Goal: Task Accomplishment & Management: Manage account settings

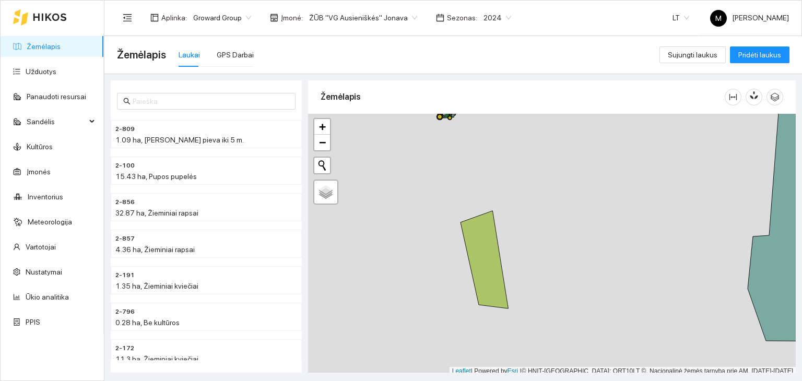
scroll to position [3, 0]
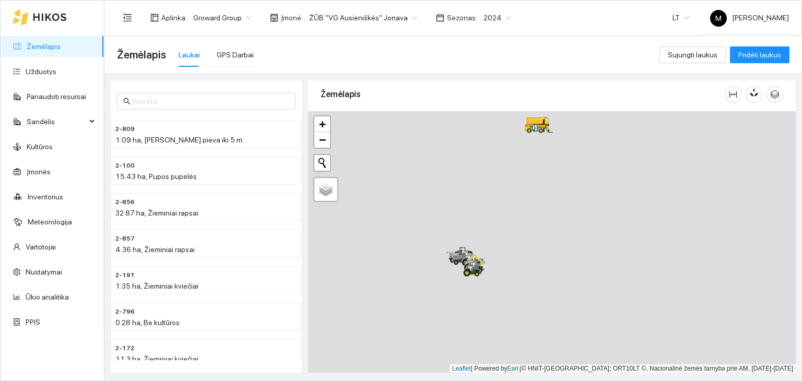
drag, startPoint x: 436, startPoint y: 153, endPoint x: 454, endPoint y: 273, distance: 121.3
click at [464, 312] on div at bounding box center [552, 242] width 488 height 262
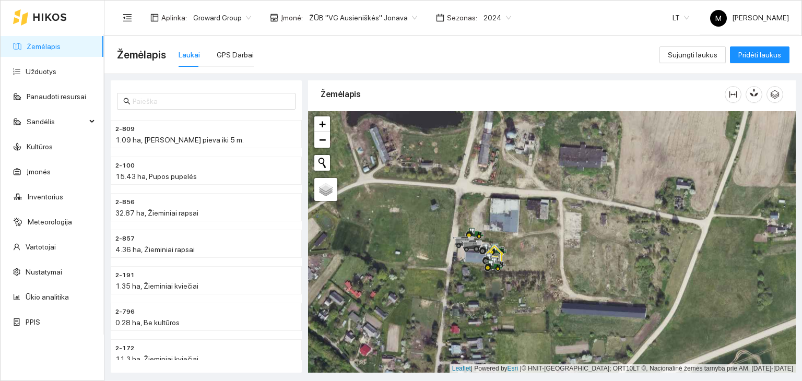
click at [495, 17] on span "2024" at bounding box center [497, 18] width 28 height 16
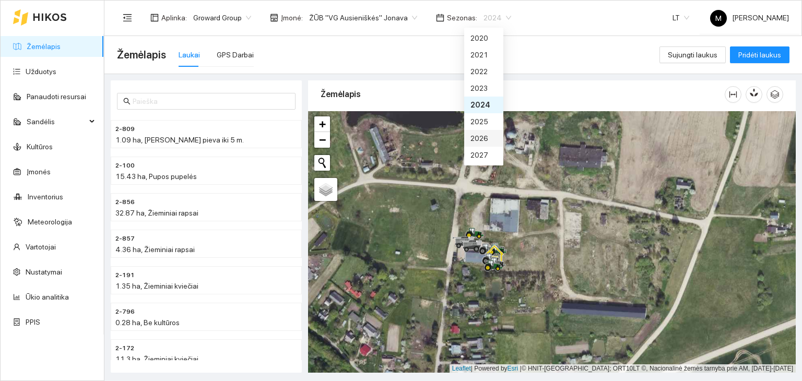
click at [480, 133] on div "2026" at bounding box center [483, 138] width 27 height 11
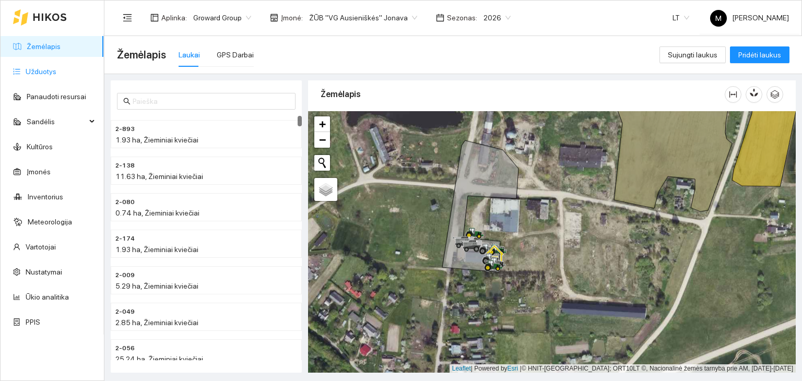
click at [56, 76] on link "Užduotys" at bounding box center [41, 71] width 31 height 8
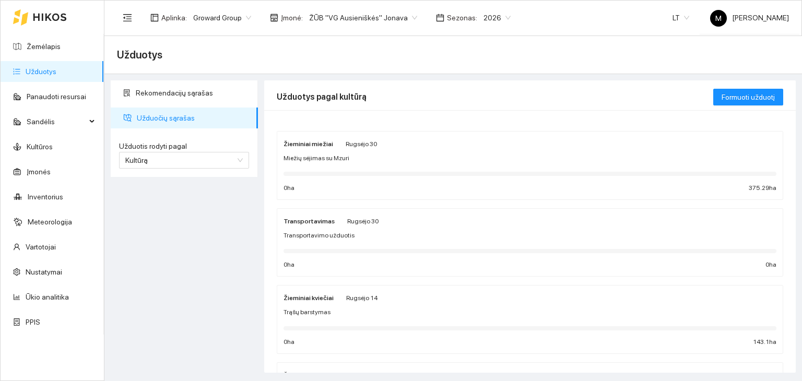
click at [314, 153] on span "Miežių sėjimas su Mzuri" at bounding box center [316, 158] width 66 height 10
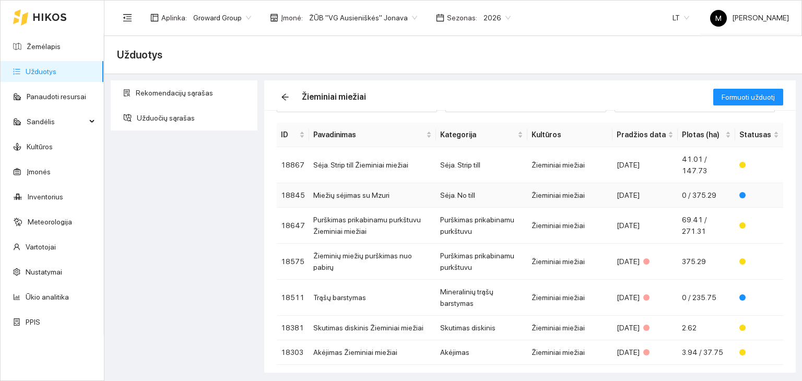
scroll to position [52, 0]
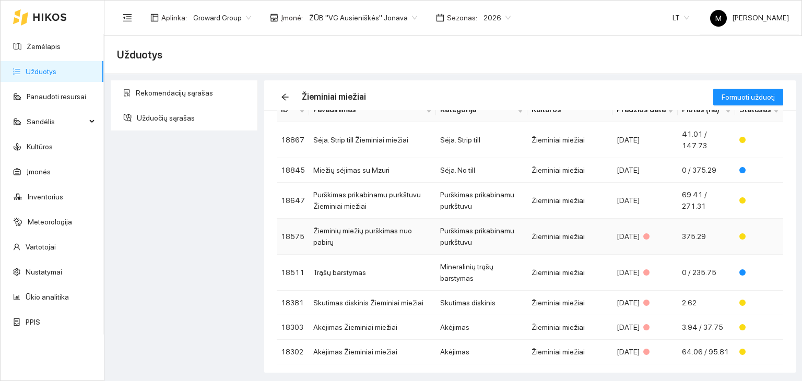
click at [357, 239] on td "Žieminių miežių purškimas nuo pabirų" at bounding box center [372, 237] width 127 height 36
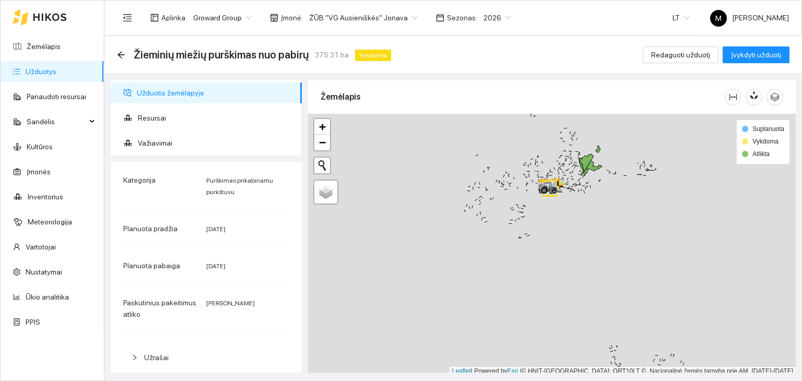
scroll to position [3, 0]
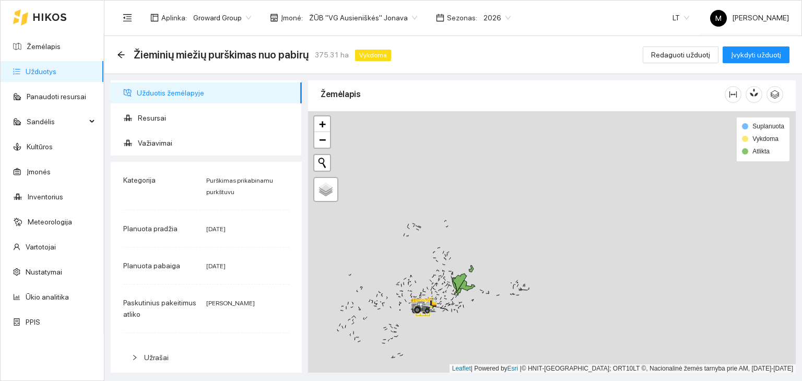
drag, startPoint x: 584, startPoint y: 133, endPoint x: 403, endPoint y: 274, distance: 229.2
click at [403, 274] on div at bounding box center [552, 242] width 488 height 262
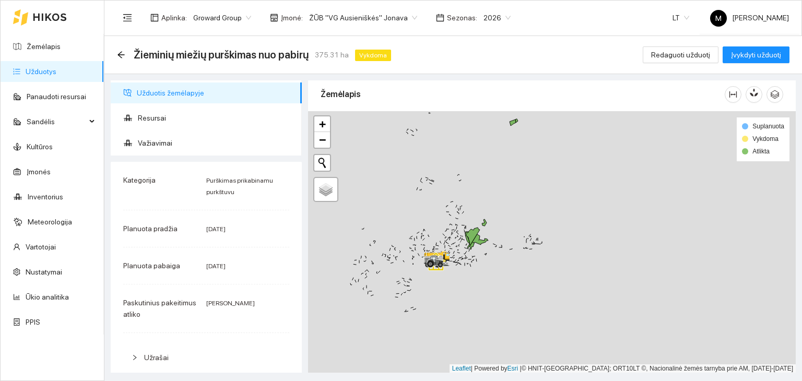
drag, startPoint x: 410, startPoint y: 242, endPoint x: 468, endPoint y: 172, distance: 90.8
click at [468, 172] on div at bounding box center [552, 242] width 488 height 262
click at [148, 109] on span "Resursai" at bounding box center [216, 118] width 156 height 21
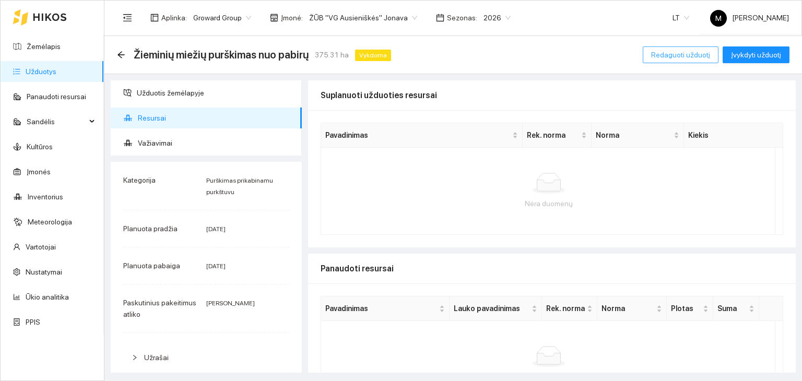
click at [666, 61] on button "Redaguoti užduotį" at bounding box center [681, 54] width 76 height 17
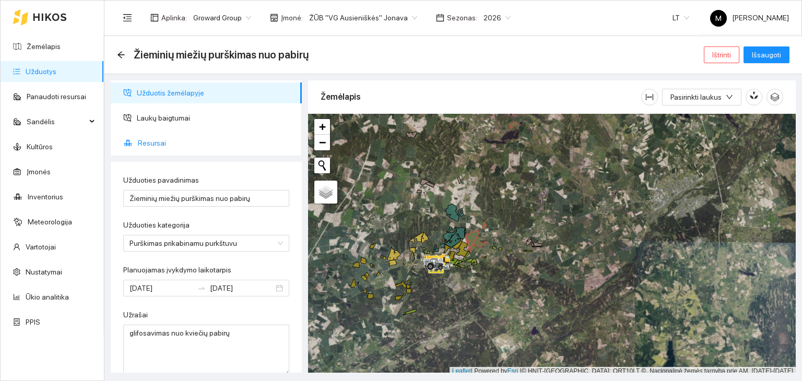
click at [152, 139] on span "Resursai" at bounding box center [216, 143] width 156 height 21
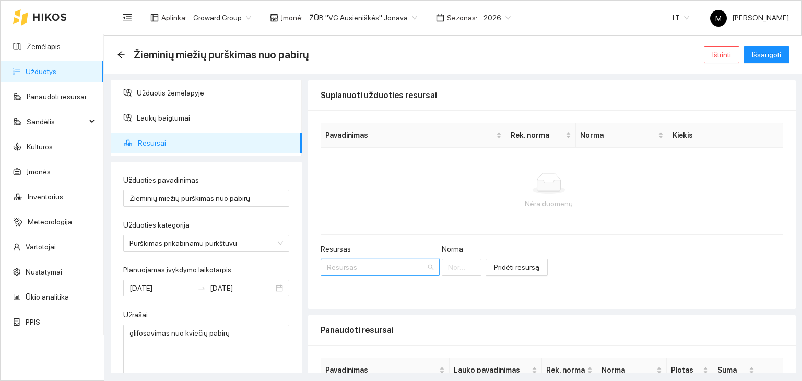
click at [359, 264] on input "Resursas" at bounding box center [376, 267] width 99 height 16
type input "halve"
click at [359, 288] on div "Herbicidai / Halve tic" at bounding box center [357, 287] width 61 height 11
type input "1"
click at [467, 271] on input "1" at bounding box center [491, 267] width 48 height 17
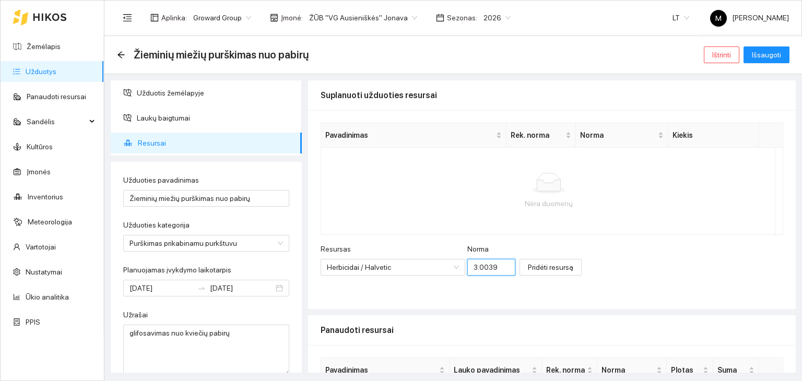
scroll to position [0, 1]
type input "3.0039"
click at [457, 312] on div "Suplanuoti užduoties resursai Pavadinimas Rek. [PERSON_NAME] [PERSON_NAME] Nėra…" at bounding box center [552, 226] width 488 height 292
click at [528, 270] on span "Pridėti resursą" at bounding box center [550, 267] width 45 height 11
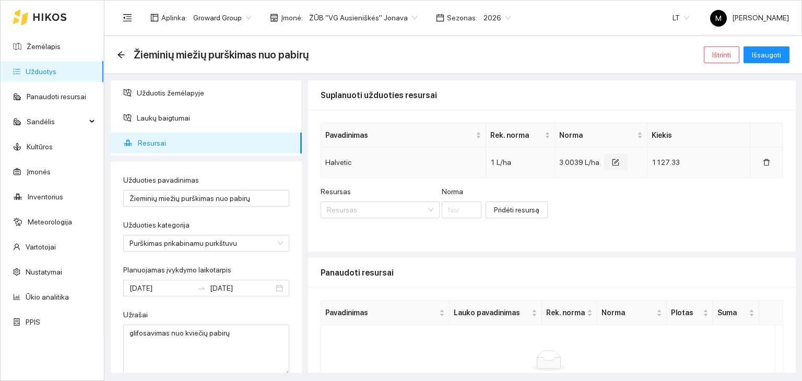
click at [612, 161] on icon "form" at bounding box center [615, 162] width 7 height 7
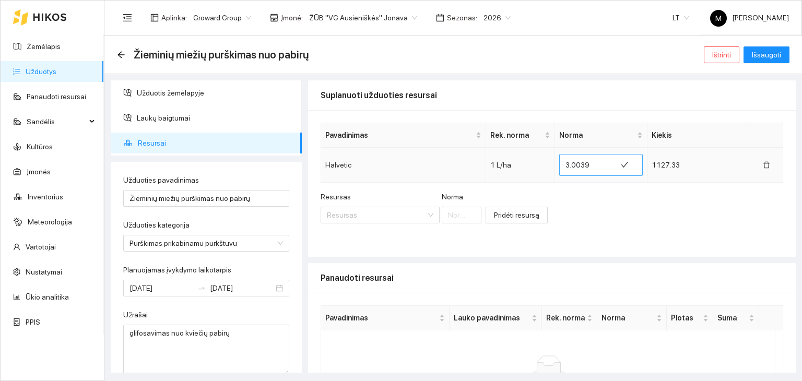
click at [582, 168] on input "3.0039" at bounding box center [587, 165] width 45 height 17
type input "3"
click at [585, 185] on div "Pavadinimas Rek. [PERSON_NAME] [PERSON_NAME] Kiekis Halvetic 1 L/ha 2.56 960.74…" at bounding box center [552, 183] width 488 height 147
click at [584, 161] on input "2.56" at bounding box center [592, 165] width 45 height 17
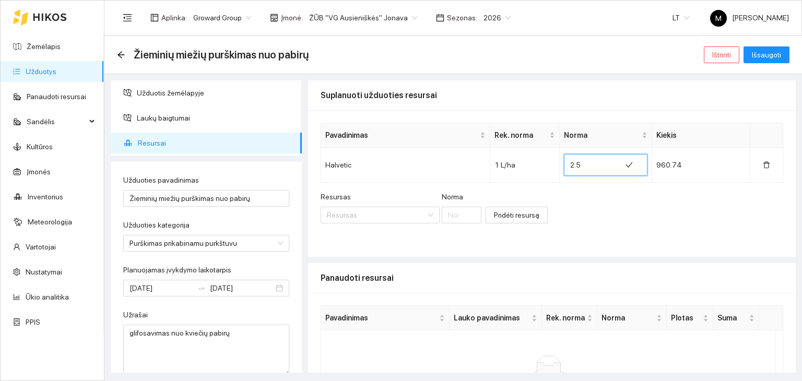
type input "2"
click at [762, 170] on button "button" at bounding box center [766, 165] width 24 height 17
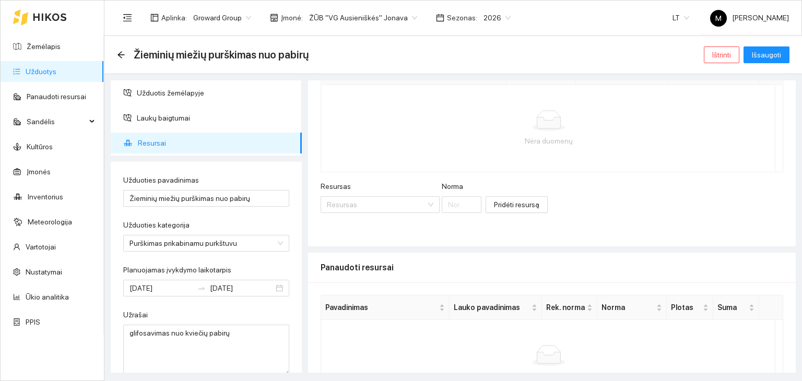
scroll to position [141, 0]
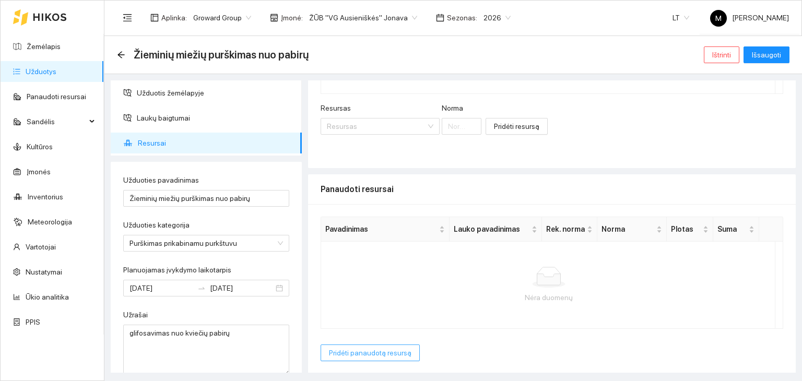
click at [354, 357] on span "Pridėti panaudotą resursą" at bounding box center [370, 352] width 82 height 11
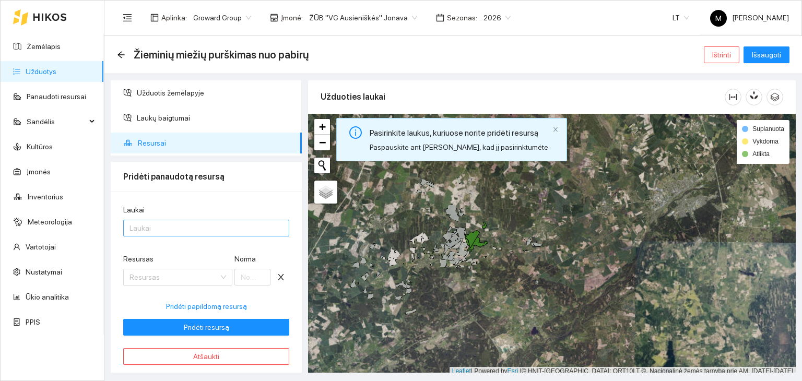
click at [144, 230] on div at bounding box center [201, 228] width 150 height 13
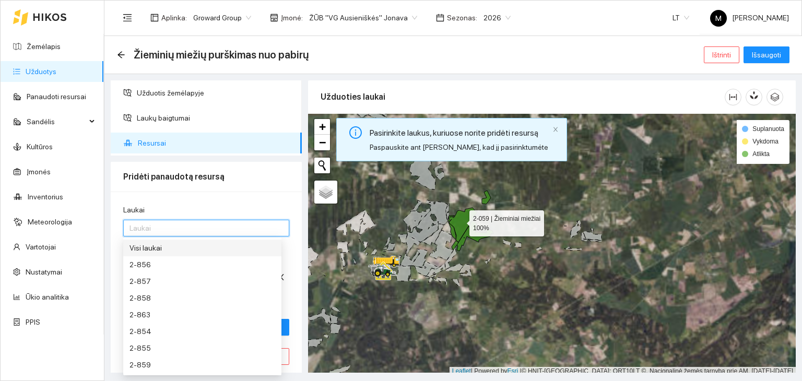
scroll to position [3, 0]
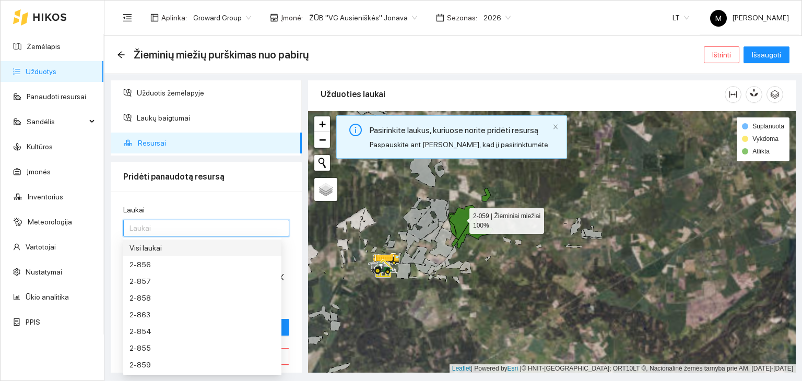
click at [460, 220] on icon at bounding box center [462, 222] width 29 height 34
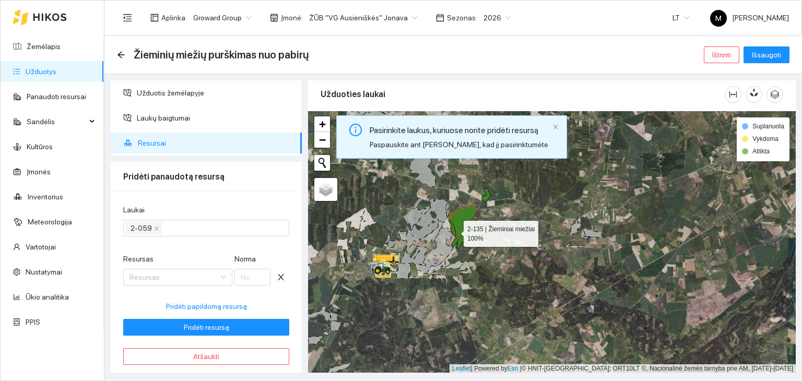
click at [453, 231] on icon at bounding box center [451, 228] width 7 height 17
click at [455, 243] on icon at bounding box center [455, 242] width 7 height 9
click at [472, 229] on icon at bounding box center [475, 233] width 37 height 30
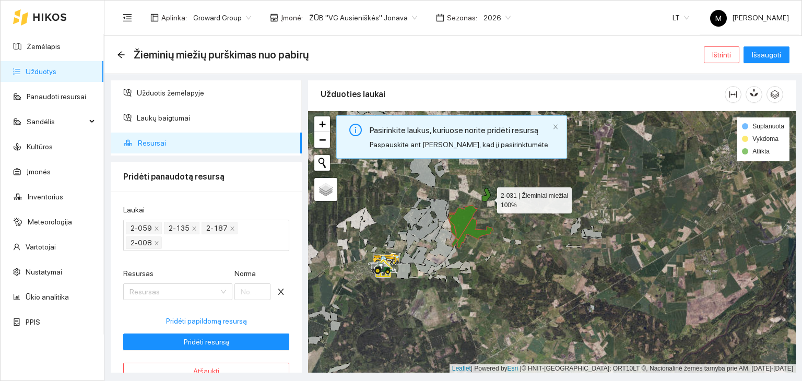
click at [488, 197] on icon at bounding box center [486, 195] width 9 height 14
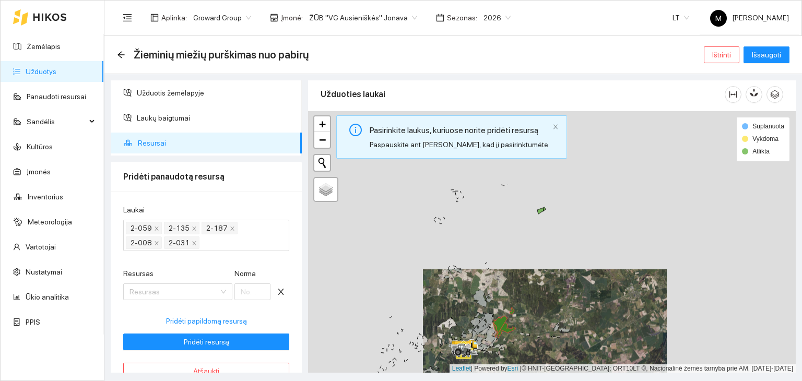
drag, startPoint x: 532, startPoint y: 213, endPoint x: 544, endPoint y: 351, distance: 138.4
click at [544, 351] on div at bounding box center [552, 242] width 488 height 262
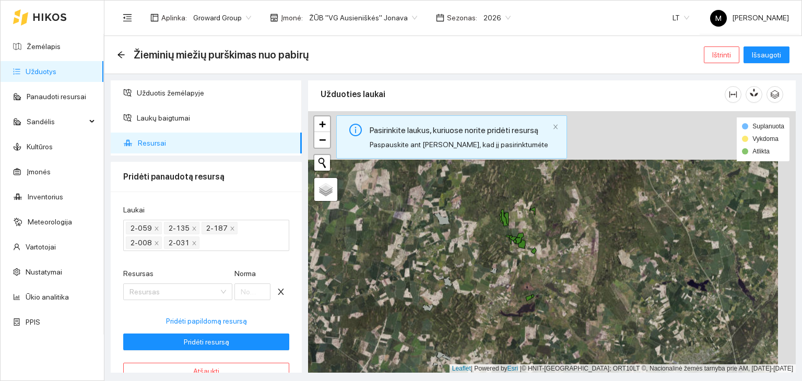
drag, startPoint x: 561, startPoint y: 211, endPoint x: 537, endPoint y: 249, distance: 44.5
click at [537, 249] on div at bounding box center [552, 242] width 488 height 262
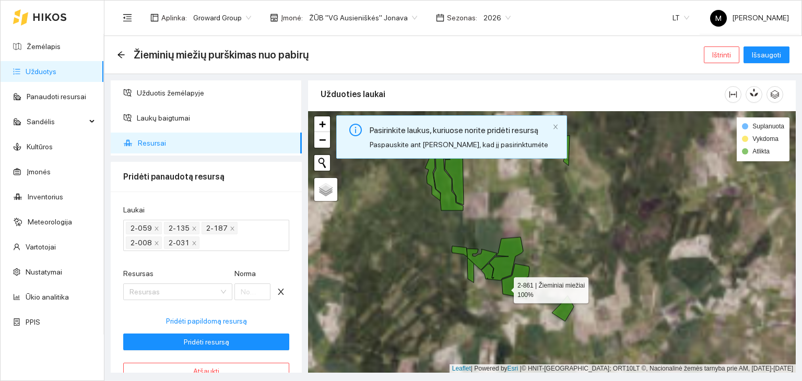
click at [504, 287] on icon at bounding box center [516, 282] width 28 height 36
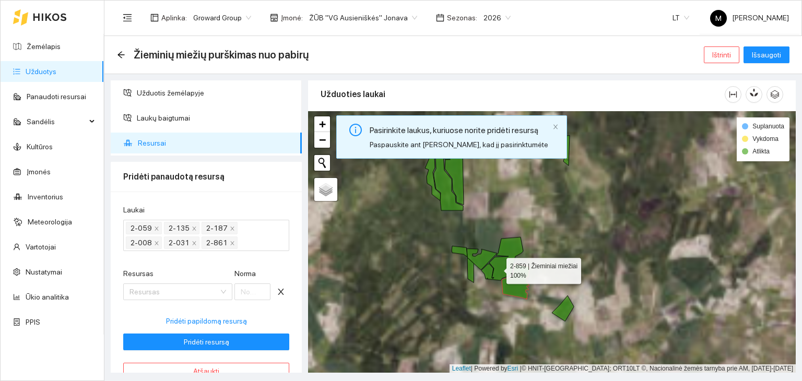
click at [495, 264] on icon at bounding box center [502, 258] width 42 height 43
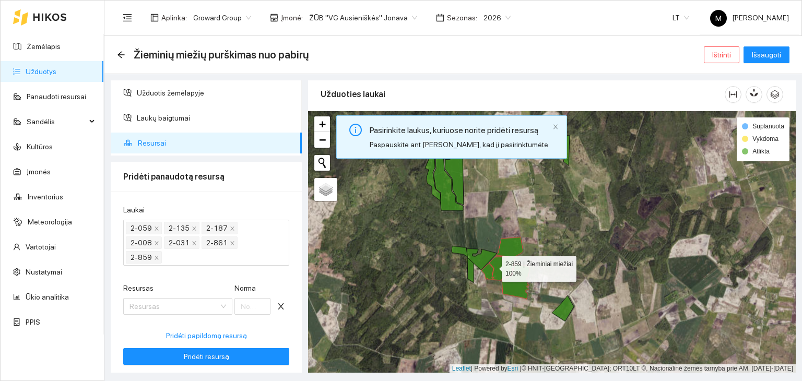
click at [493, 267] on icon at bounding box center [502, 258] width 42 height 43
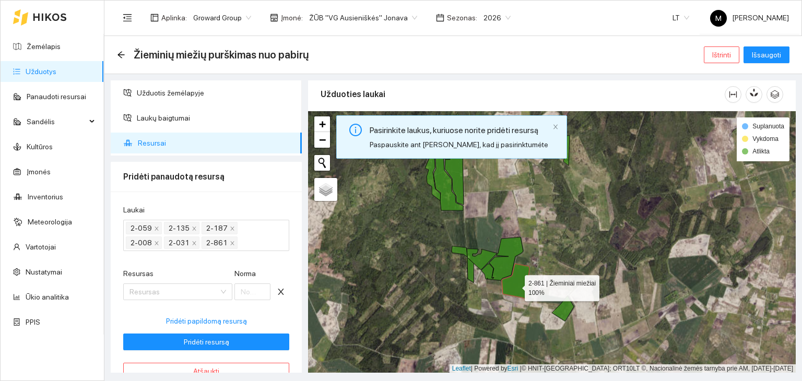
click at [516, 286] on icon at bounding box center [516, 282] width 28 height 36
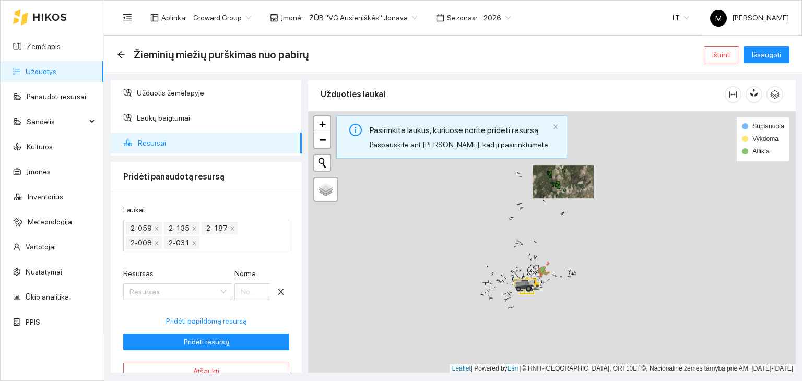
drag, startPoint x: 555, startPoint y: 340, endPoint x: 542, endPoint y: 252, distance: 88.7
click at [545, 243] on div at bounding box center [552, 242] width 488 height 262
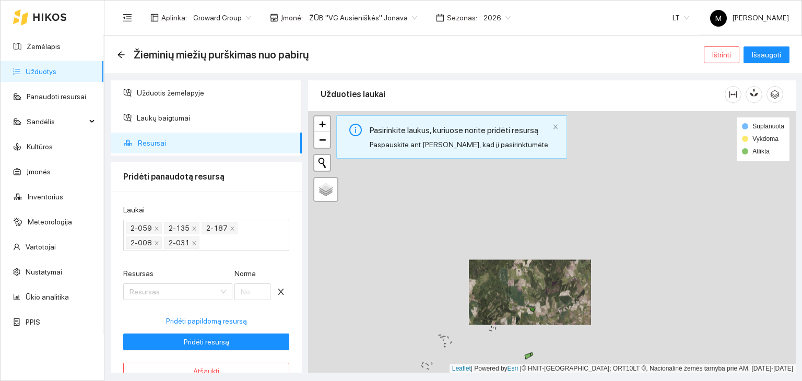
drag, startPoint x: 578, startPoint y: 182, endPoint x: 524, endPoint y: 405, distance: 230.1
click at [524, 381] on html "Žemėlapis Užduotys Panaudoti resursai Sandėlis Kultūros Įmonės Inventorius Mete…" at bounding box center [401, 190] width 802 height 381
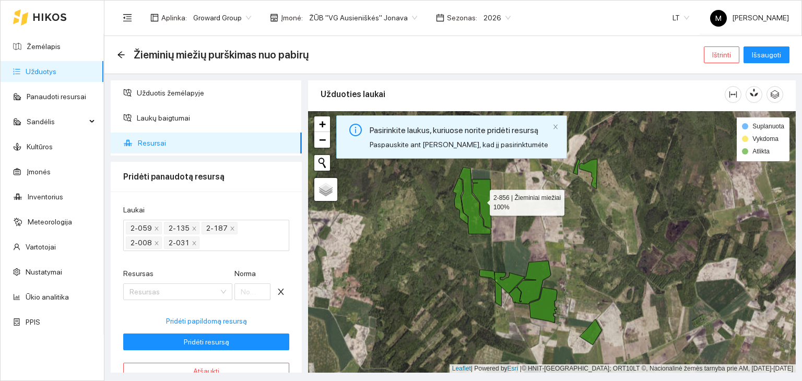
click at [480, 199] on icon at bounding box center [481, 203] width 19 height 49
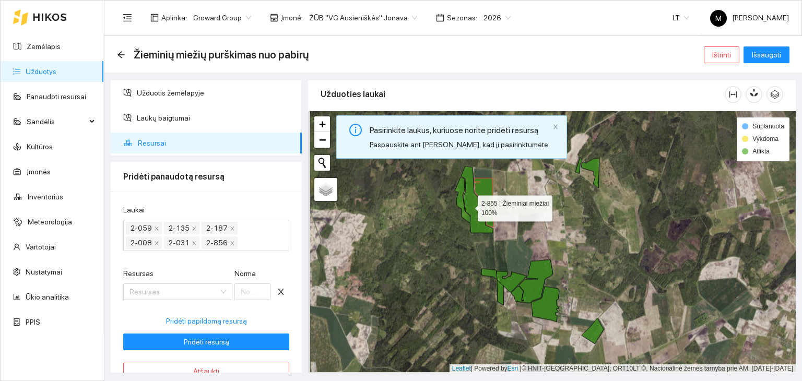
click at [468, 205] on icon at bounding box center [477, 199] width 32 height 67
click at [460, 203] on icon at bounding box center [463, 200] width 16 height 46
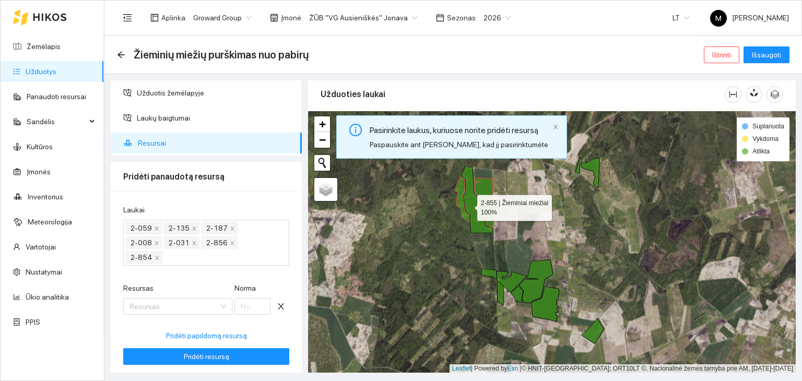
click at [469, 203] on icon at bounding box center [477, 199] width 32 height 67
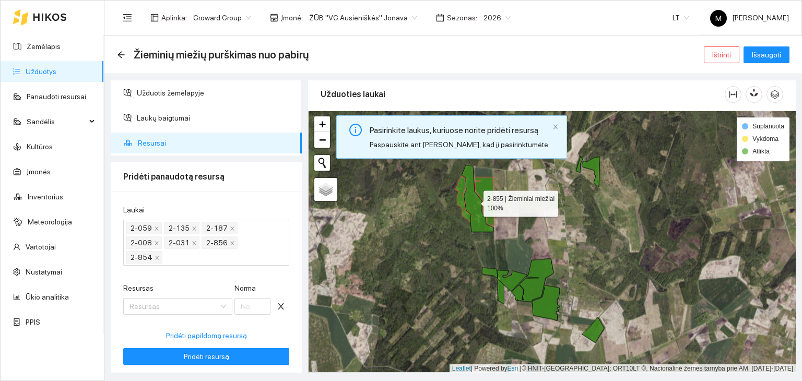
click at [475, 200] on icon at bounding box center [478, 198] width 32 height 67
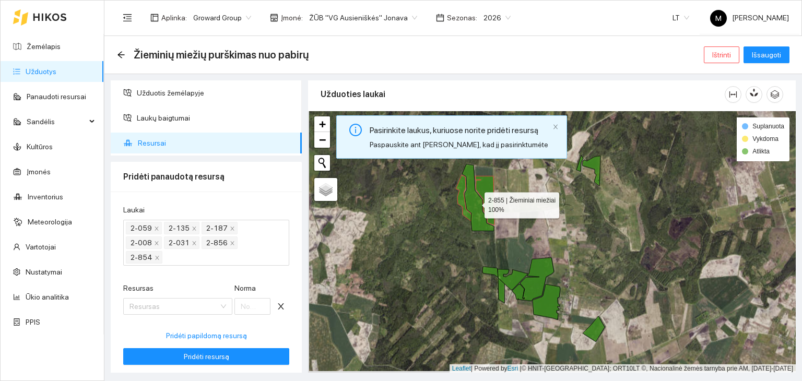
click at [474, 198] on icon at bounding box center [478, 197] width 32 height 67
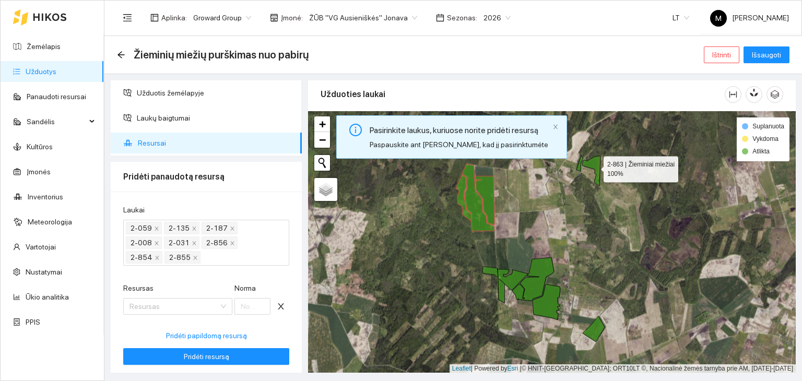
click at [593, 164] on icon at bounding box center [592, 171] width 18 height 30
click at [577, 169] on icon at bounding box center [579, 163] width 7 height 16
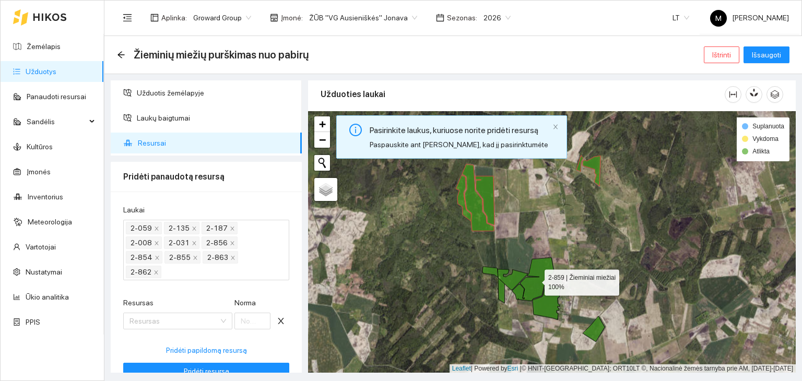
click at [528, 284] on icon at bounding box center [533, 278] width 42 height 43
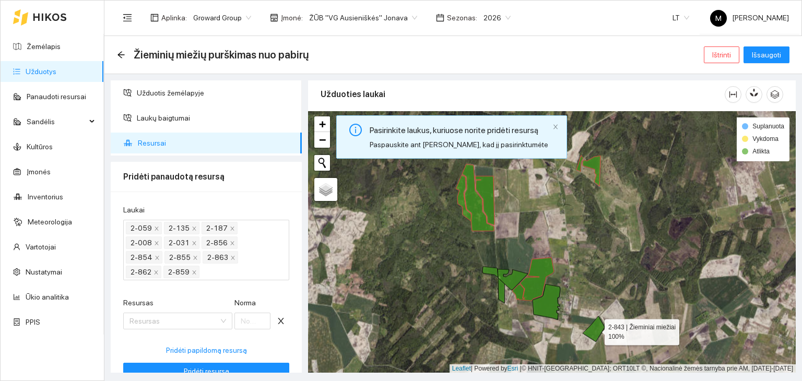
click at [593, 330] on icon at bounding box center [594, 329] width 22 height 26
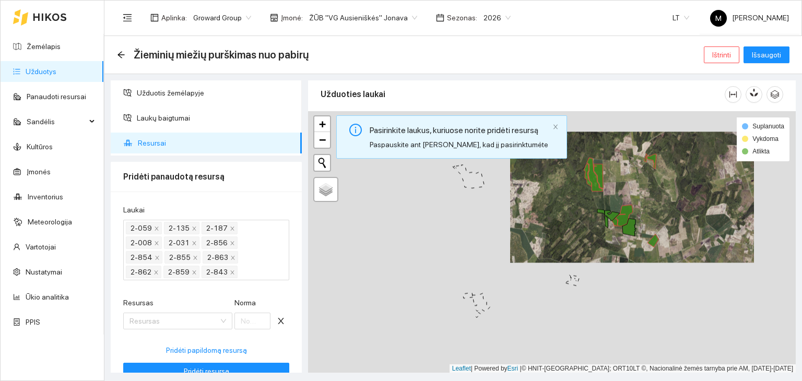
drag, startPoint x: 626, startPoint y: 325, endPoint x: 667, endPoint y: 229, distance: 104.3
click at [667, 229] on div at bounding box center [552, 242] width 488 height 262
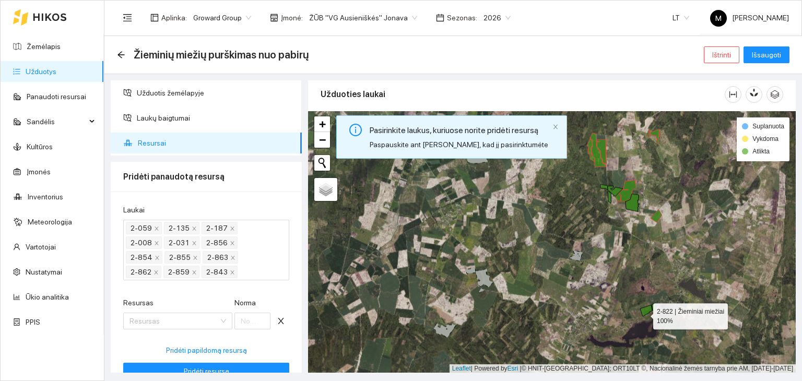
click at [644, 313] on icon at bounding box center [646, 310] width 12 height 11
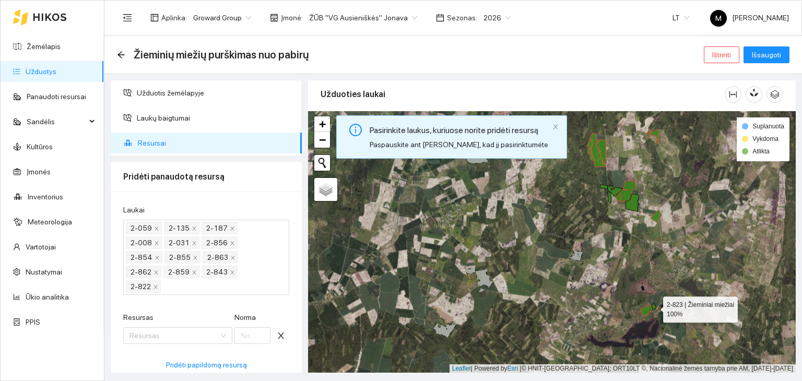
click at [654, 305] on icon at bounding box center [654, 306] width 5 height 7
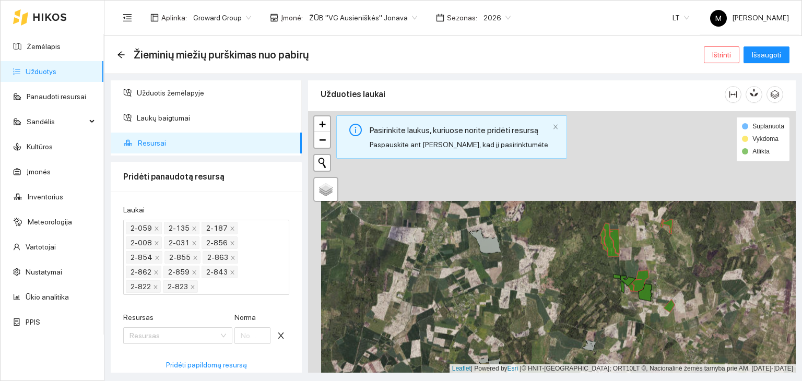
drag, startPoint x: 567, startPoint y: 224, endPoint x: 564, endPoint y: 289, distance: 64.3
click at [574, 304] on div at bounding box center [552, 242] width 488 height 262
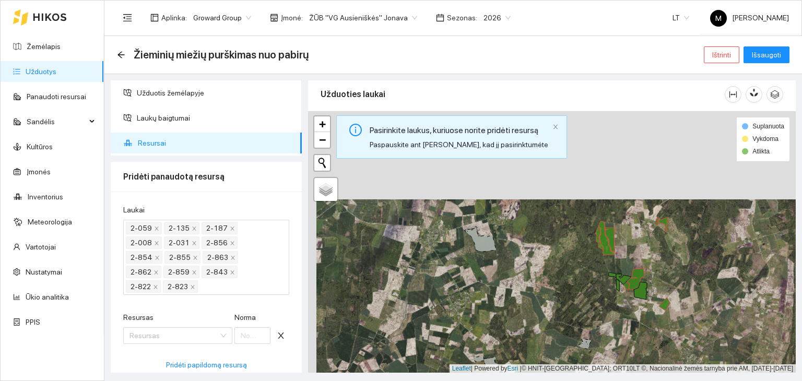
drag, startPoint x: 551, startPoint y: 274, endPoint x: 544, endPoint y: 265, distance: 11.6
click at [544, 265] on div at bounding box center [552, 242] width 488 height 262
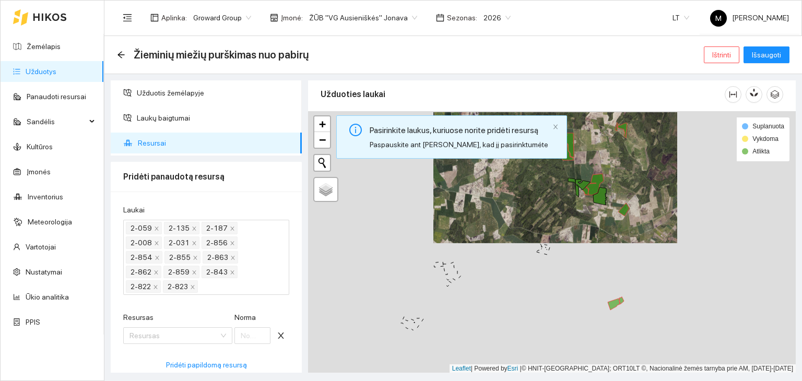
drag, startPoint x: 719, startPoint y: 268, endPoint x: 648, endPoint y: 199, distance: 98.9
click at [648, 199] on div at bounding box center [552, 242] width 488 height 262
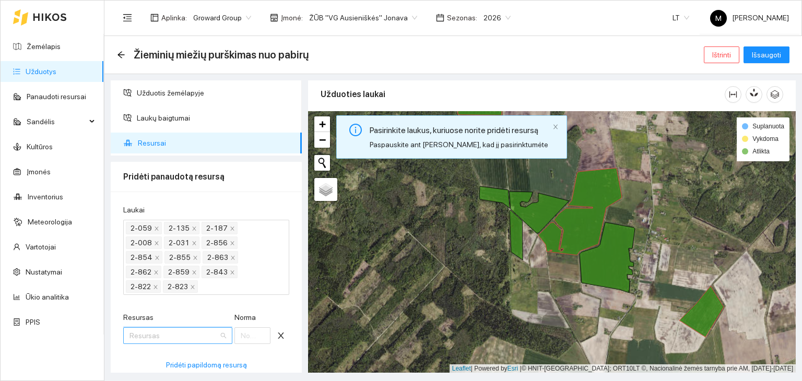
click at [163, 335] on input "Resursas" at bounding box center [173, 336] width 89 height 16
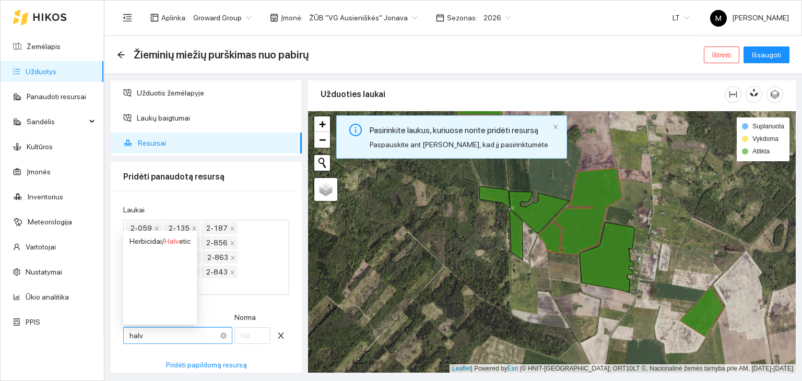
type input "halve"
click at [153, 240] on div "Herbicidai / Halve tic" at bounding box center [159, 240] width 61 height 11
type input "1"
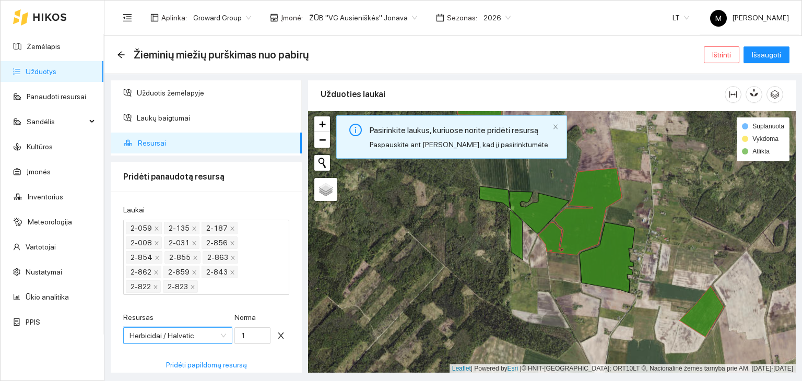
scroll to position [0, 0]
click at [247, 330] on input "1" at bounding box center [252, 335] width 37 height 17
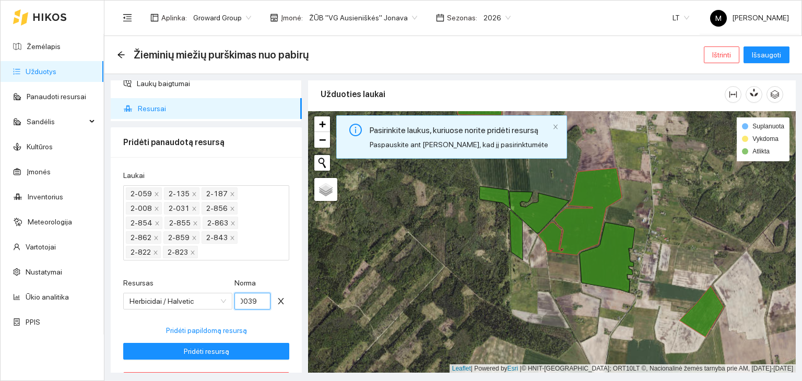
scroll to position [66, 0]
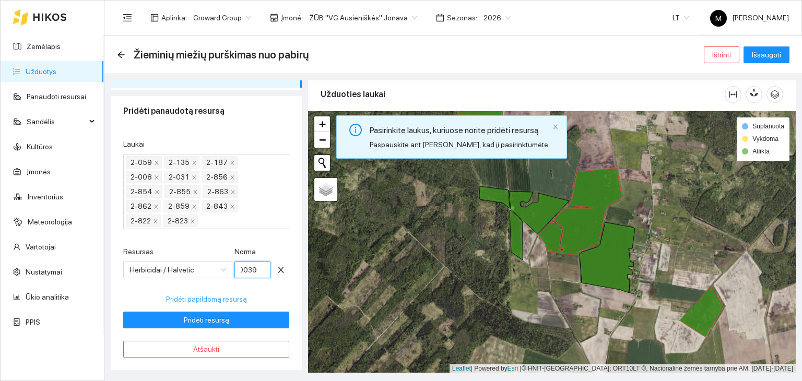
type input "3.0039"
click at [212, 297] on span "Pridėti papildomą resursą" at bounding box center [206, 298] width 81 height 11
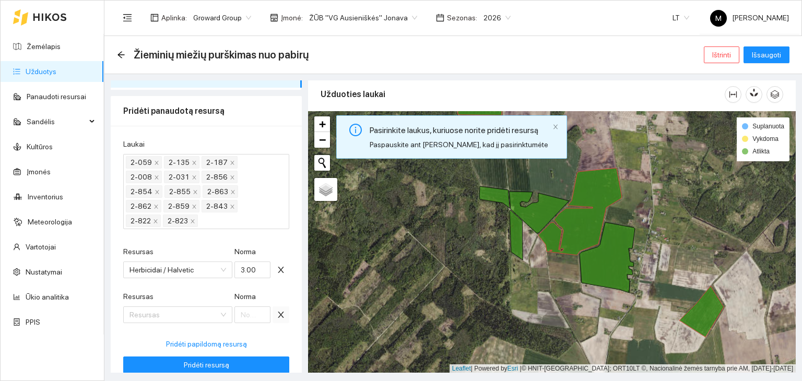
click at [273, 310] on button "button" at bounding box center [281, 314] width 17 height 17
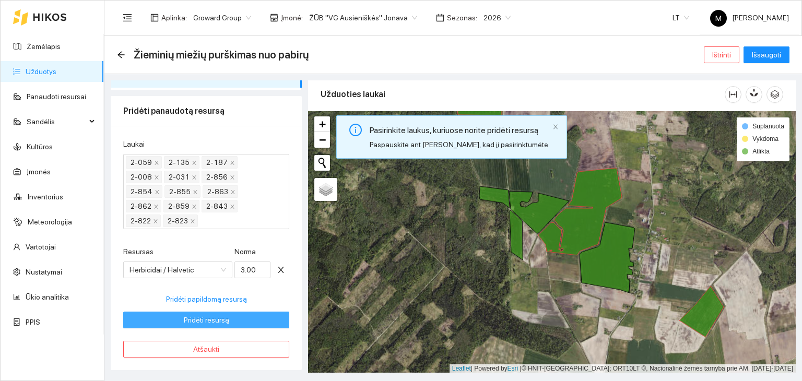
click at [205, 319] on span "Pridėti resursą" at bounding box center [206, 319] width 45 height 11
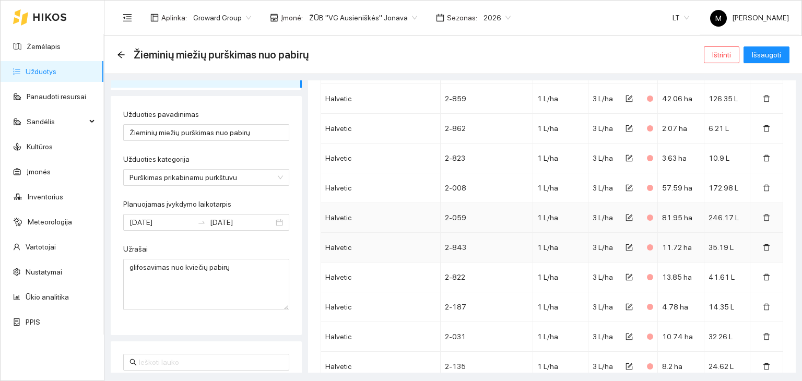
scroll to position [469, 0]
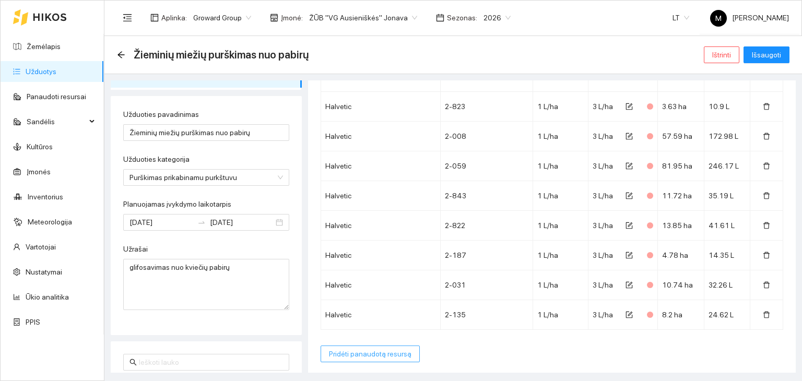
click at [374, 349] on span "Pridėti panaudotą resursą" at bounding box center [370, 353] width 82 height 11
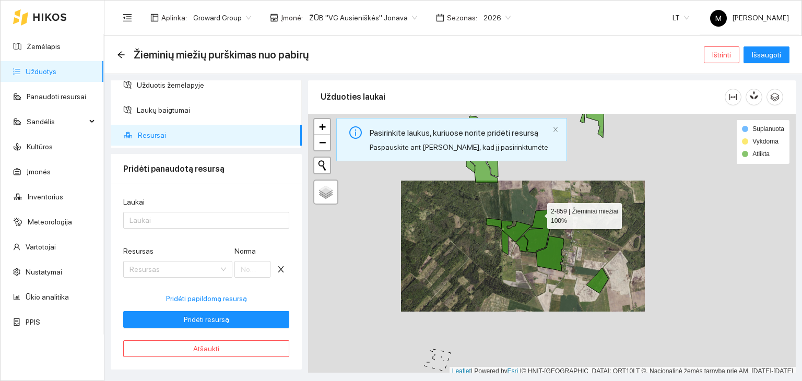
scroll to position [3, 0]
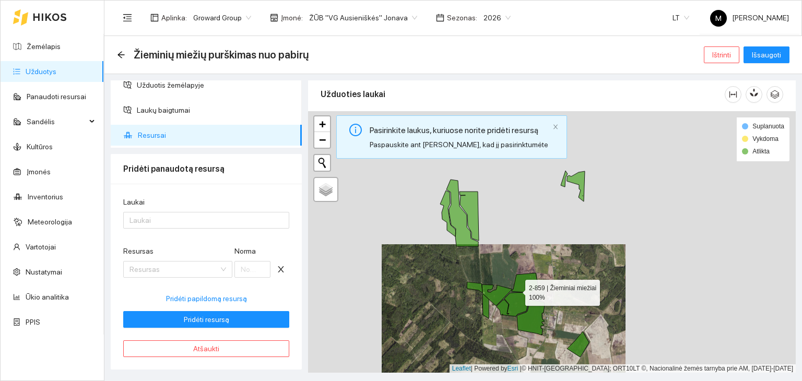
drag, startPoint x: 538, startPoint y: 213, endPoint x: 513, endPoint y: 295, distance: 85.7
click at [513, 295] on icon at bounding box center [517, 294] width 42 height 43
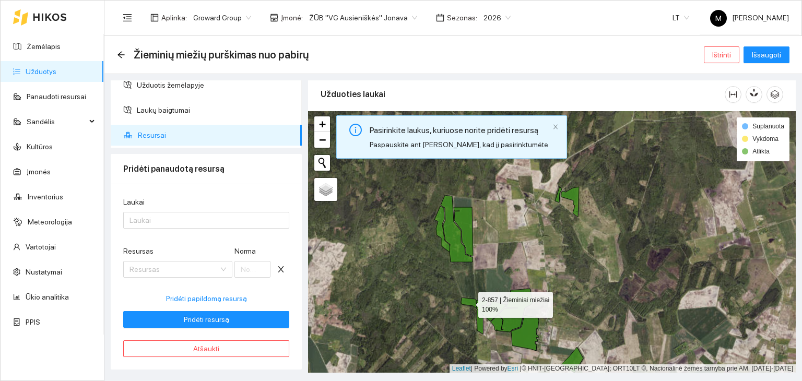
click at [470, 303] on icon at bounding box center [469, 303] width 16 height 11
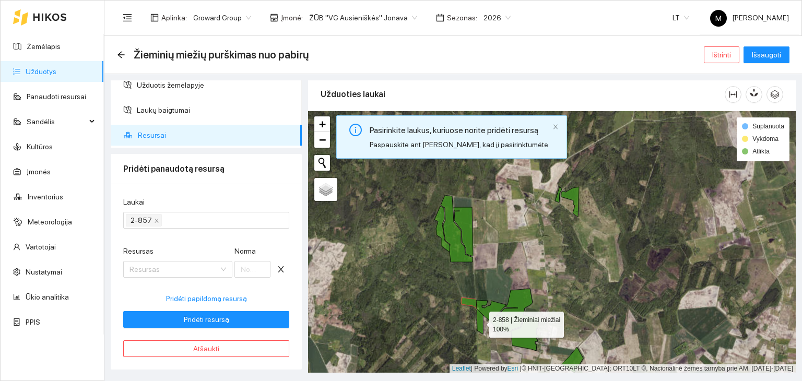
click at [479, 325] on icon at bounding box center [480, 322] width 6 height 25
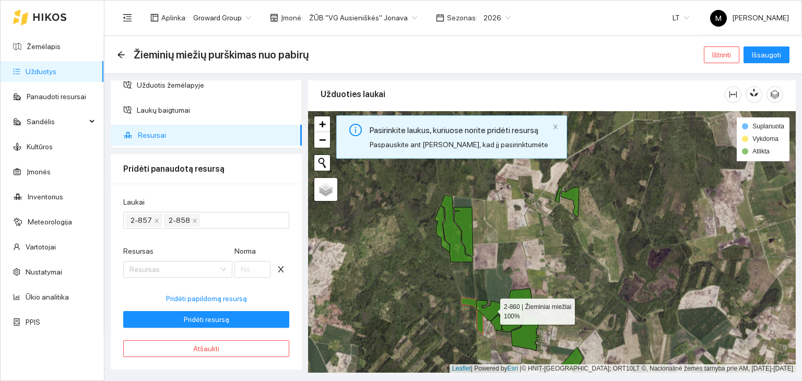
click at [491, 309] on icon at bounding box center [491, 310] width 30 height 21
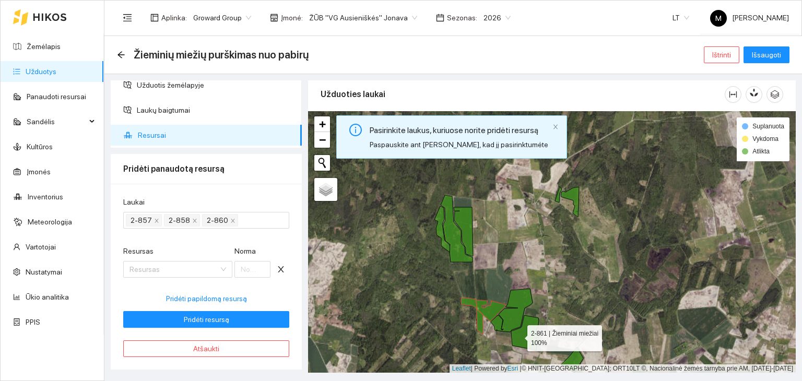
click at [518, 335] on icon at bounding box center [525, 333] width 28 height 36
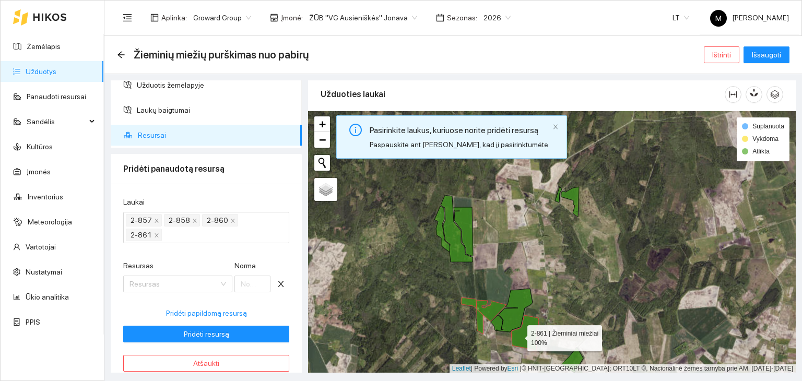
scroll to position [22, 0]
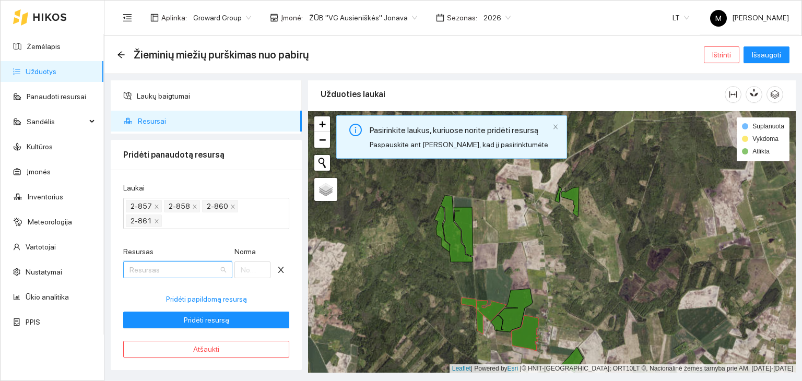
click at [160, 266] on input "Resursas" at bounding box center [173, 270] width 89 height 16
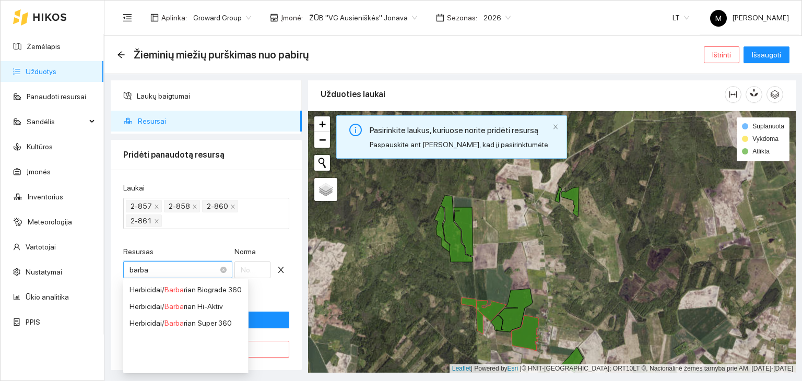
type input "barbar"
click at [205, 322] on div "Herbicidai / [PERSON_NAME] Super 360" at bounding box center [195, 322] width 132 height 11
type input "1"
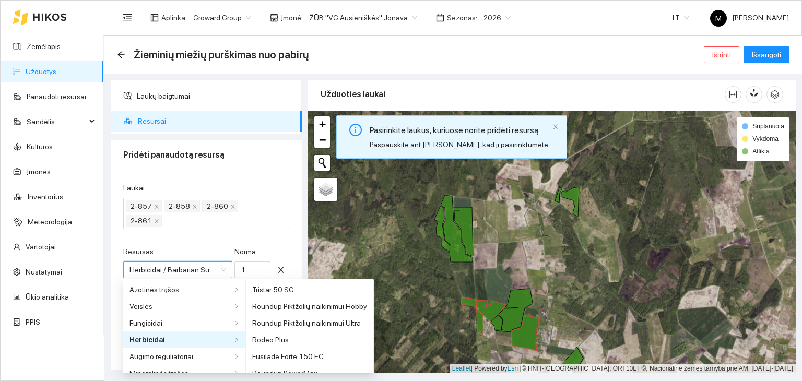
scroll to position [3450, 0]
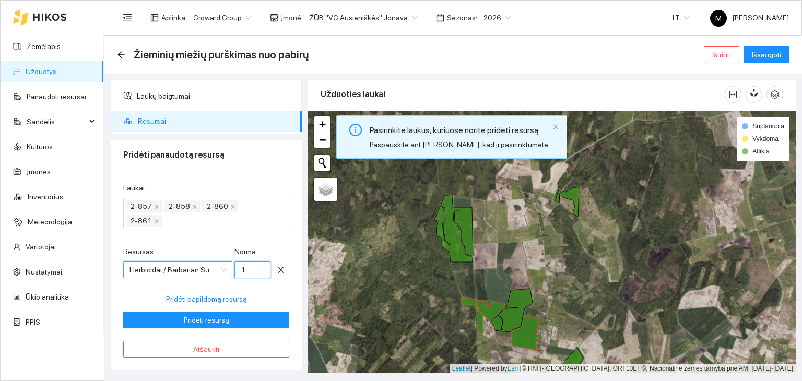
click at [246, 267] on input "1" at bounding box center [252, 270] width 37 height 17
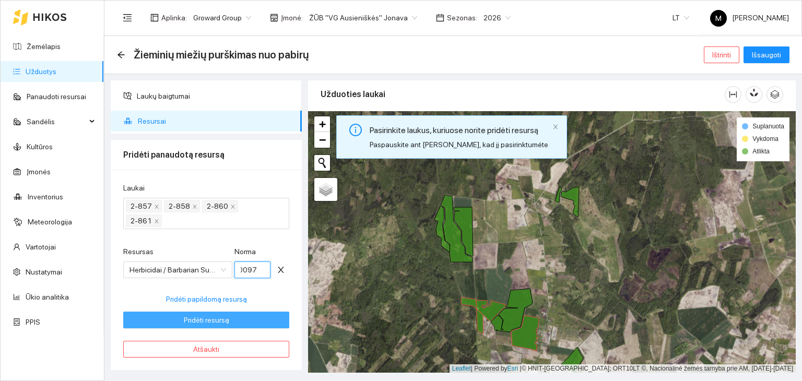
type input "3.0097"
click at [227, 320] on button "Pridėti resursą" at bounding box center [206, 320] width 166 height 17
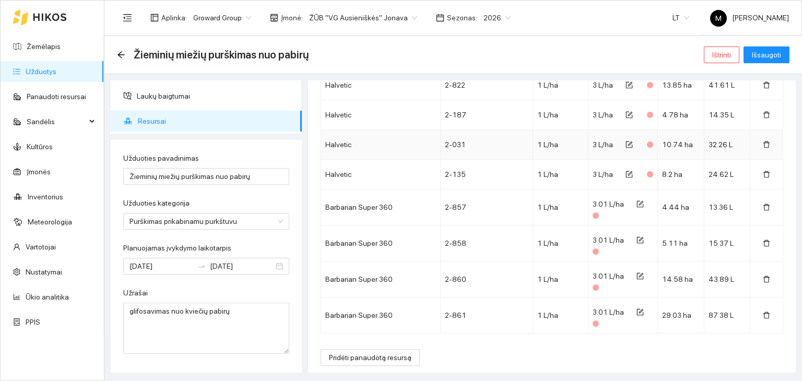
scroll to position [613, 0]
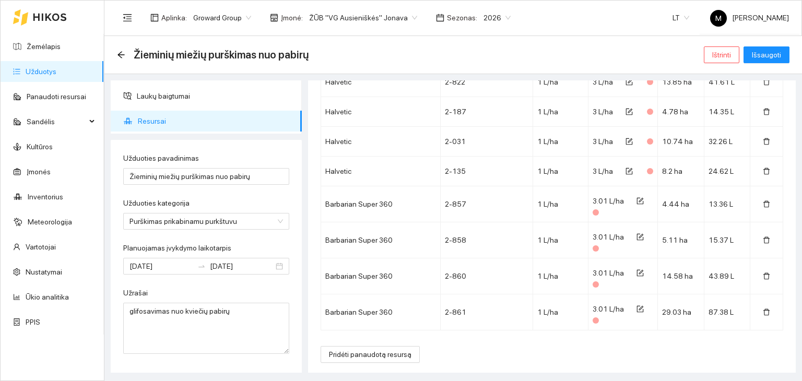
click at [380, 362] on div "Pavadinimas [PERSON_NAME] pavadinimas Rek. [PERSON_NAME] Suma Halvetic 2-856 1 …" at bounding box center [552, 53] width 488 height 643
click at [383, 353] on span "Pridėti panaudotą resursą" at bounding box center [370, 354] width 82 height 11
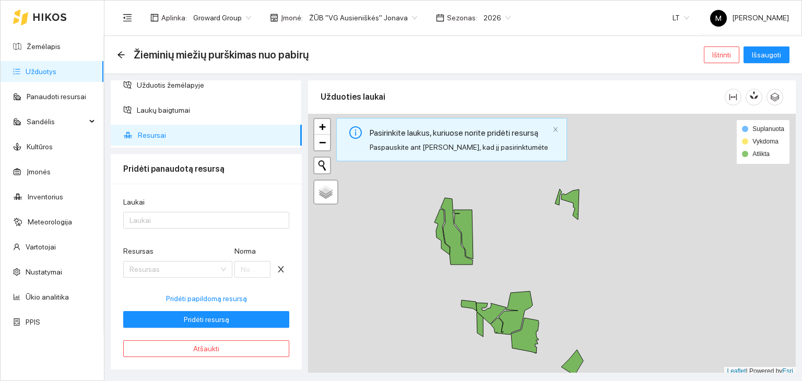
scroll to position [8, 0]
click at [149, 266] on input "Resursas" at bounding box center [173, 270] width 89 height 16
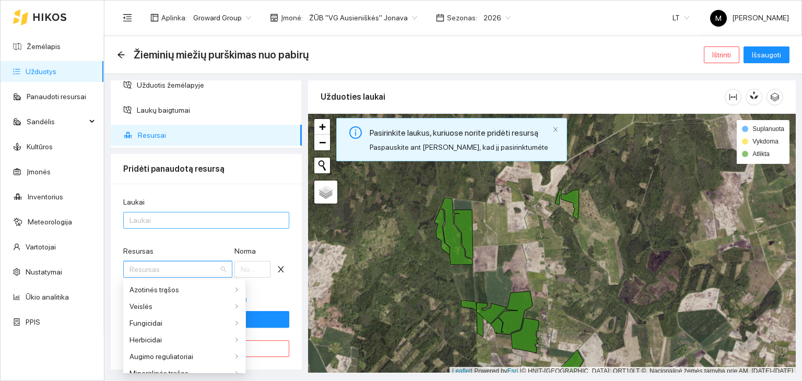
click at [191, 227] on div "Laukai" at bounding box center [206, 220] width 166 height 17
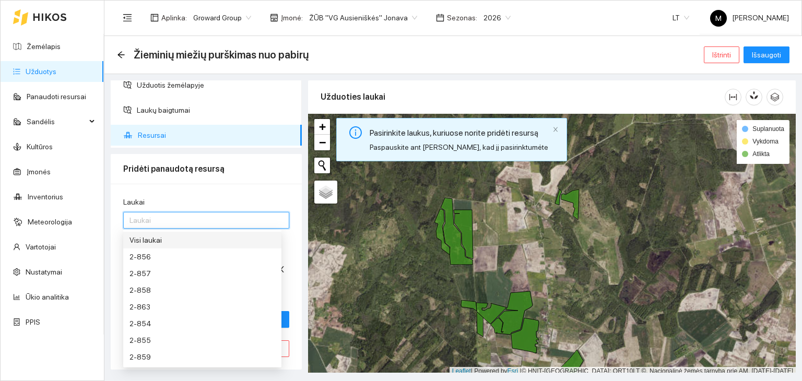
click at [188, 238] on div "Visi laukai" at bounding box center [202, 239] width 146 height 11
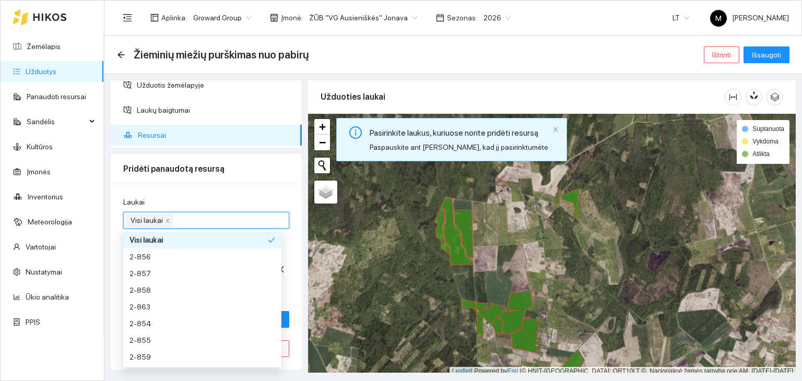
click at [255, 199] on div "Laukai" at bounding box center [206, 204] width 166 height 16
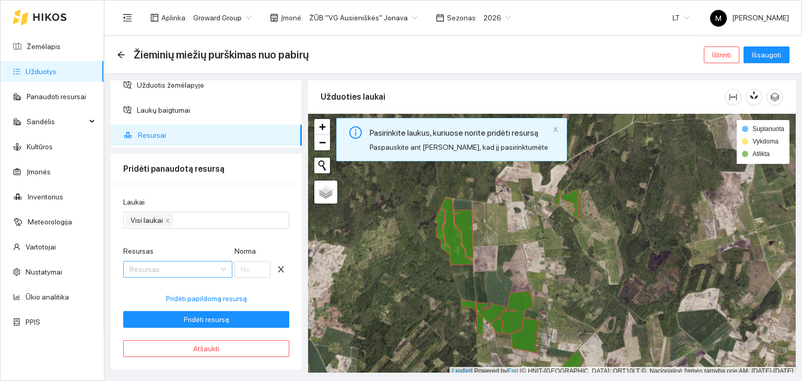
click at [160, 269] on input "Resursas" at bounding box center [173, 270] width 89 height 16
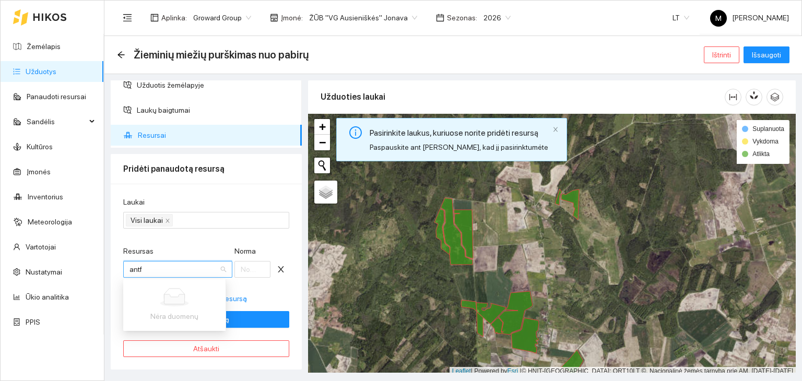
scroll to position [0, 0]
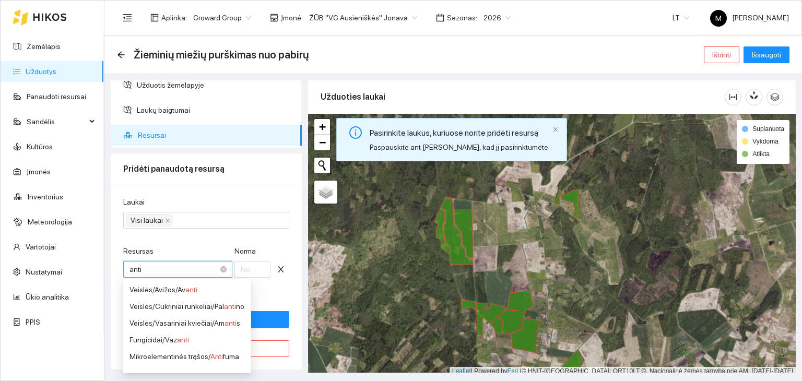
type input "antif"
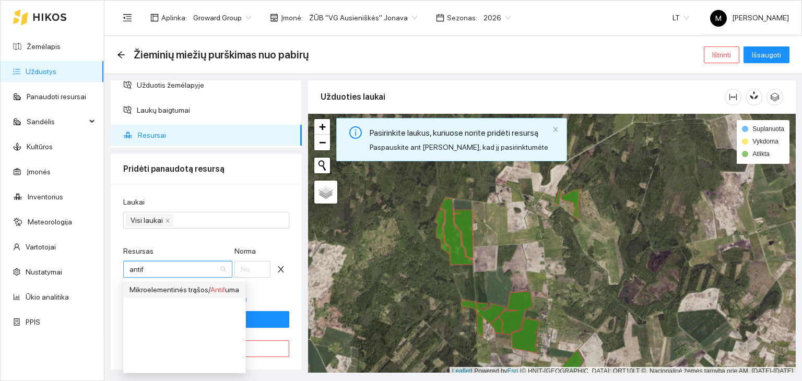
click at [180, 287] on div "Mikroelementinės trąšos / Antif uma" at bounding box center [184, 289] width 110 height 11
type input "1"
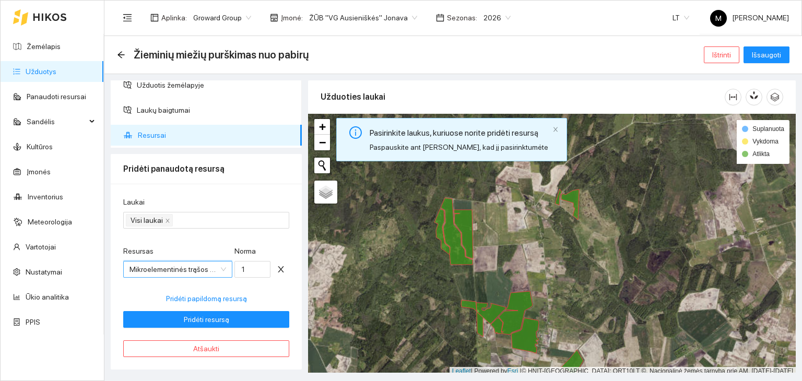
scroll to position [560, 0]
click at [244, 270] on input "1" at bounding box center [252, 269] width 37 height 17
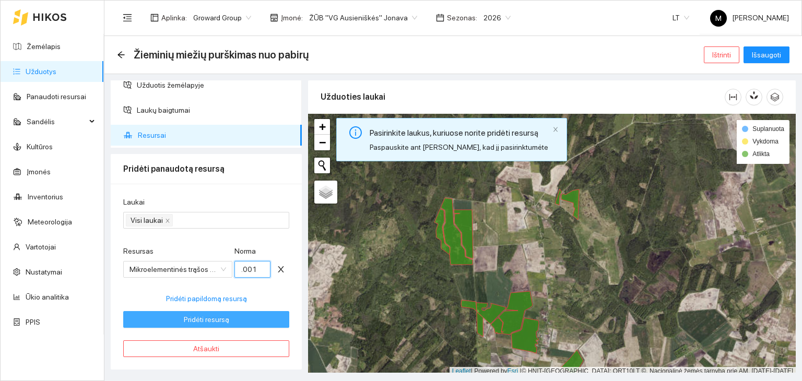
type input "0.001"
click at [209, 320] on span "Pridėti resursą" at bounding box center [206, 319] width 45 height 11
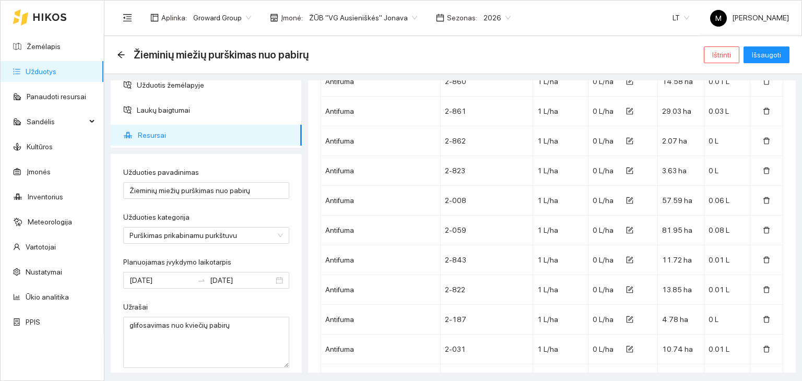
scroll to position [1146, 0]
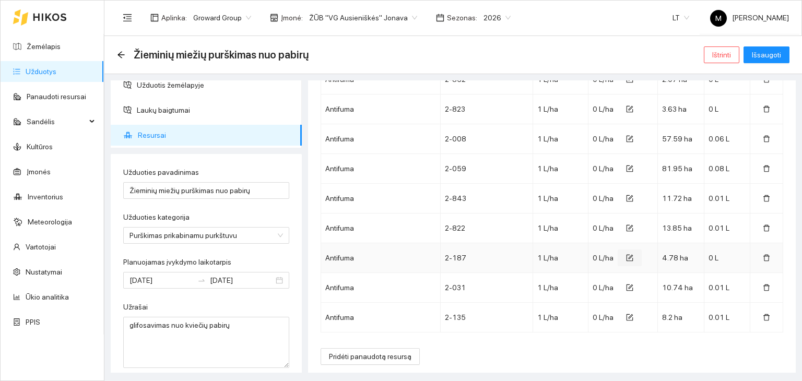
click at [626, 254] on icon "form" at bounding box center [629, 257] width 7 height 7
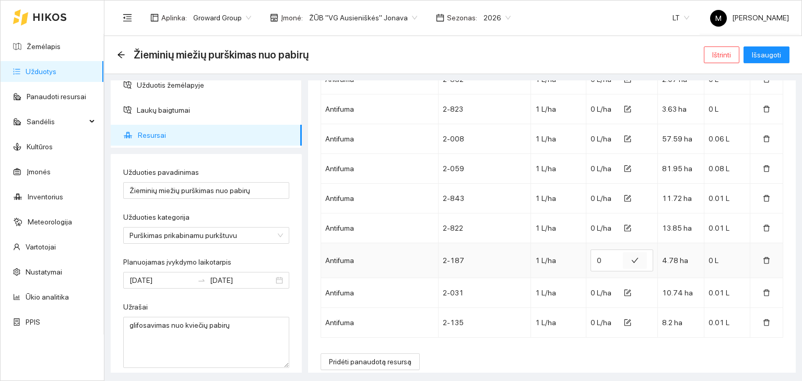
click at [624, 252] on button "button" at bounding box center [635, 260] width 24 height 17
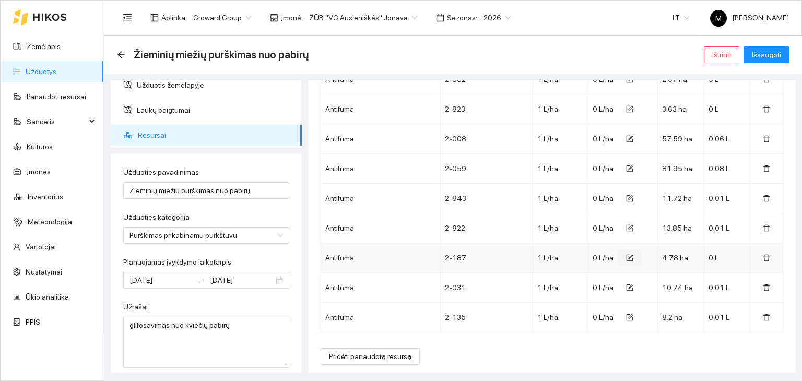
click at [629, 255] on icon "form" at bounding box center [631, 257] width 5 height 5
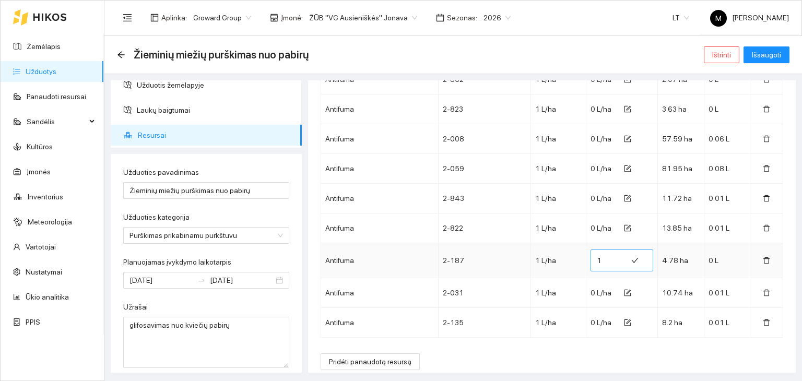
click at [612, 254] on input "1" at bounding box center [609, 260] width 24 height 17
click at [610, 262] on input "0" at bounding box center [609, 260] width 24 height 17
type input "0"
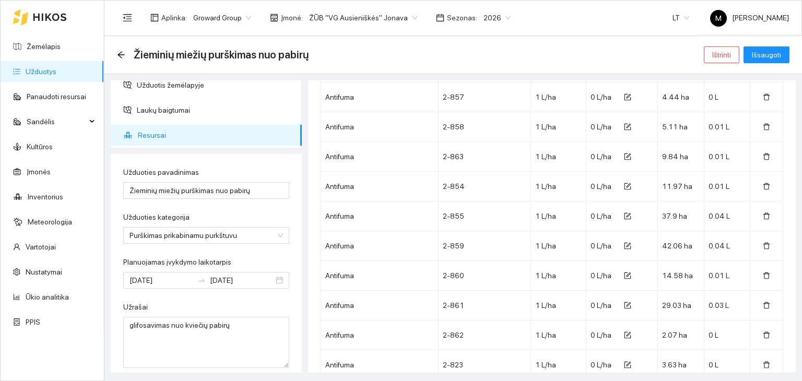
scroll to position [1152, 0]
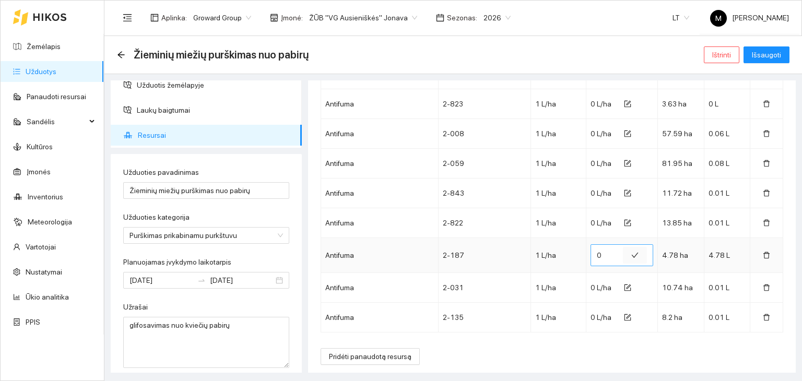
click at [631, 252] on icon "check" at bounding box center [634, 255] width 7 height 7
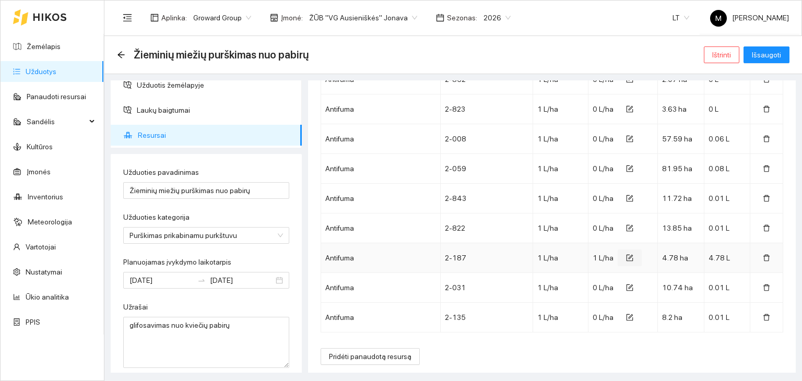
click at [629, 255] on icon "form" at bounding box center [631, 257] width 5 height 5
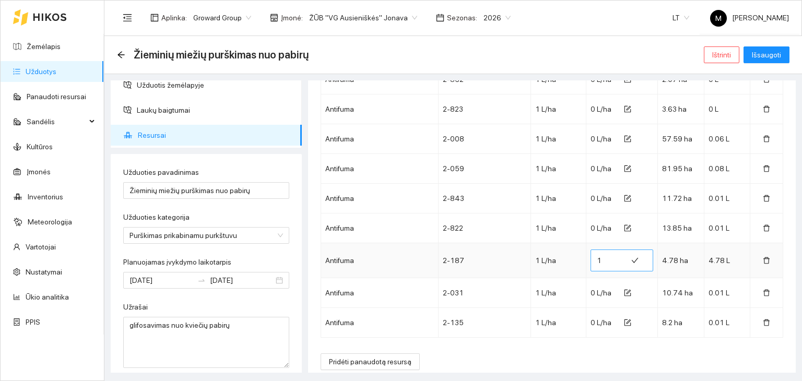
click at [602, 252] on input "1" at bounding box center [609, 260] width 24 height 17
type input "0.001"
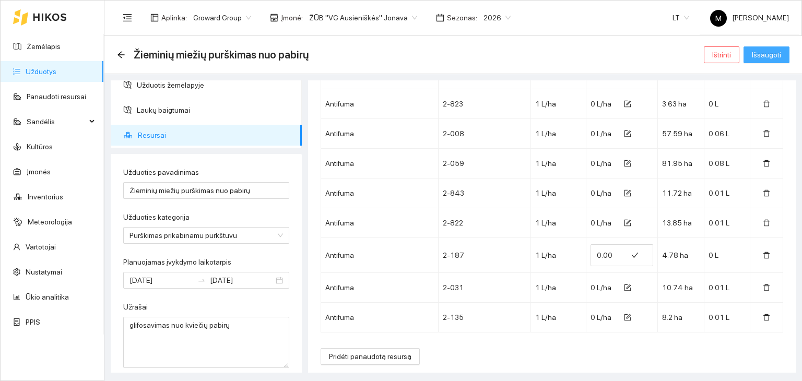
click at [765, 58] on span "Išsaugoti" at bounding box center [766, 54] width 29 height 11
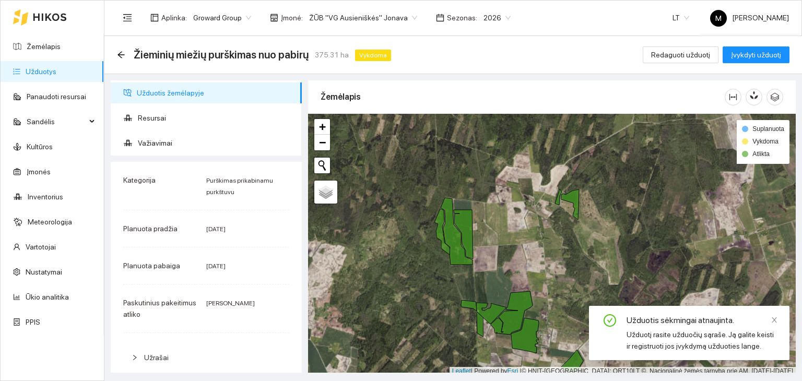
click at [161, 103] on ul "Užduotis žemėlapyje Resursai Važiavimai" at bounding box center [206, 117] width 191 height 75
click at [161, 116] on span "Resursai" at bounding box center [216, 118] width 156 height 21
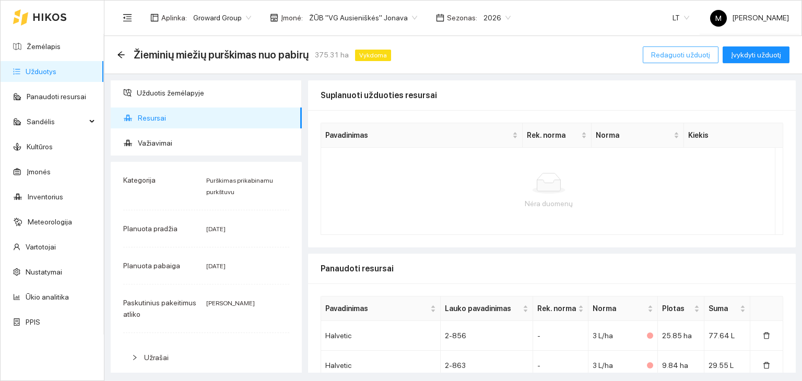
click at [666, 59] on span "Redaguoti užduotį" at bounding box center [680, 54] width 59 height 11
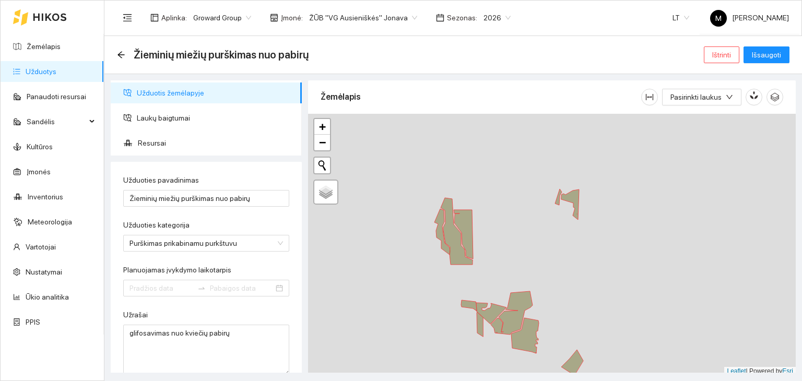
type input "[DATE]"
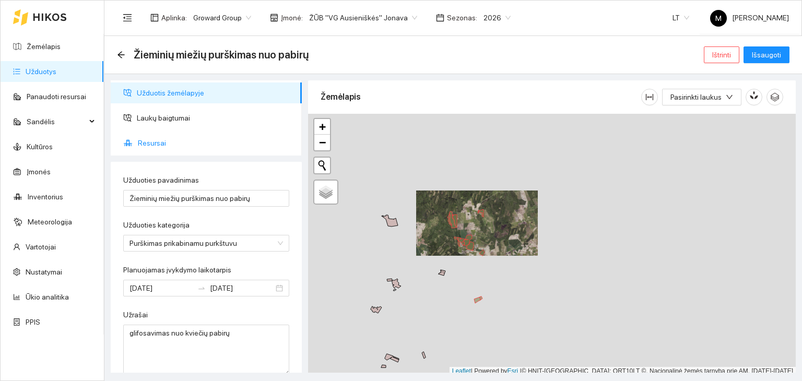
click at [153, 139] on span "Resursai" at bounding box center [216, 143] width 156 height 21
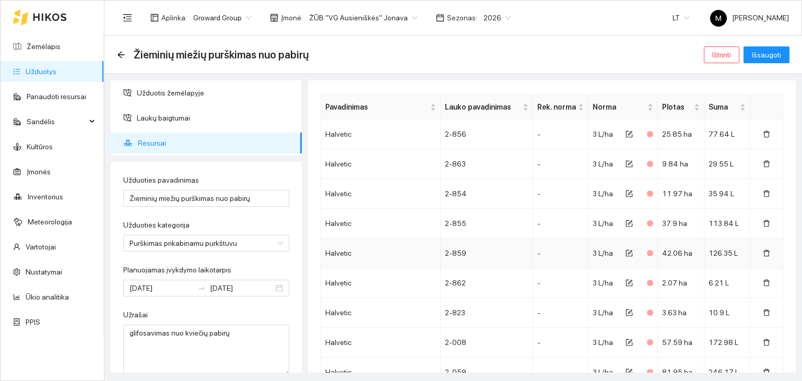
scroll to position [245, 0]
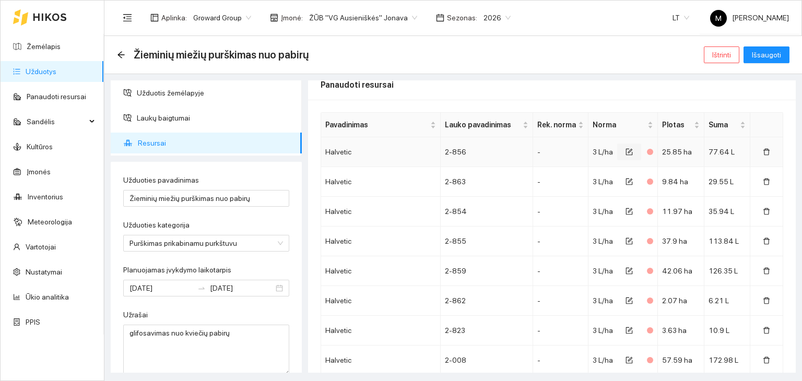
click at [625, 151] on icon "form" at bounding box center [628, 151] width 7 height 7
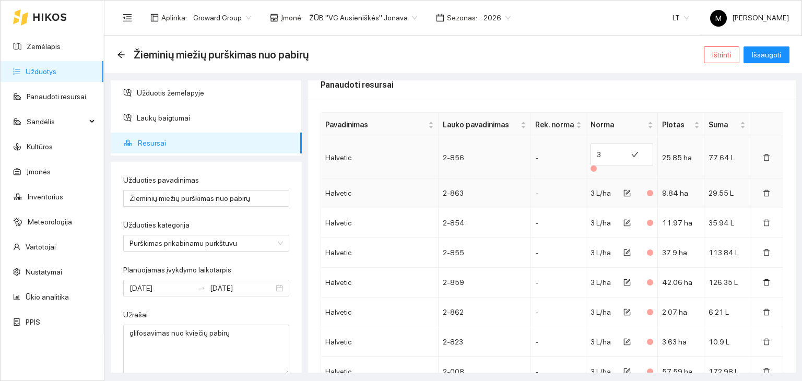
click at [504, 183] on td "2-863" at bounding box center [485, 194] width 92 height 30
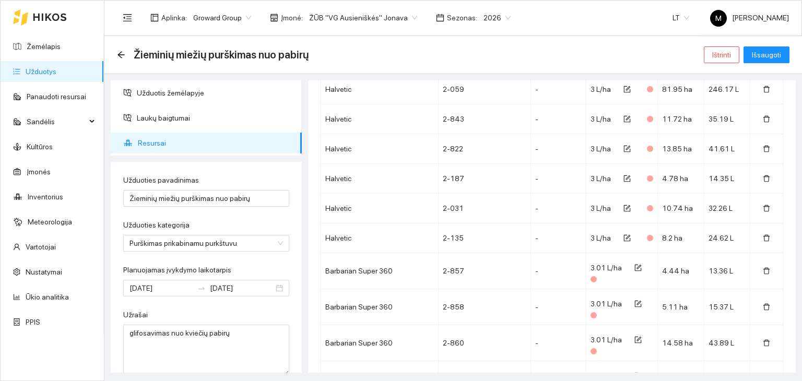
scroll to position [611, 0]
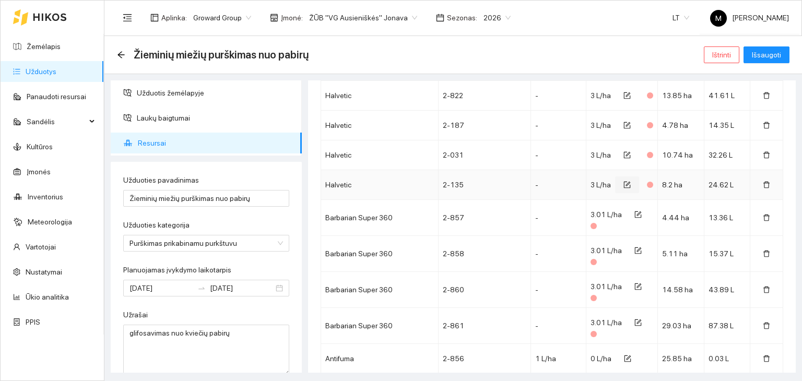
click at [623, 181] on icon "form" at bounding box center [626, 184] width 7 height 7
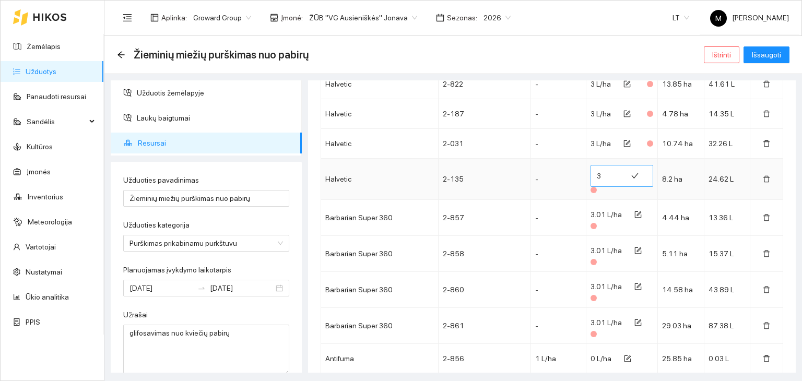
click at [597, 178] on input "3" at bounding box center [609, 176] width 24 height 17
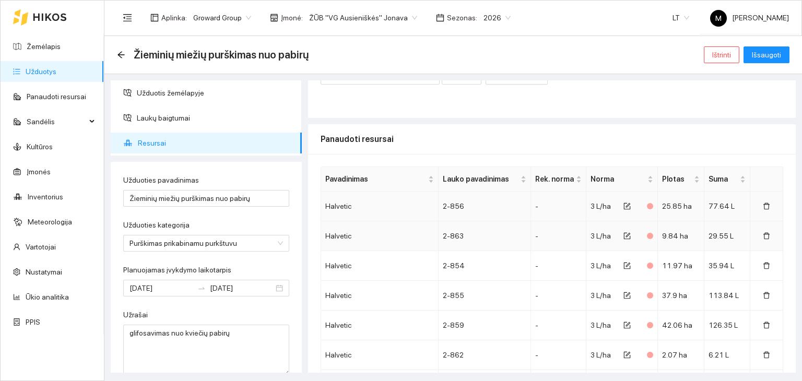
scroll to position [209, 0]
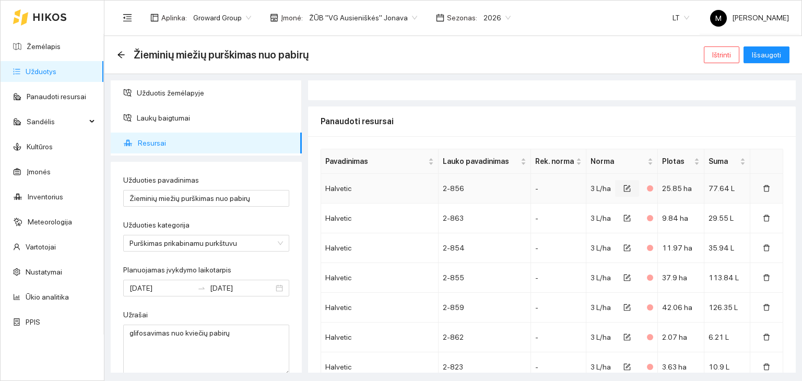
click at [626, 188] on icon "form" at bounding box center [628, 187] width 5 height 5
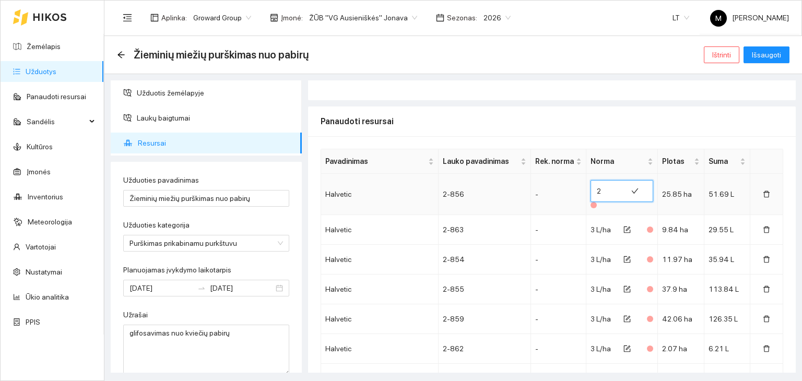
click at [610, 195] on input "2" at bounding box center [609, 191] width 24 height 17
type input "3"
click at [610, 186] on input "3" at bounding box center [609, 191] width 24 height 17
click at [598, 192] on input "3" at bounding box center [609, 191] width 24 height 17
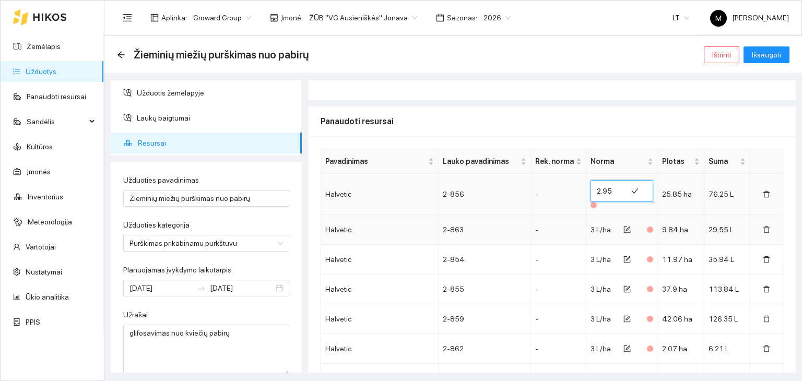
type input "2.95"
click at [597, 218] on td "3 L/ha" at bounding box center [622, 230] width 72 height 30
click at [623, 230] on icon "form" at bounding box center [626, 229] width 7 height 7
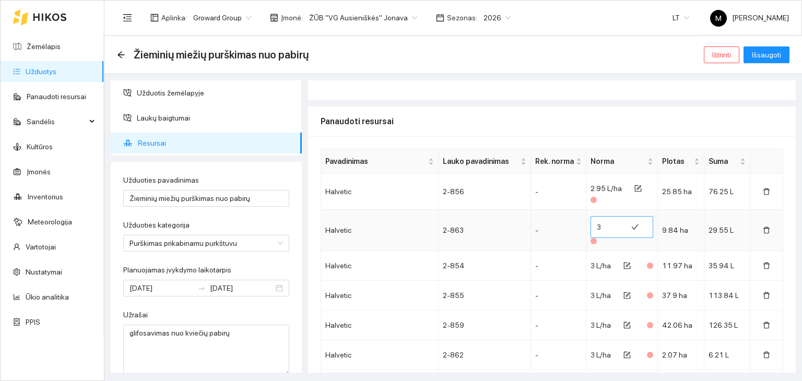
click at [601, 223] on input "3" at bounding box center [609, 227] width 24 height 17
type input "2.95"
click at [603, 251] on td "3 L/ha" at bounding box center [622, 266] width 72 height 30
click at [623, 268] on span "form" at bounding box center [626, 266] width 7 height 8
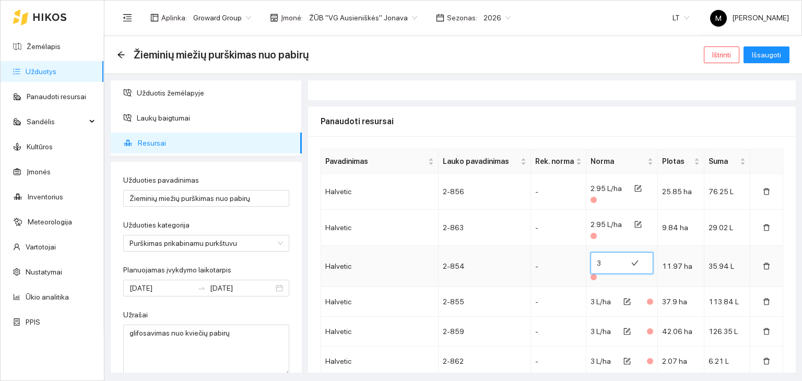
click at [600, 264] on input "3" at bounding box center [609, 263] width 24 height 17
type input "2.95"
click at [623, 301] on icon "form" at bounding box center [626, 301] width 7 height 7
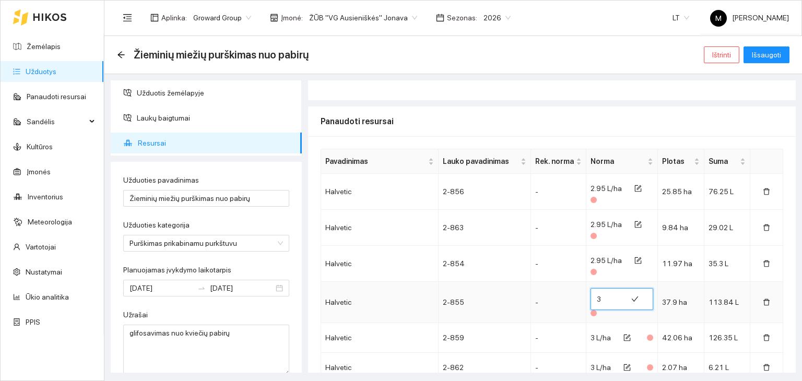
click at [604, 297] on input "3" at bounding box center [609, 299] width 24 height 17
type input "2.95"
click at [623, 337] on icon "form" at bounding box center [626, 337] width 7 height 7
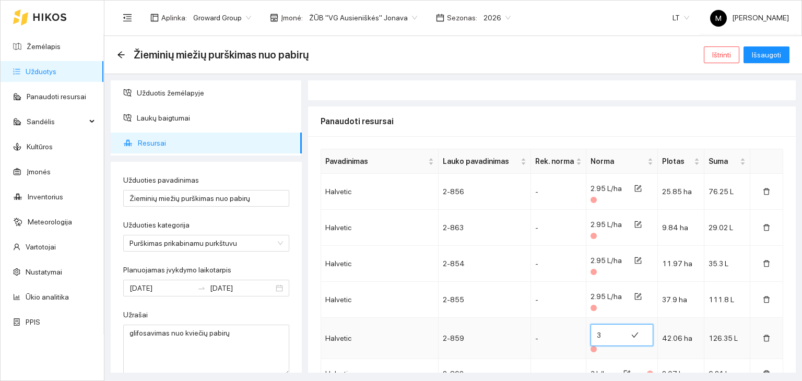
click at [598, 336] on input "3" at bounding box center [609, 335] width 24 height 17
type input "2.95"
click at [542, 310] on td "-" at bounding box center [558, 300] width 55 height 36
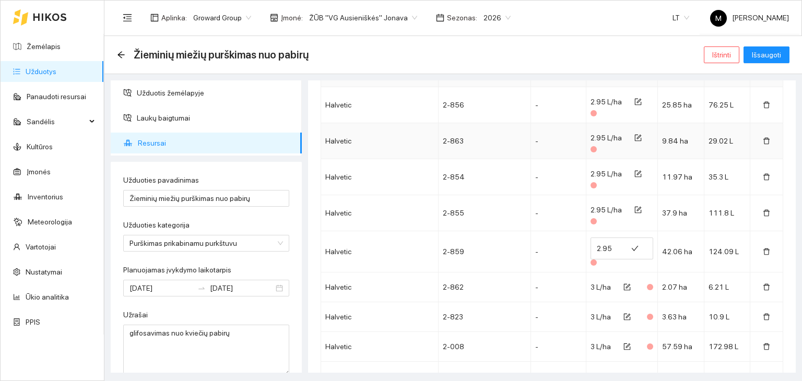
scroll to position [139, 0]
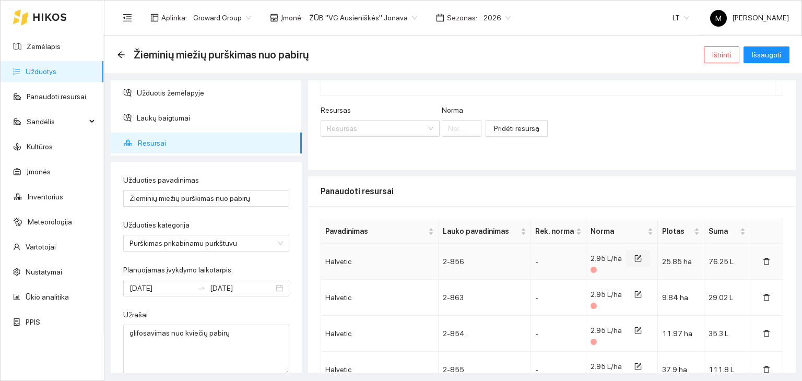
click at [634, 256] on icon "form" at bounding box center [637, 258] width 7 height 7
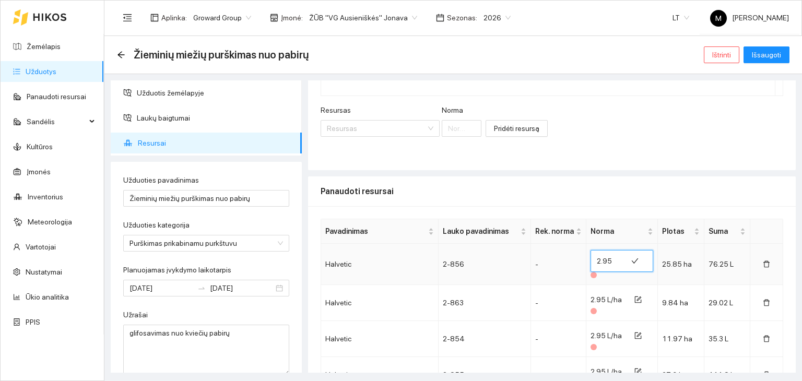
click at [607, 262] on input "2.95" at bounding box center [609, 261] width 24 height 17
click at [610, 256] on input "3.95" at bounding box center [609, 261] width 24 height 17
click at [612, 264] on input "2.95" at bounding box center [609, 261] width 24 height 17
type input "2.99"
click at [634, 301] on icon "form" at bounding box center [637, 299] width 7 height 7
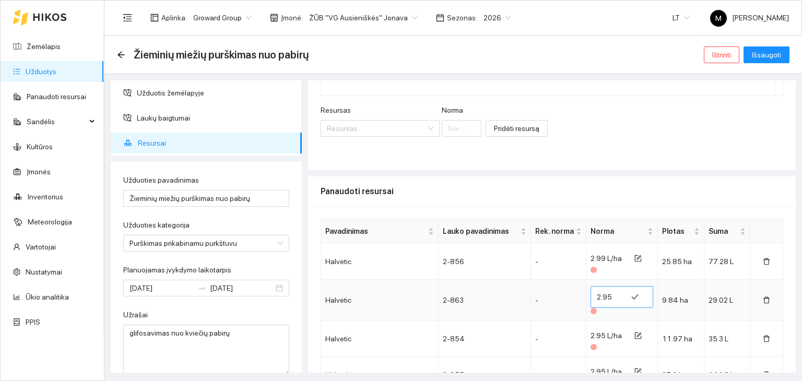
click at [606, 299] on input "2.95" at bounding box center [609, 297] width 24 height 17
type input "2.95"
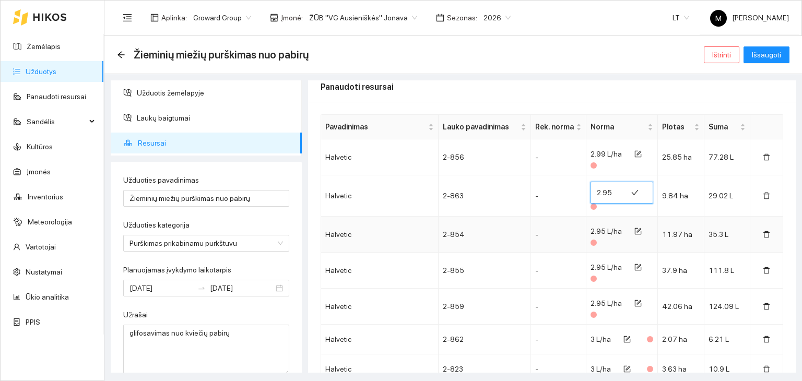
click at [598, 229] on span "2.95 L/ha" at bounding box center [605, 231] width 31 height 8
click at [626, 228] on button "button" at bounding box center [638, 231] width 24 height 17
click at [635, 183] on button "button" at bounding box center [638, 190] width 24 height 17
click at [608, 191] on input "3.95" at bounding box center [609, 192] width 24 height 17
click at [611, 194] on input "2.95" at bounding box center [609, 192] width 24 height 17
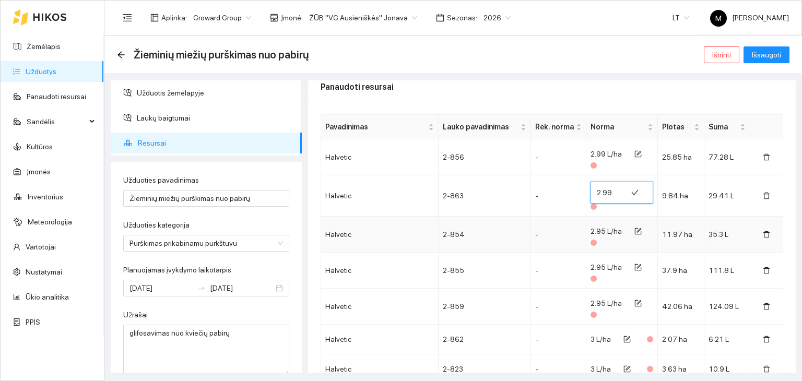
type input "2.99"
click at [604, 228] on span "2.95 L/ha" at bounding box center [605, 231] width 31 height 8
click at [634, 231] on icon "form" at bounding box center [637, 231] width 7 height 7
click at [606, 227] on input "2.95" at bounding box center [609, 228] width 24 height 17
type input "2.99"
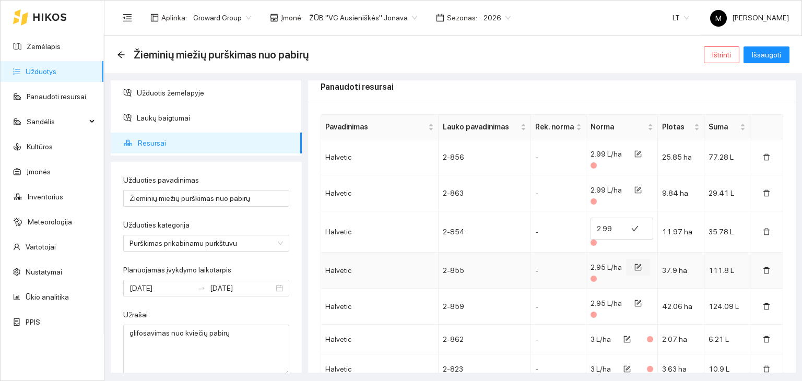
click at [634, 265] on icon "form" at bounding box center [637, 267] width 7 height 7
click at [607, 264] on input "2.95" at bounding box center [609, 264] width 24 height 17
type input "2.99"
click at [635, 300] on icon "form" at bounding box center [638, 303] width 7 height 7
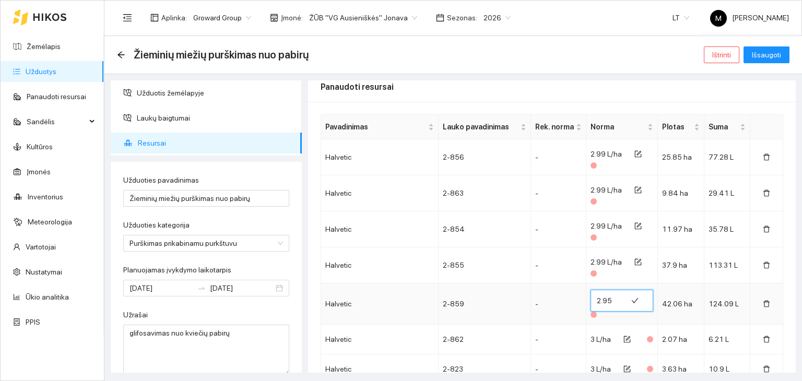
click at [605, 299] on input "2.95" at bounding box center [609, 300] width 24 height 17
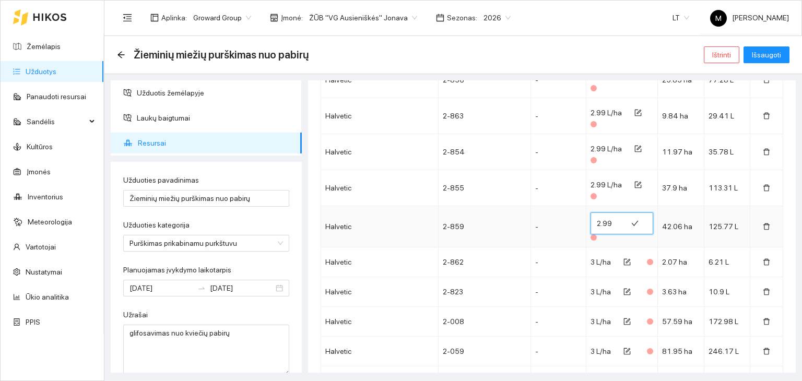
scroll to position [348, 0]
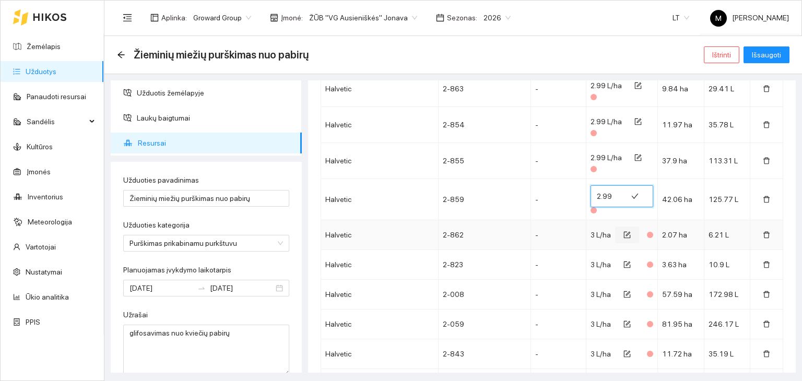
type input "2.99"
click at [623, 234] on icon "form" at bounding box center [626, 234] width 7 height 7
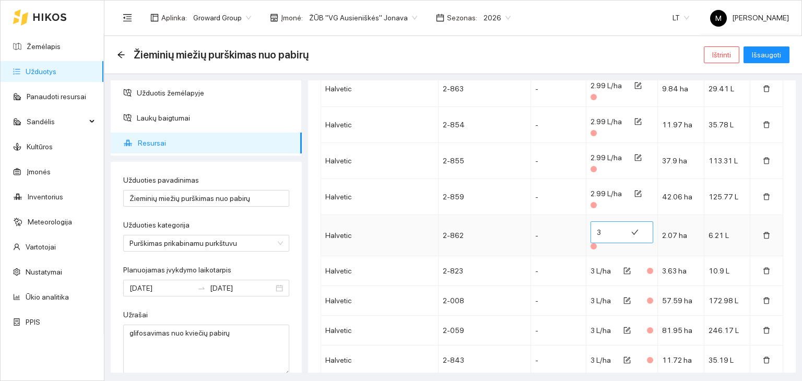
click at [598, 233] on input "3" at bounding box center [609, 232] width 24 height 17
type input "2.99"
click at [623, 268] on icon "form" at bounding box center [626, 270] width 7 height 7
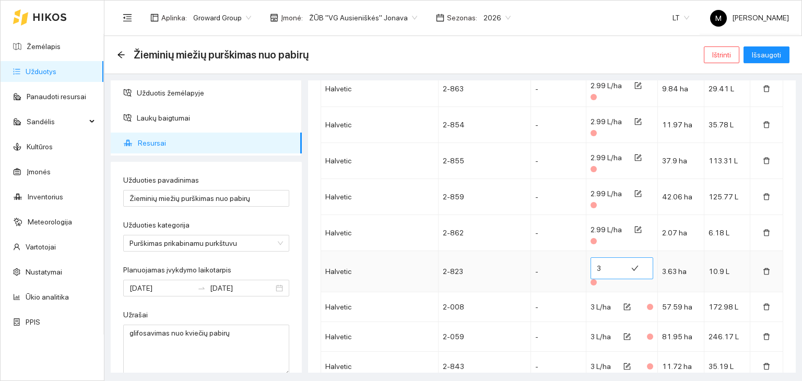
click at [605, 262] on input "3" at bounding box center [609, 268] width 24 height 17
type input "2.99"
click at [623, 307] on icon "form" at bounding box center [626, 306] width 7 height 7
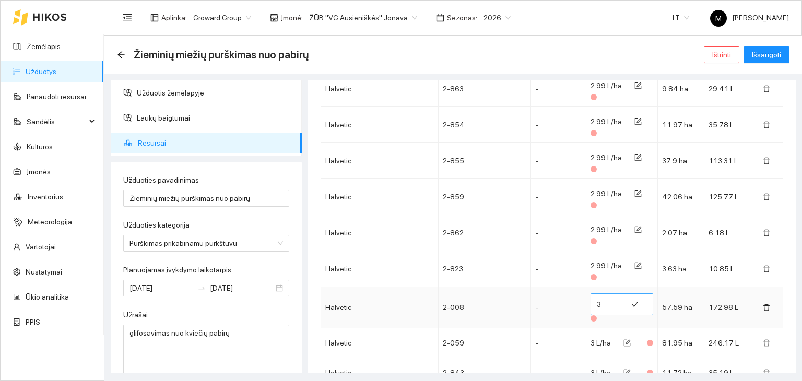
click at [597, 303] on input "3" at bounding box center [609, 304] width 24 height 17
type input "2.99"
click at [623, 341] on icon "form" at bounding box center [626, 342] width 7 height 7
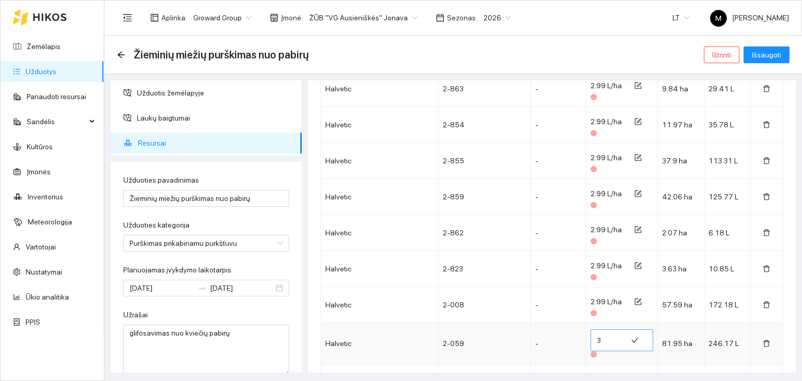
click at [594, 347] on span "3" at bounding box center [621, 340] width 63 height 22
click at [599, 340] on input "3" at bounding box center [609, 340] width 24 height 17
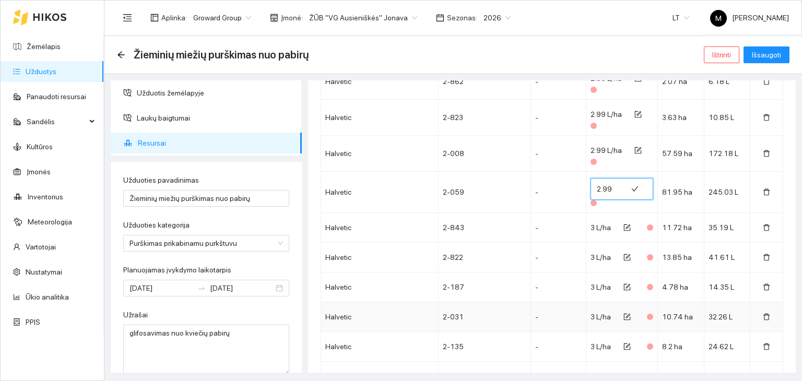
scroll to position [504, 0]
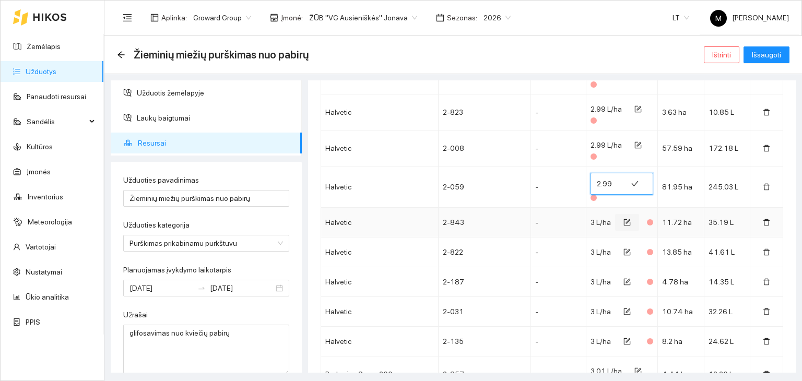
type input "2.99"
click at [626, 219] on icon "form" at bounding box center [628, 221] width 5 height 5
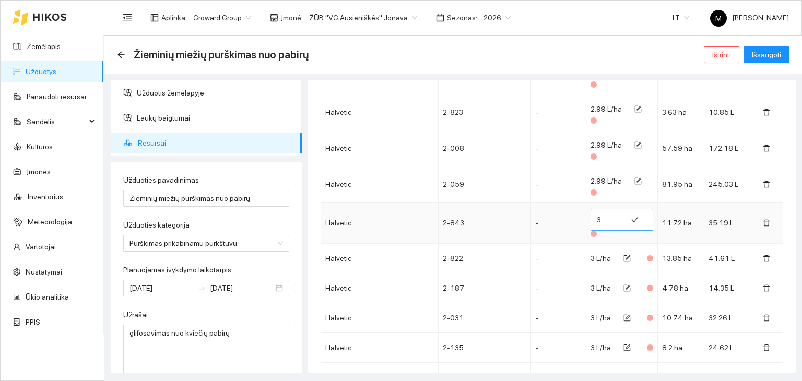
click at [602, 220] on input "3" at bounding box center [609, 219] width 24 height 17
type input "2.99"
click at [623, 257] on icon "form" at bounding box center [626, 258] width 7 height 7
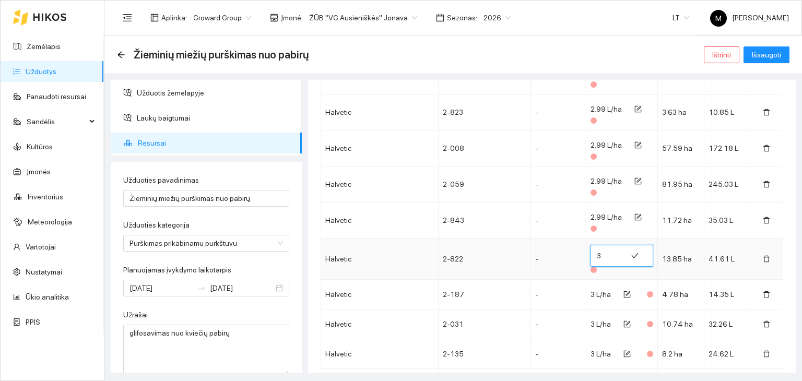
click at [597, 255] on input "3" at bounding box center [609, 255] width 24 height 17
type input "2.99"
click at [623, 291] on icon "form" at bounding box center [626, 294] width 7 height 7
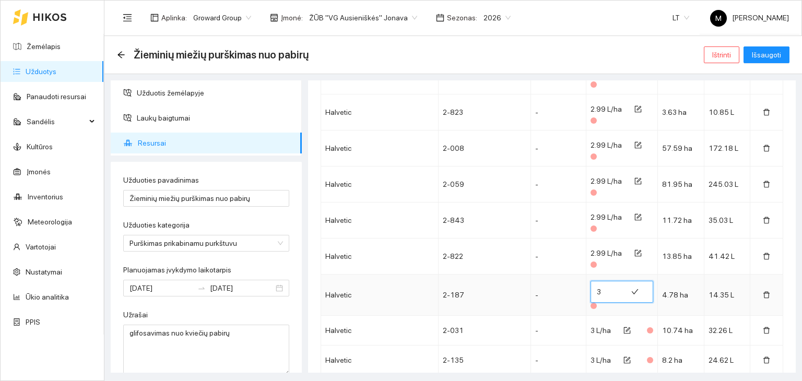
click at [600, 289] on input "3" at bounding box center [609, 291] width 24 height 17
type input "2.99"
click at [595, 317] on td "3 L/ha" at bounding box center [622, 331] width 72 height 30
click at [623, 328] on icon "form" at bounding box center [626, 330] width 7 height 7
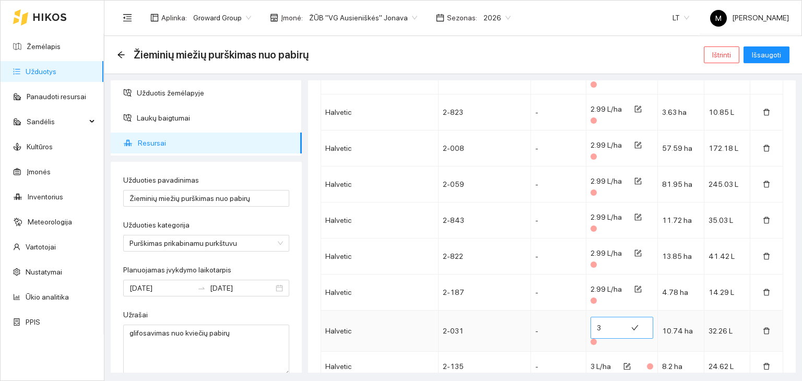
click at [597, 324] on input "3" at bounding box center [609, 328] width 24 height 17
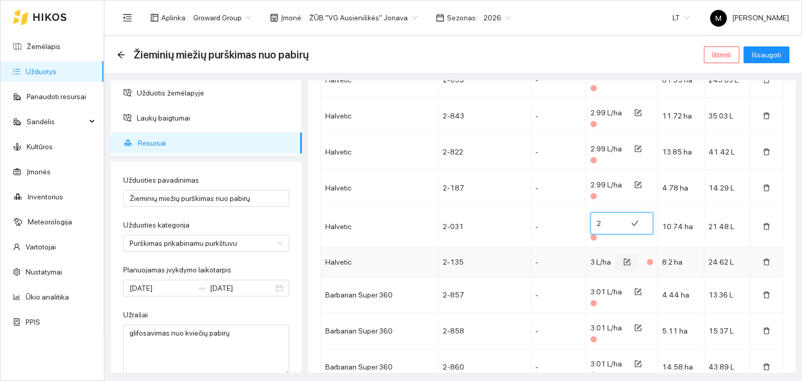
type input "2"
click at [624, 259] on button "button" at bounding box center [627, 262] width 24 height 17
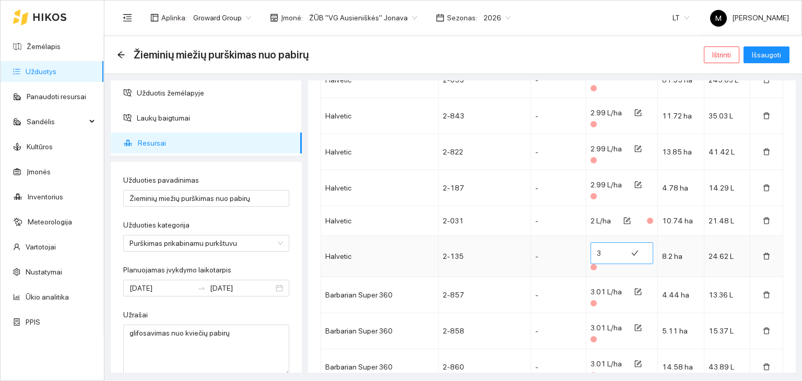
click at [604, 249] on input "3" at bounding box center [609, 253] width 24 height 17
type input "2.99"
click at [549, 246] on td "-" at bounding box center [558, 256] width 55 height 41
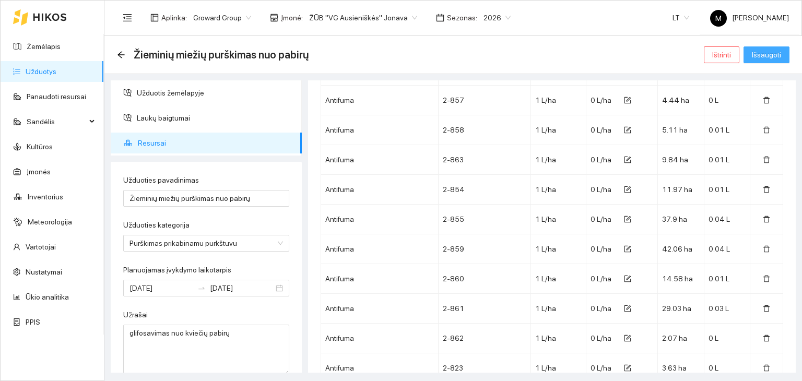
click at [756, 51] on span "Išsaugoti" at bounding box center [766, 54] width 29 height 11
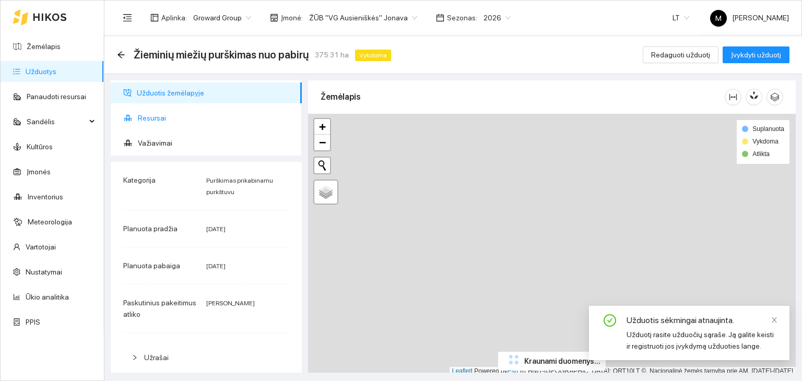
click at [152, 117] on span "Resursai" at bounding box center [216, 118] width 156 height 21
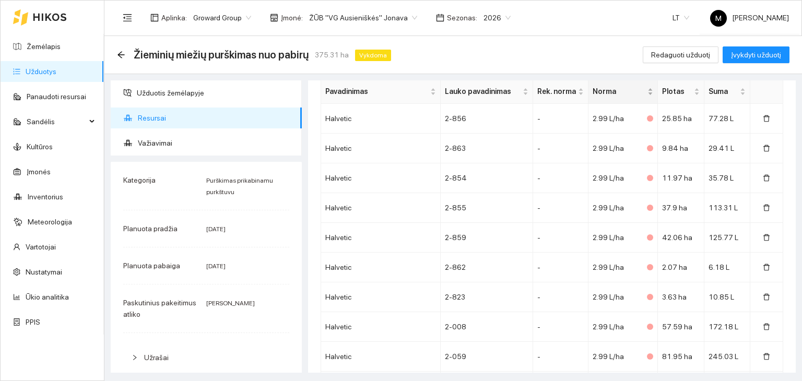
scroll to position [157, 0]
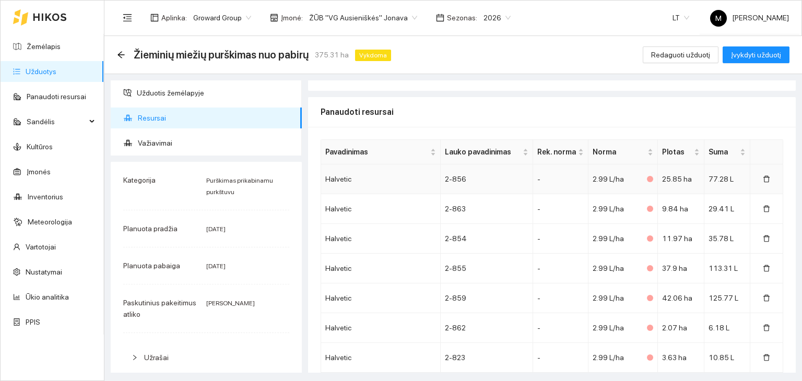
click at [599, 176] on span "2.99 L/ha" at bounding box center [608, 179] width 31 height 8
click at [683, 61] on button "Redaguoti užduotį" at bounding box center [681, 54] width 76 height 17
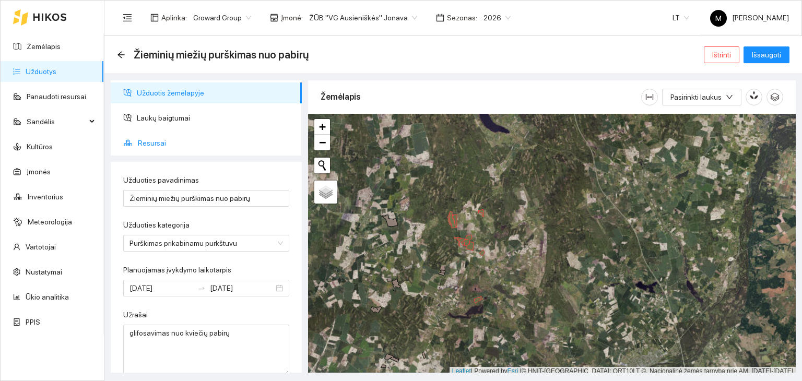
click at [170, 141] on span "Resursai" at bounding box center [216, 143] width 156 height 21
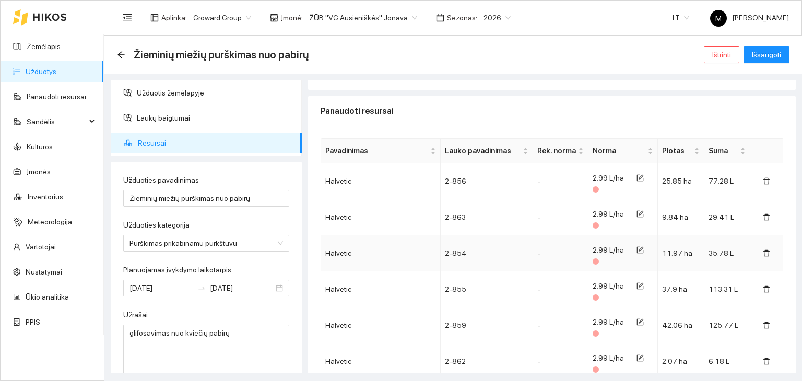
scroll to position [261, 0]
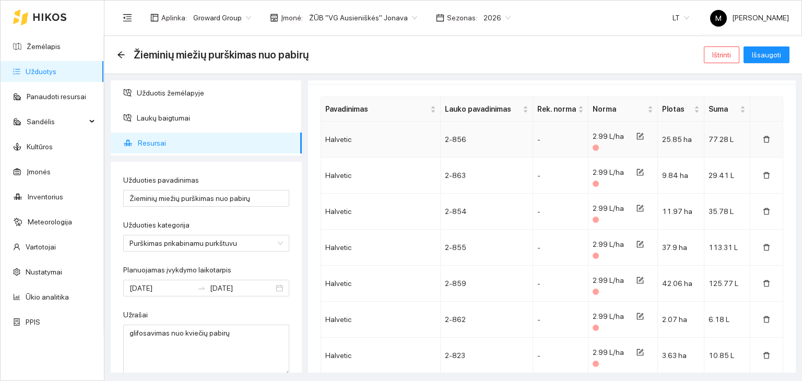
click at [598, 135] on span "2.99 L/ha" at bounding box center [608, 136] width 31 height 8
click at [641, 133] on button "button" at bounding box center [640, 136] width 24 height 17
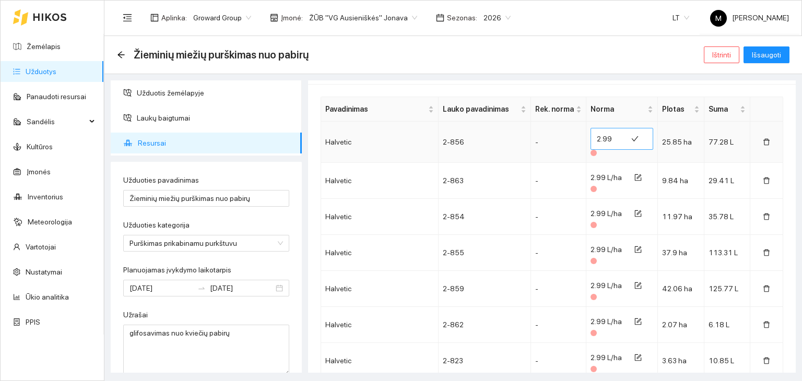
click at [603, 137] on input "2.99" at bounding box center [609, 139] width 24 height 17
type input "3"
click at [634, 178] on icon "form" at bounding box center [637, 177] width 7 height 7
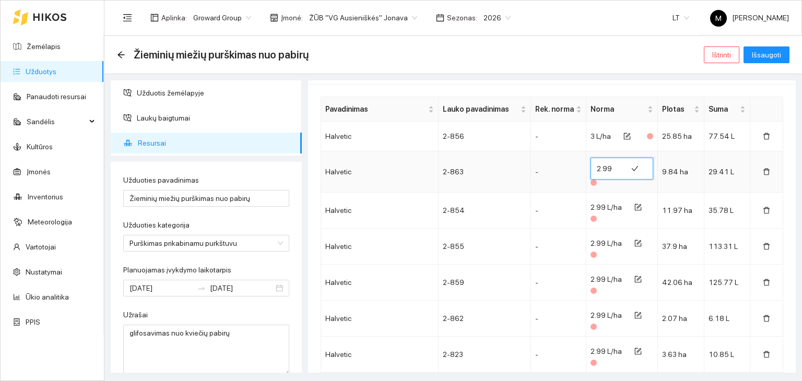
click at [598, 164] on input "2.99" at bounding box center [609, 168] width 24 height 17
type input "3"
click at [634, 205] on icon "form" at bounding box center [637, 207] width 7 height 7
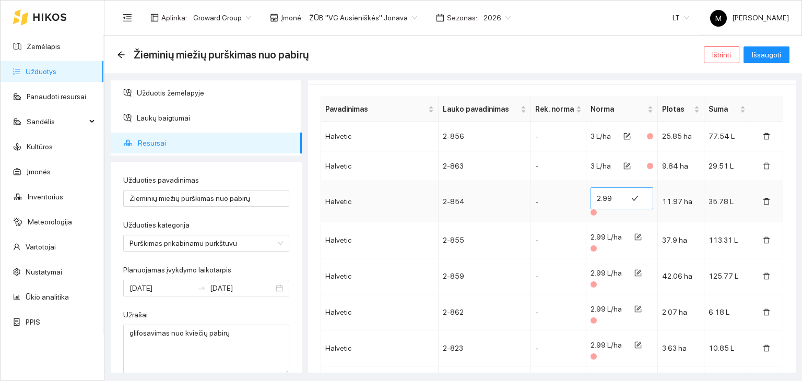
click at [599, 195] on input "2.99" at bounding box center [609, 198] width 24 height 17
click at [600, 195] on input "2.99" at bounding box center [609, 198] width 24 height 17
type input "3"
click at [635, 233] on button "button" at bounding box center [638, 237] width 24 height 17
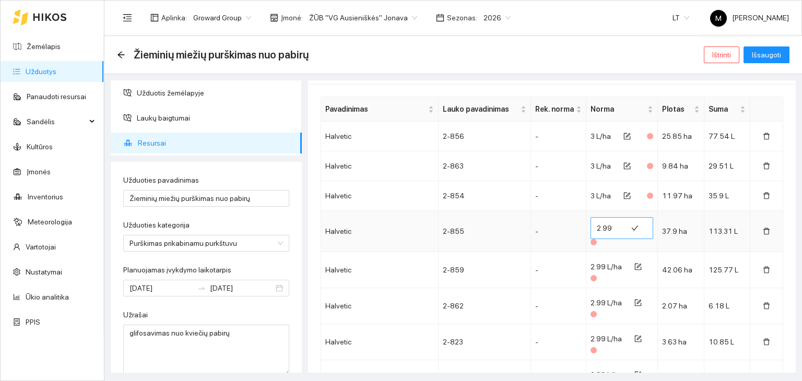
click at [602, 230] on input "2.99" at bounding box center [609, 228] width 24 height 17
click at [603, 230] on input "2.99" at bounding box center [609, 228] width 24 height 17
type input "3"
click at [634, 266] on button "button" at bounding box center [638, 266] width 24 height 17
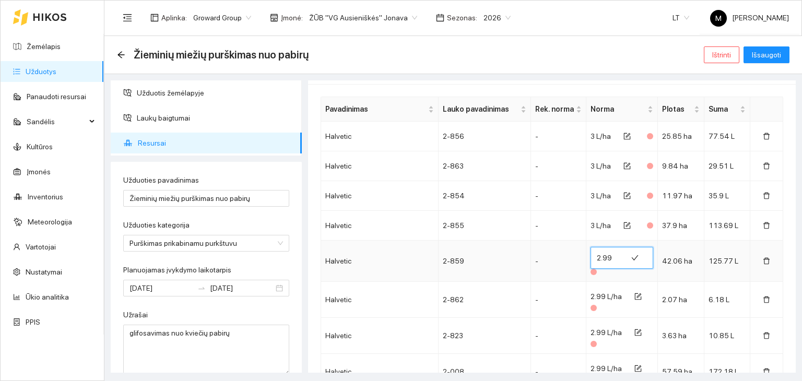
click at [597, 258] on input "2.99" at bounding box center [609, 258] width 24 height 17
type input "3"
click at [562, 282] on td "-" at bounding box center [558, 300] width 55 height 36
click at [758, 61] on button "Išsaugoti" at bounding box center [766, 54] width 46 height 17
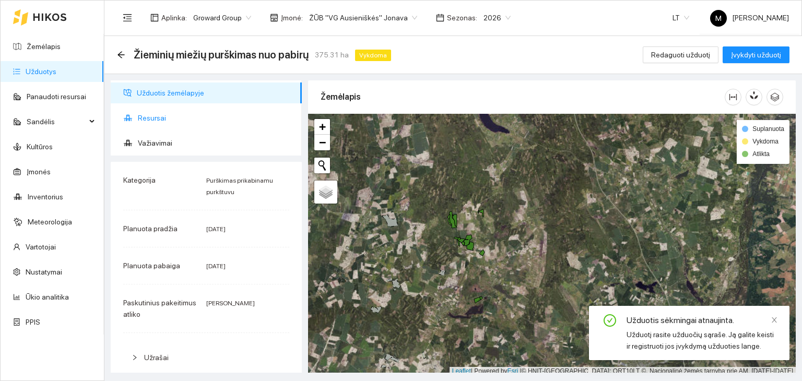
click at [161, 115] on span "Resursai" at bounding box center [216, 118] width 156 height 21
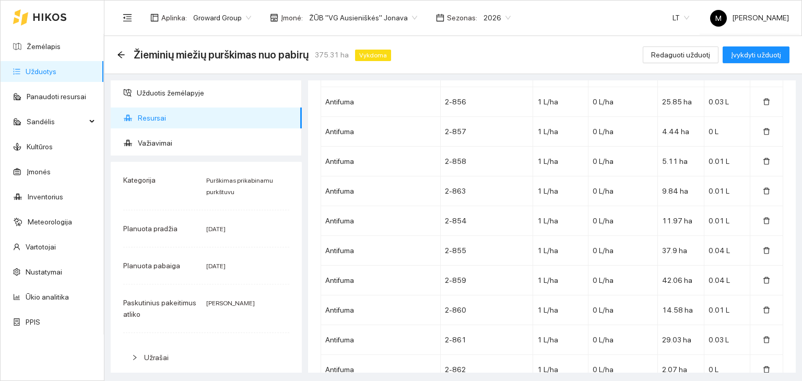
scroll to position [564, 0]
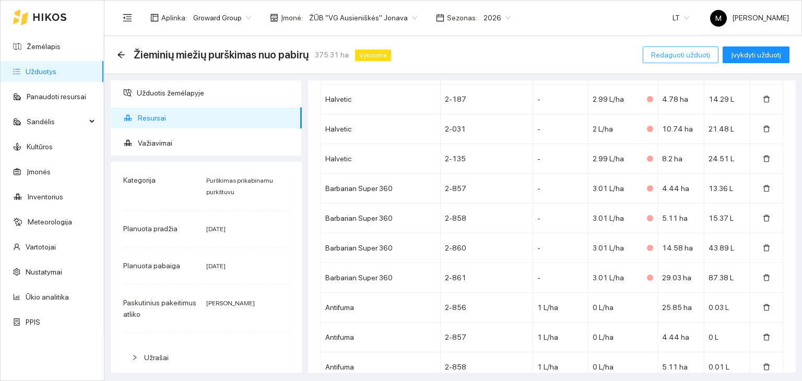
click at [696, 52] on span "Redaguoti užduotį" at bounding box center [680, 54] width 59 height 11
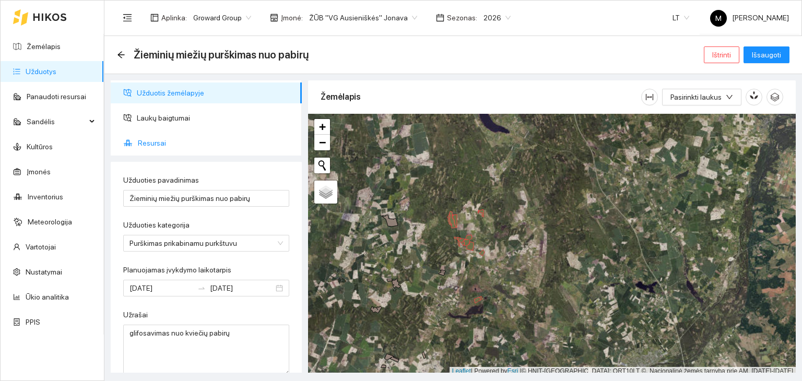
click at [171, 138] on span "Resursai" at bounding box center [216, 143] width 156 height 21
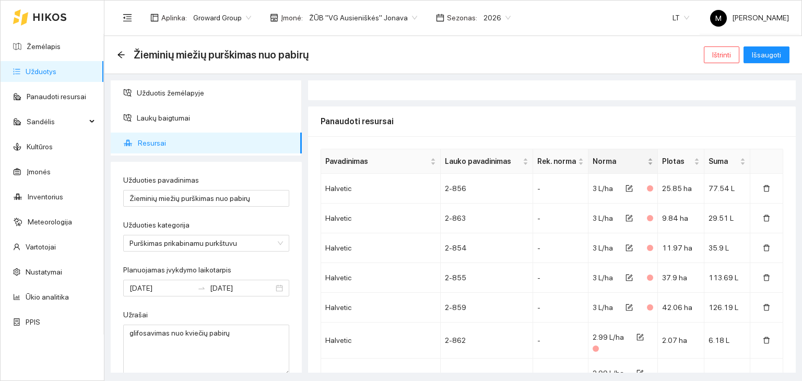
scroll to position [365, 0]
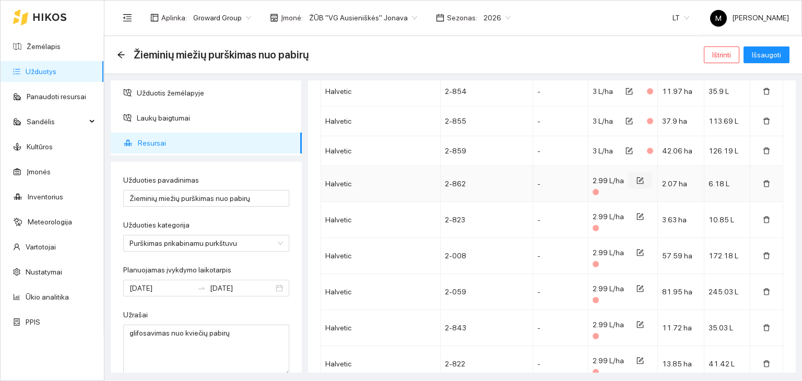
click at [636, 180] on icon "form" at bounding box center [639, 180] width 7 height 7
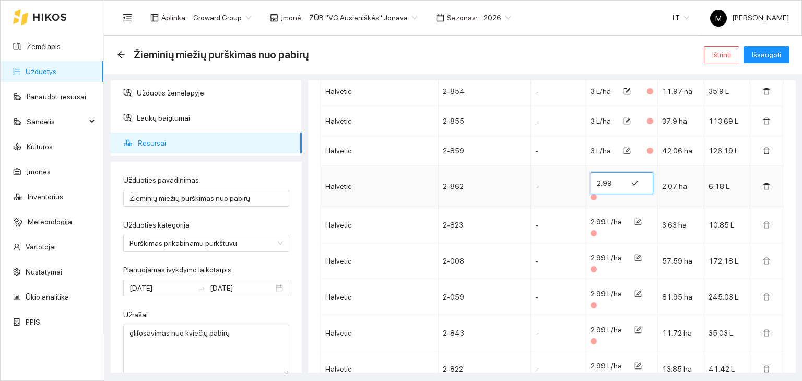
click at [605, 182] on input "2.99" at bounding box center [609, 183] width 24 height 17
click at [606, 182] on input "2.99" at bounding box center [609, 183] width 24 height 17
type input "3"
click at [598, 221] on span "2.99 L/ha" at bounding box center [605, 222] width 31 height 8
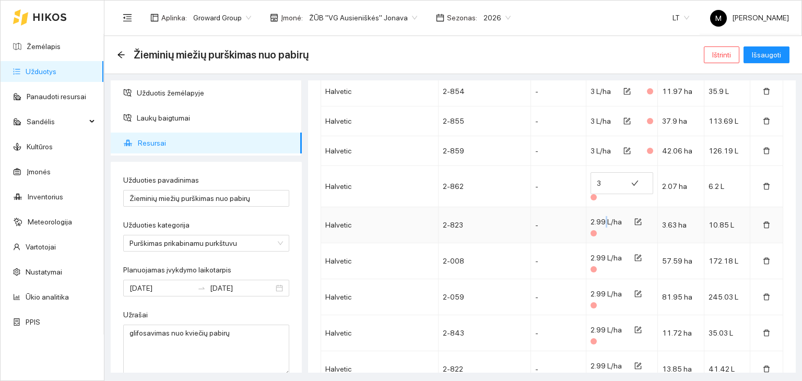
click at [598, 221] on span "2.99 L/ha" at bounding box center [605, 222] width 31 height 8
click at [634, 218] on icon "form" at bounding box center [637, 221] width 7 height 7
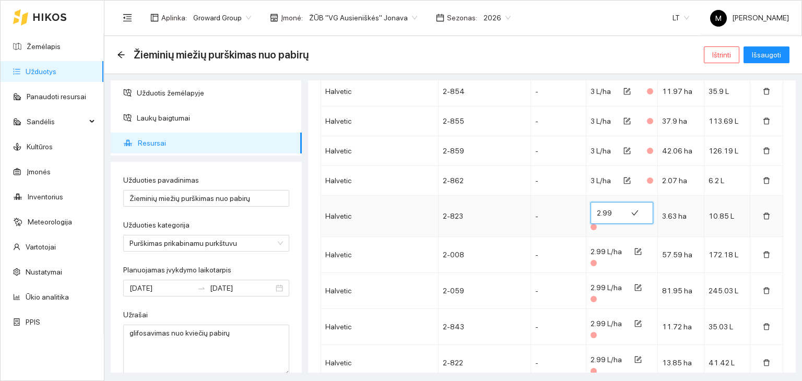
click at [601, 215] on input "2.99" at bounding box center [609, 213] width 24 height 17
type input "3"
click at [634, 250] on icon "form" at bounding box center [637, 251] width 7 height 7
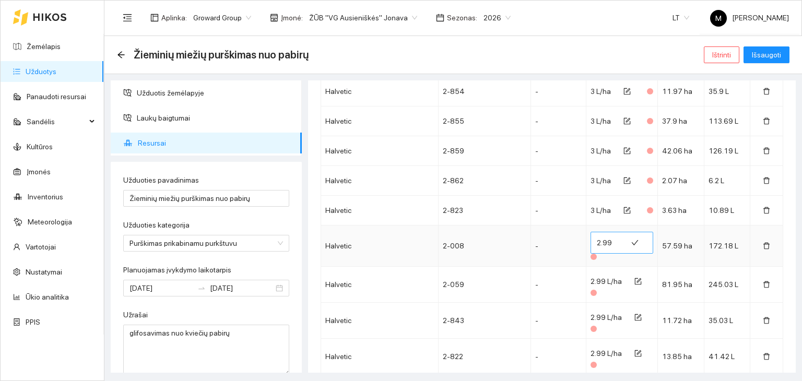
click at [601, 241] on input "2.99" at bounding box center [609, 242] width 24 height 17
type input "3"
click at [634, 278] on icon "form" at bounding box center [637, 281] width 7 height 7
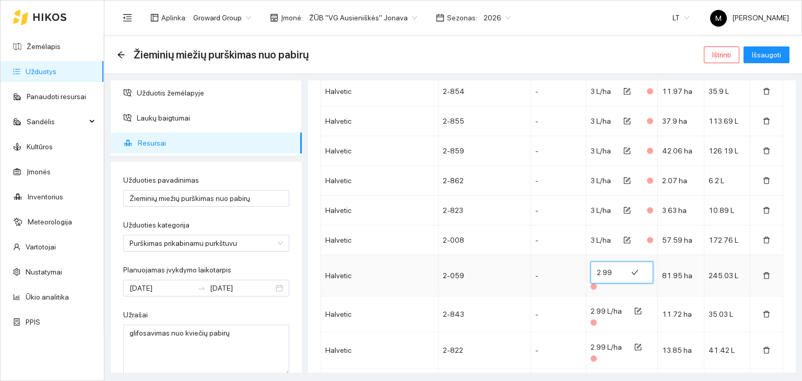
click at [598, 268] on input "2.99" at bounding box center [609, 272] width 24 height 17
click at [599, 268] on input "2.99" at bounding box center [609, 272] width 24 height 17
type input "3"
click at [635, 311] on button "button" at bounding box center [638, 311] width 24 height 17
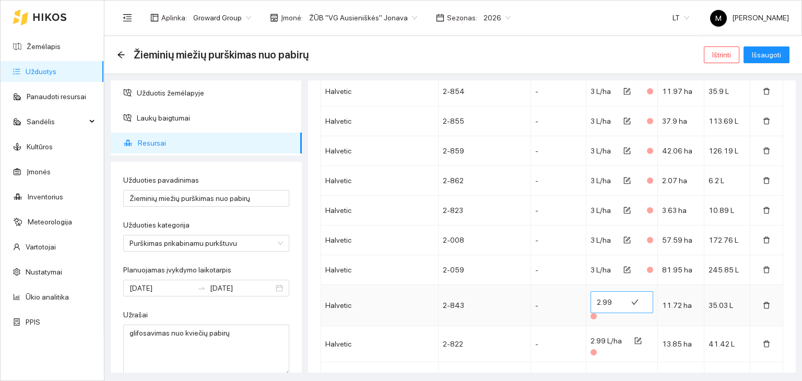
click at [603, 299] on input "2.99" at bounding box center [609, 302] width 24 height 17
type input "3"
click at [637, 339] on icon "form" at bounding box center [639, 340] width 5 height 5
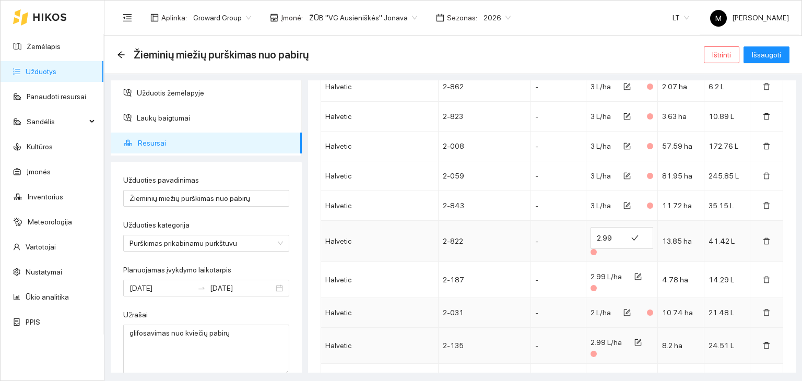
scroll to position [470, 0]
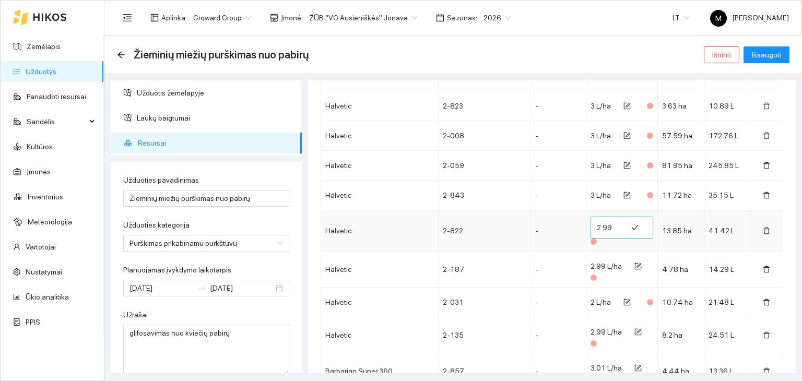
click at [600, 229] on input "2.99" at bounding box center [609, 227] width 24 height 17
type input "3"
click at [634, 266] on icon "form" at bounding box center [637, 266] width 7 height 7
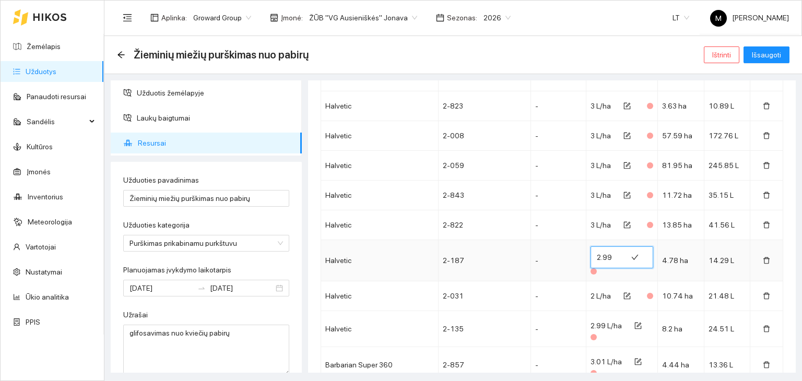
click at [599, 257] on input "2.99" at bounding box center [609, 257] width 24 height 17
type input "3"
click at [766, 54] on span "Išsaugoti" at bounding box center [766, 54] width 29 height 11
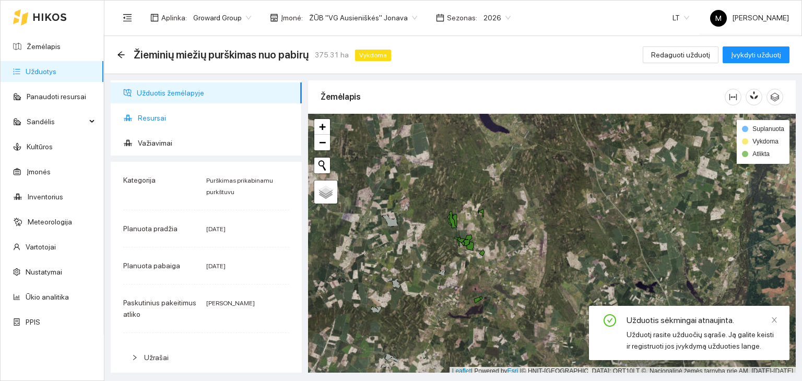
click at [159, 121] on span "Resursai" at bounding box center [216, 118] width 156 height 21
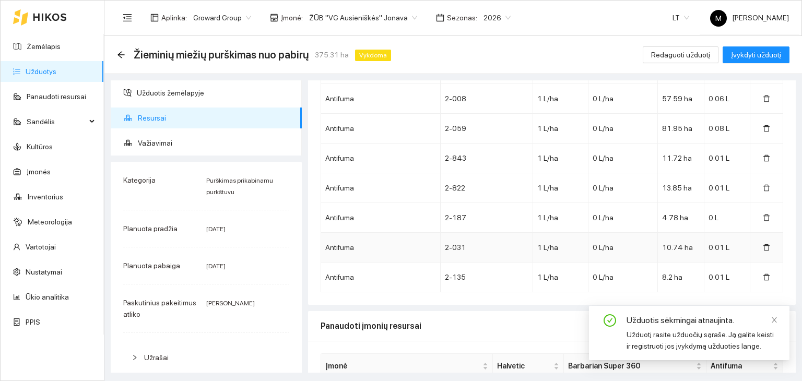
scroll to position [1138, 0]
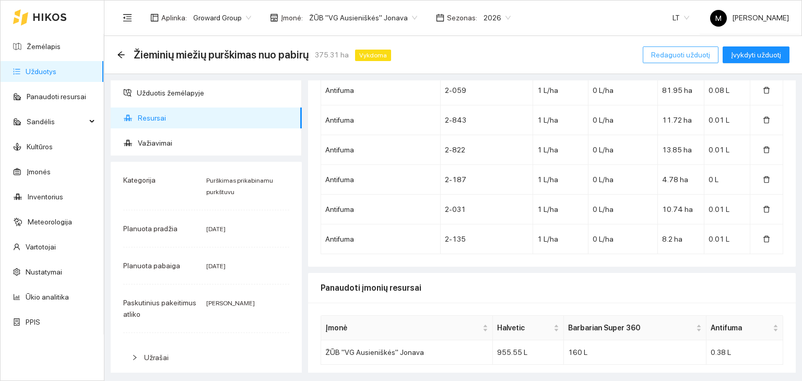
click at [683, 54] on span "Redaguoti užduotį" at bounding box center [680, 54] width 59 height 11
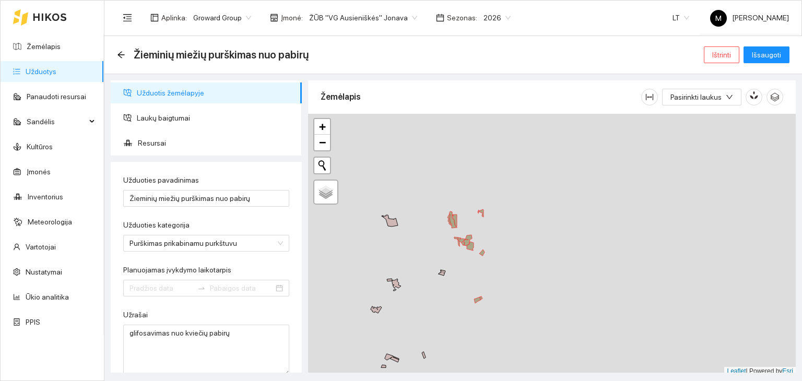
type input "[DATE]"
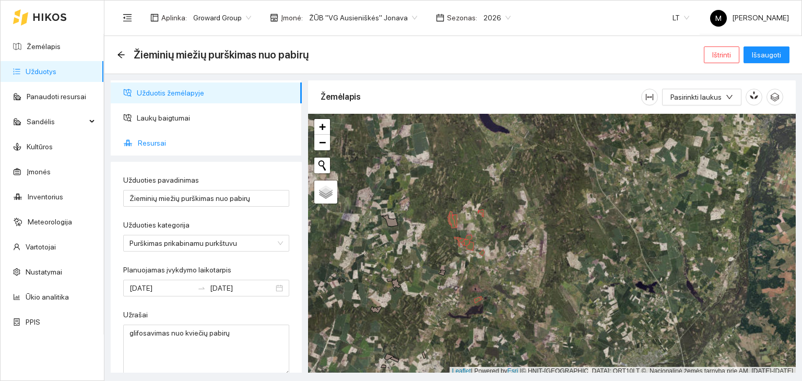
click at [146, 145] on span "Resursai" at bounding box center [216, 143] width 156 height 21
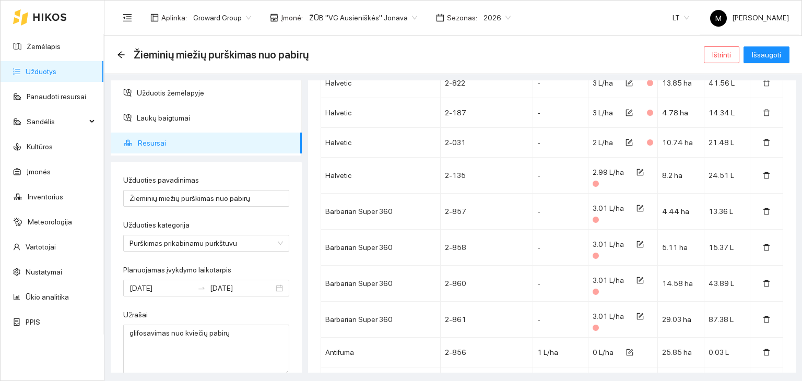
scroll to position [578, 0]
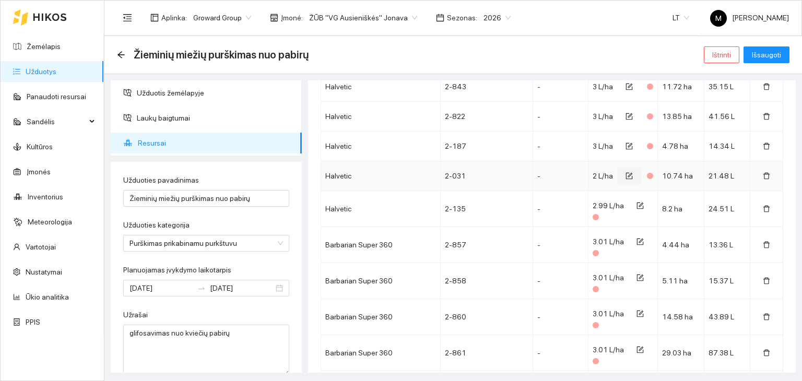
click at [625, 175] on icon "form" at bounding box center [628, 175] width 7 height 7
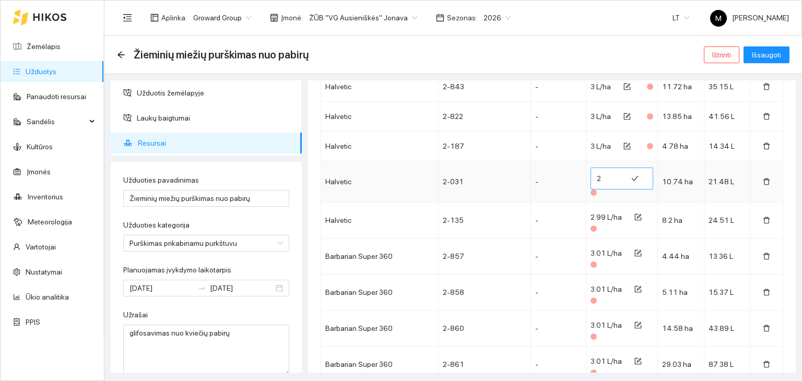
click at [597, 177] on input "2" at bounding box center [609, 178] width 24 height 17
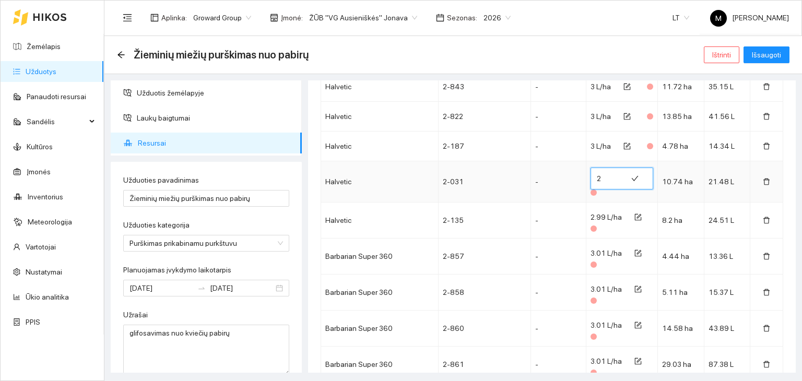
click at [597, 177] on input "2" at bounding box center [609, 178] width 24 height 17
type input "3"
click at [634, 215] on icon "form" at bounding box center [637, 217] width 7 height 7
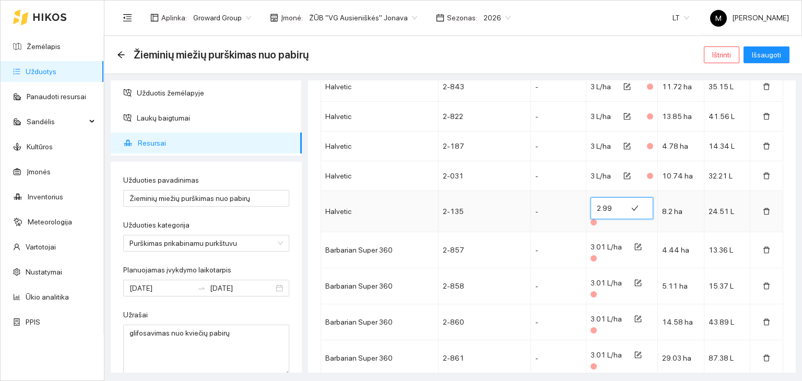
click at [598, 204] on input "2.99" at bounding box center [609, 208] width 24 height 17
type input "3"
click at [764, 50] on span "Išsaugoti" at bounding box center [766, 54] width 29 height 11
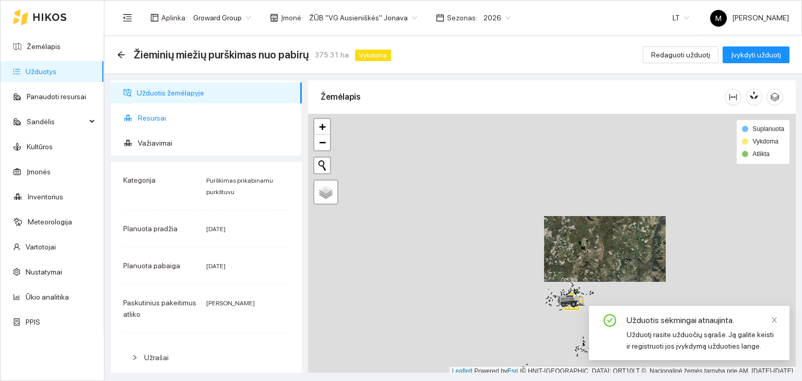
click at [188, 124] on span "Resursai" at bounding box center [216, 118] width 156 height 21
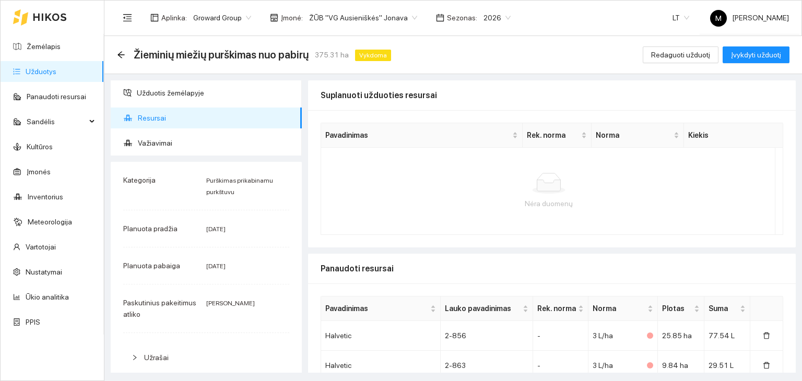
scroll to position [104, 0]
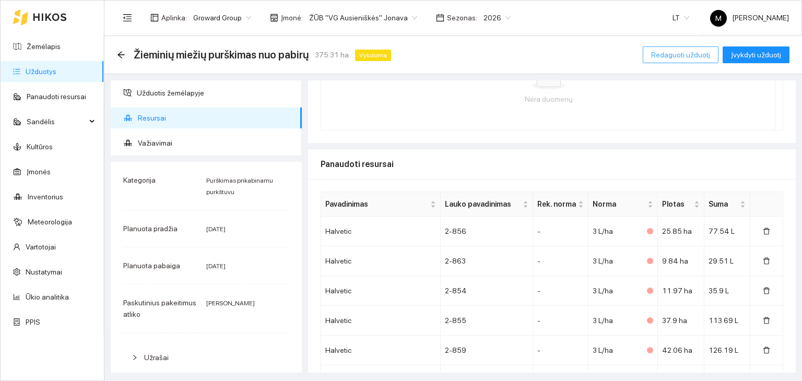
click at [683, 58] on span "Redaguoti užduotį" at bounding box center [680, 54] width 59 height 11
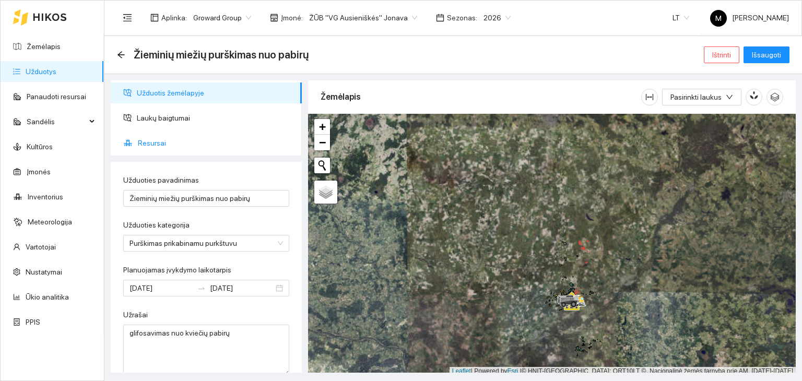
click at [152, 145] on span "Resursai" at bounding box center [216, 143] width 156 height 21
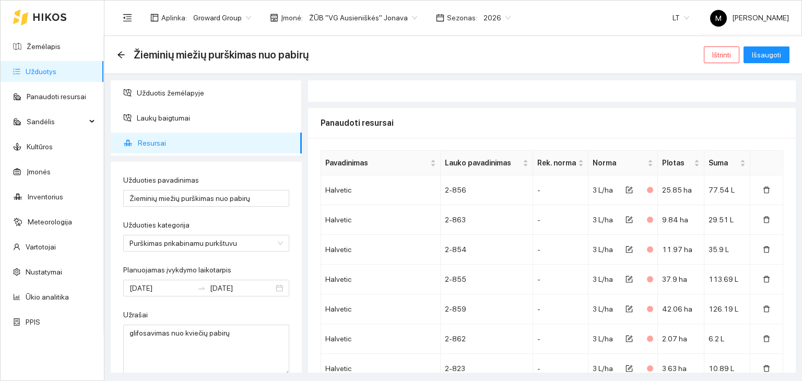
scroll to position [209, 0]
click at [625, 188] on icon "form" at bounding box center [628, 188] width 7 height 7
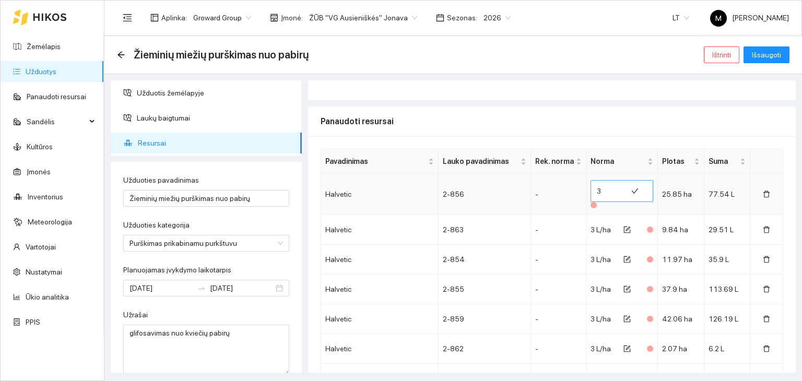
click at [597, 192] on input "3" at bounding box center [609, 191] width 24 height 17
type input "2.99"
click at [626, 228] on icon "form" at bounding box center [628, 229] width 5 height 5
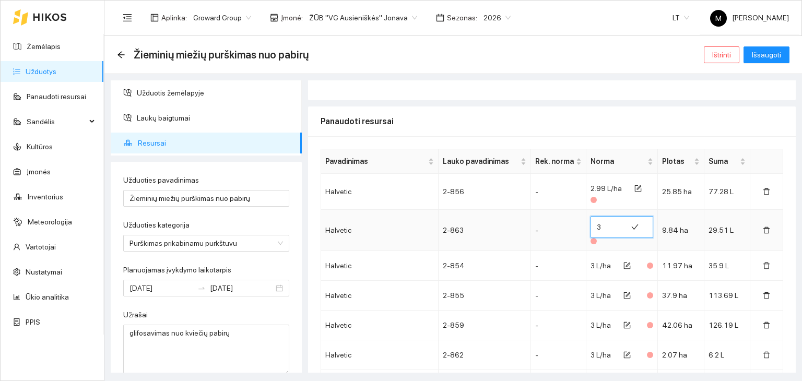
click at [598, 224] on input "3" at bounding box center [609, 227] width 24 height 17
type input "2.99"
click at [623, 264] on icon "form" at bounding box center [626, 265] width 7 height 7
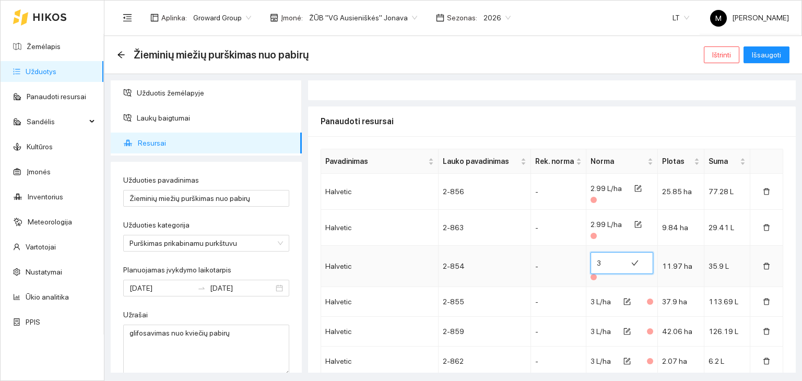
click at [597, 259] on input "3" at bounding box center [609, 263] width 24 height 17
type input "2.99"
click at [626, 299] on icon "form" at bounding box center [628, 301] width 5 height 5
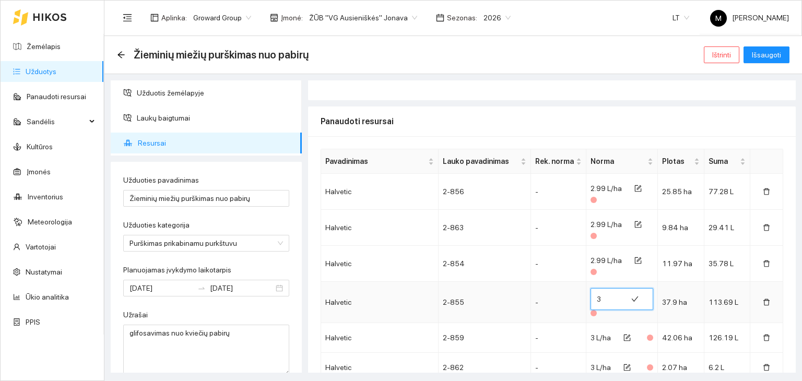
click at [599, 302] on input "3" at bounding box center [609, 299] width 24 height 17
click at [599, 303] on input "3" at bounding box center [609, 299] width 24 height 17
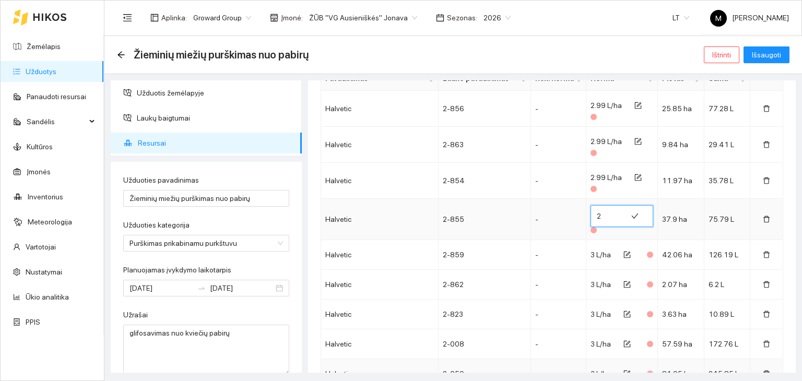
scroll to position [365, 0]
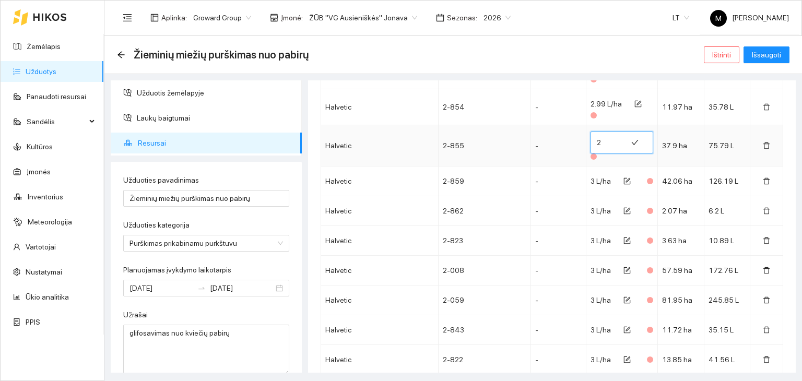
click at [597, 145] on input "2" at bounding box center [609, 142] width 24 height 17
type input "2.99"
click at [618, 175] on button "button" at bounding box center [627, 181] width 24 height 17
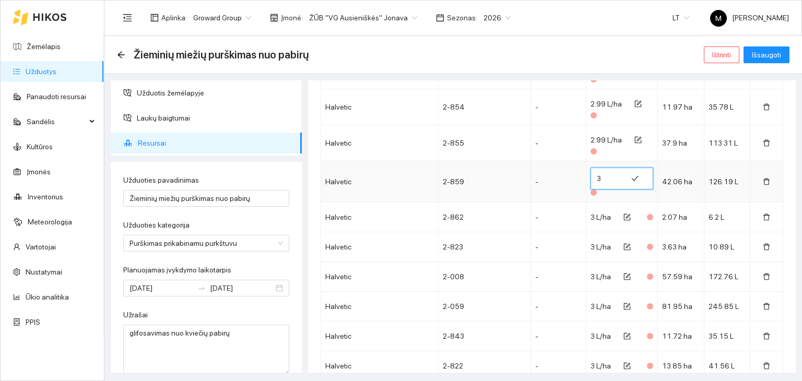
click at [601, 177] on input "3" at bounding box center [609, 178] width 24 height 17
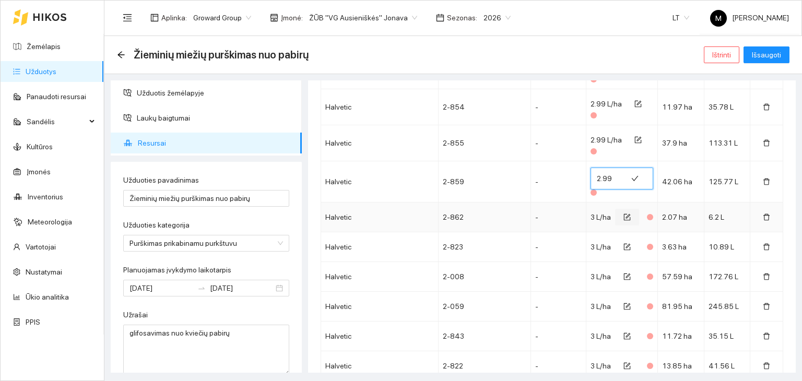
type input "2.99"
click at [621, 211] on button "button" at bounding box center [627, 217] width 24 height 17
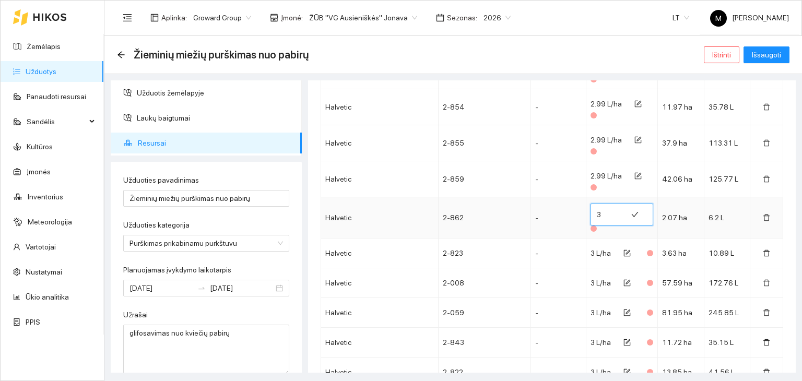
drag, startPoint x: 591, startPoint y: 214, endPoint x: 597, endPoint y: 211, distance: 6.6
click at [597, 212] on input "3" at bounding box center [609, 214] width 24 height 17
click at [598, 211] on input "3" at bounding box center [609, 214] width 24 height 17
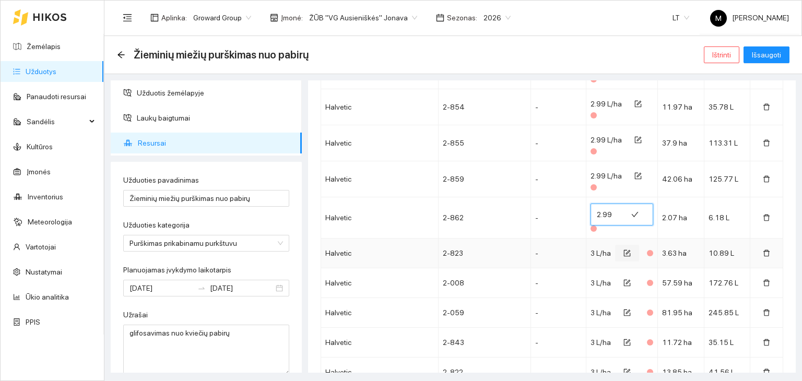
type input "2.99"
click at [626, 246] on button "button" at bounding box center [627, 253] width 24 height 17
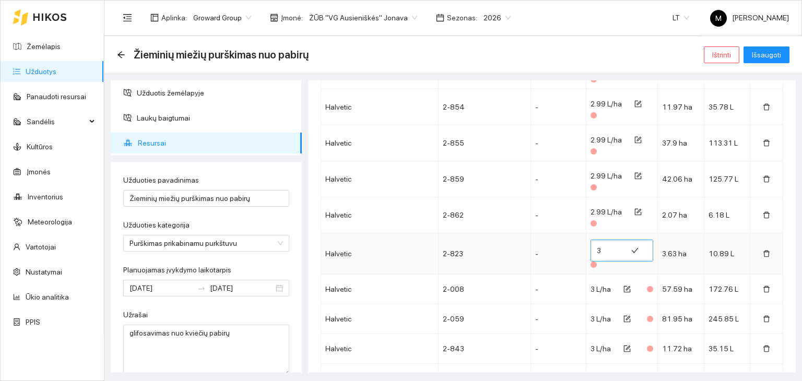
click at [598, 252] on input "3" at bounding box center [609, 250] width 24 height 17
type input "2.99"
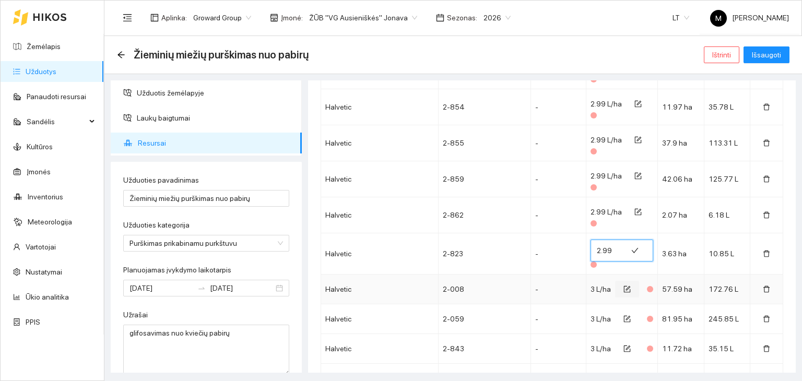
click at [623, 289] on icon "form" at bounding box center [626, 289] width 7 height 7
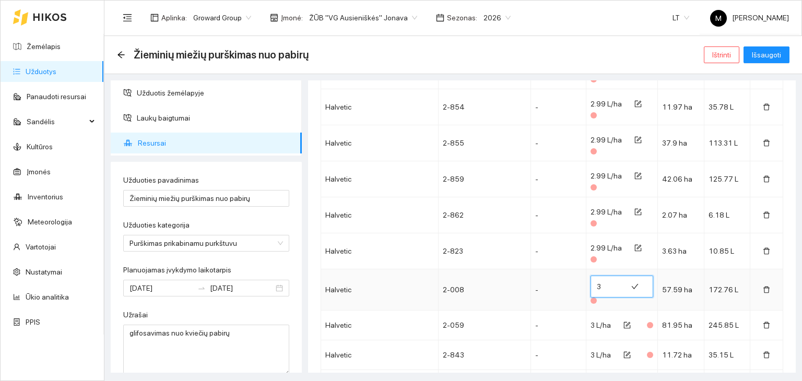
click at [599, 286] on input "3" at bounding box center [609, 286] width 24 height 17
type input "2.99"
click at [623, 325] on icon "form" at bounding box center [626, 325] width 7 height 7
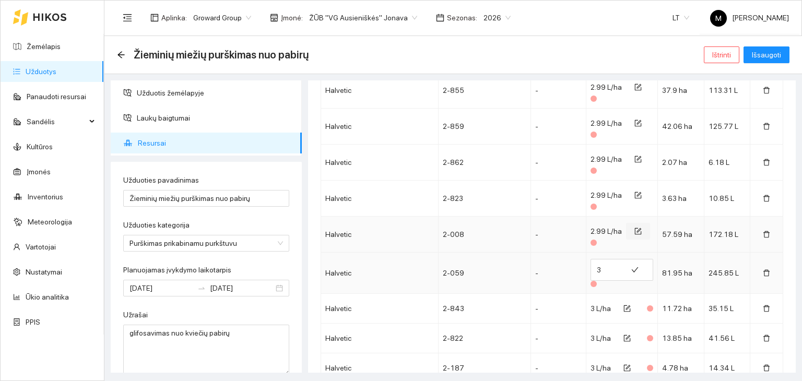
scroll to position [522, 0]
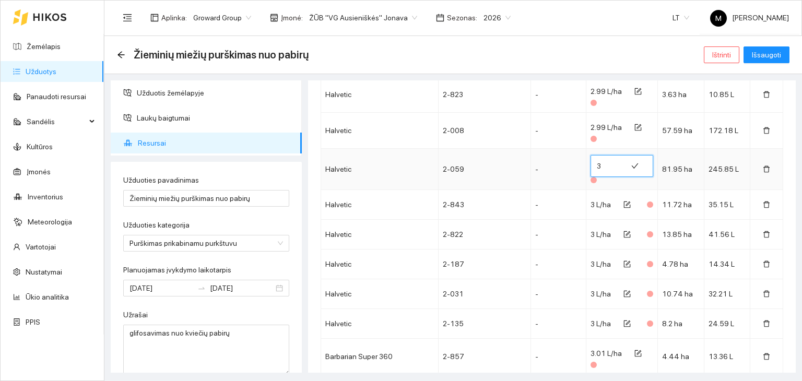
click at [602, 165] on input "3" at bounding box center [609, 166] width 24 height 17
type input "2.99"
click at [623, 207] on span "form" at bounding box center [626, 205] width 7 height 8
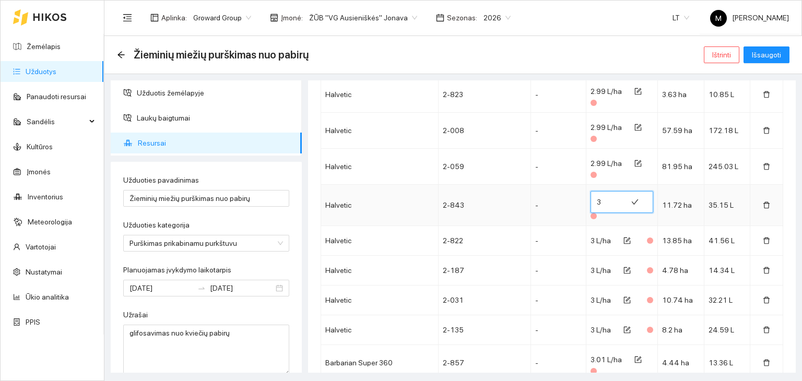
click at [597, 199] on input "3" at bounding box center [609, 202] width 24 height 17
type input "2.99"
click at [626, 238] on icon "form" at bounding box center [628, 240] width 5 height 5
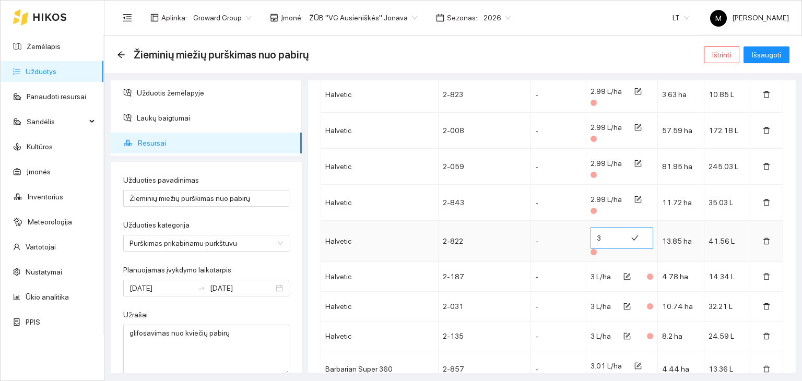
click at [605, 234] on input "3" at bounding box center [609, 238] width 24 height 17
type input "2.99"
click at [624, 274] on button "button" at bounding box center [627, 276] width 24 height 17
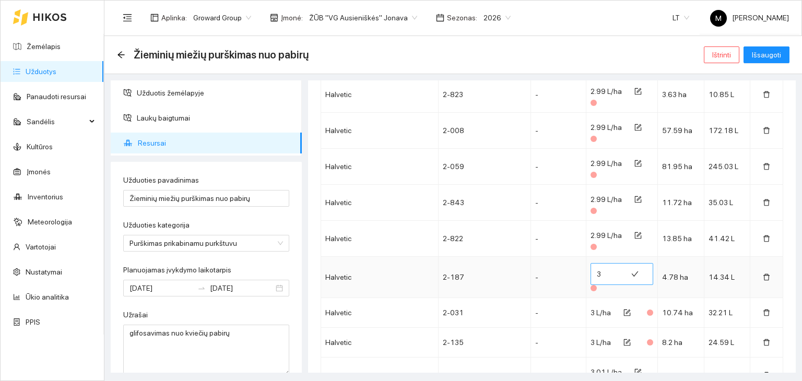
click at [597, 278] on input "3" at bounding box center [609, 274] width 24 height 17
type input "2.99"
click at [623, 311] on icon "form" at bounding box center [626, 312] width 7 height 7
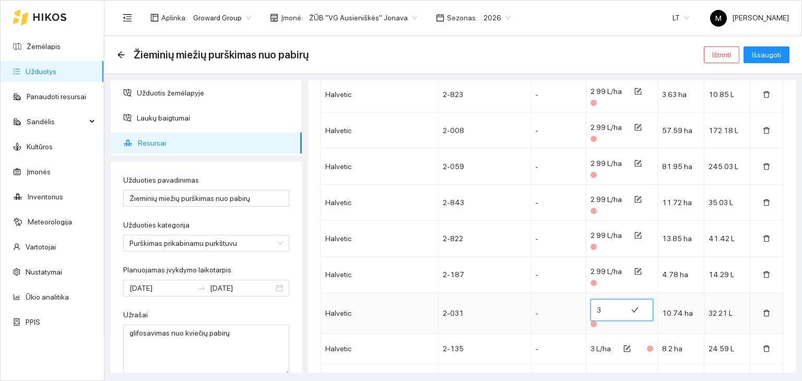
click at [597, 310] on input "3" at bounding box center [609, 310] width 24 height 17
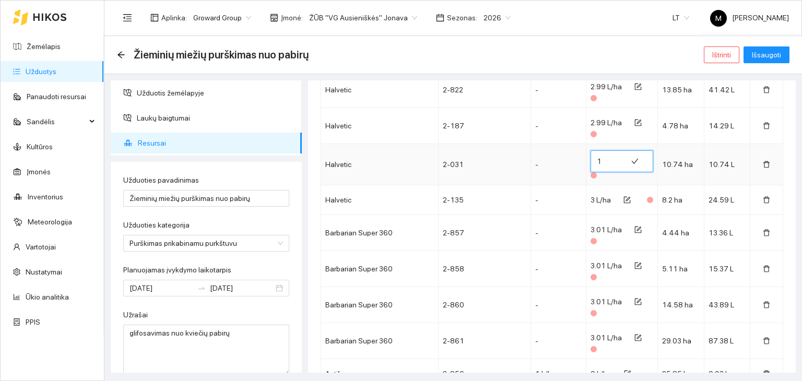
scroll to position [731, 0]
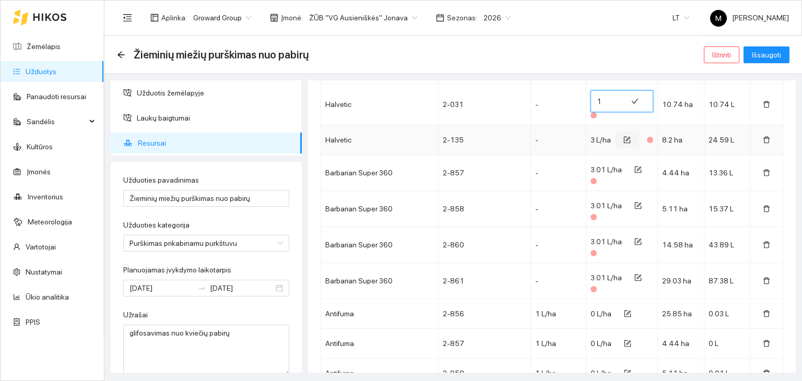
type input "1"
click at [624, 137] on icon "form" at bounding box center [627, 140] width 7 height 7
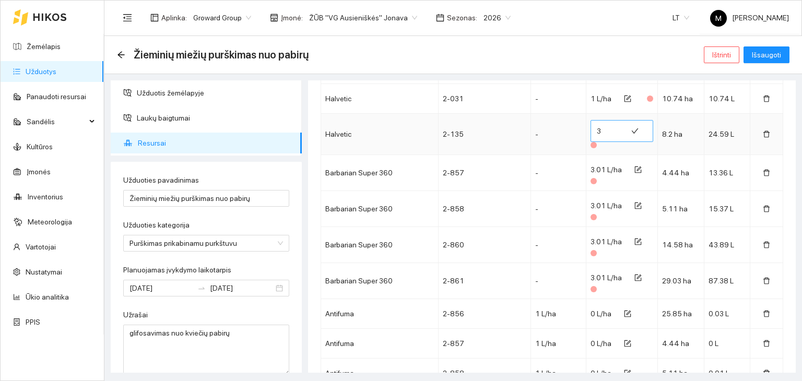
click at [599, 127] on input "3" at bounding box center [609, 131] width 24 height 17
type input "2.99"
click at [570, 148] on td "-" at bounding box center [558, 134] width 55 height 41
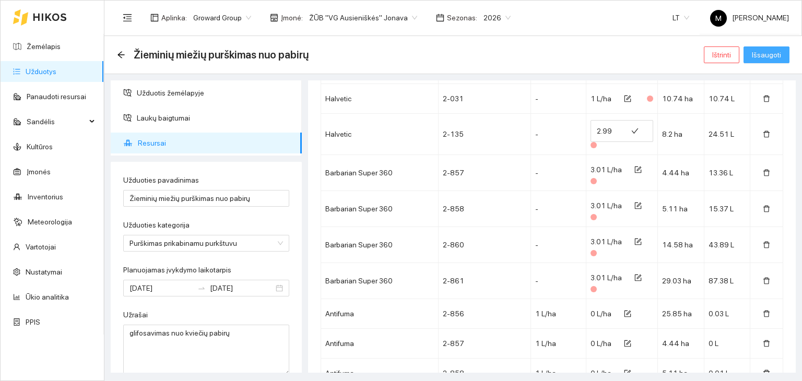
click at [774, 50] on span "Išsaugoti" at bounding box center [766, 54] width 29 height 11
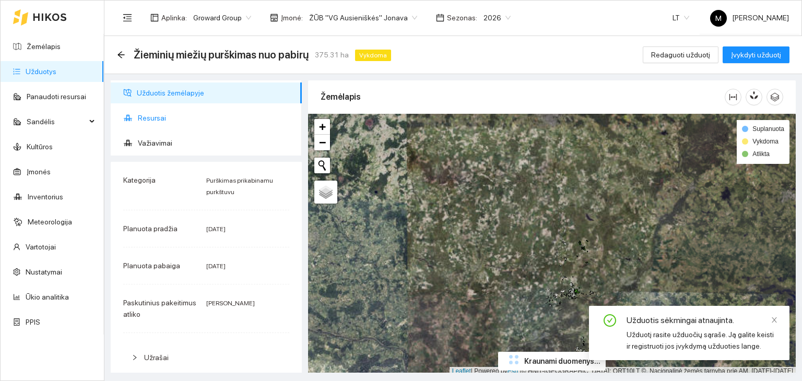
click at [161, 117] on span "Resursai" at bounding box center [216, 118] width 156 height 21
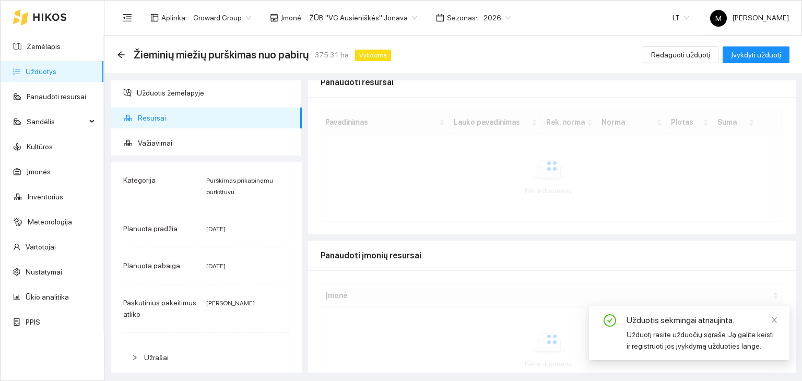
scroll to position [220, 0]
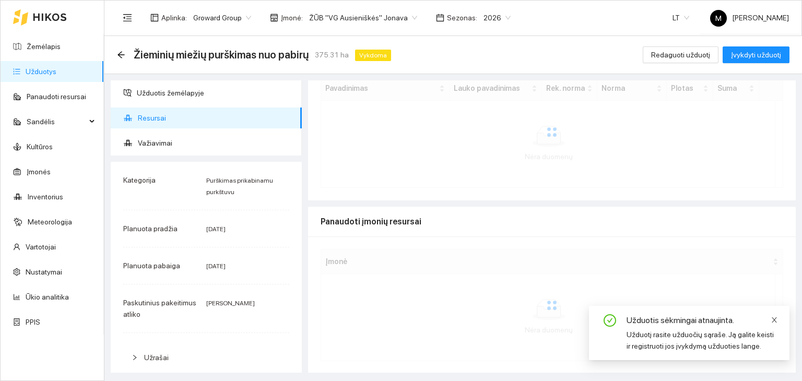
click at [775, 317] on icon "close" at bounding box center [774, 319] width 7 height 7
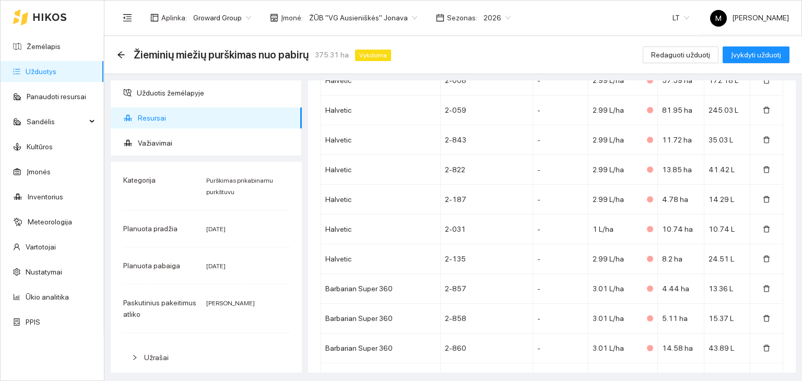
scroll to position [470, 0]
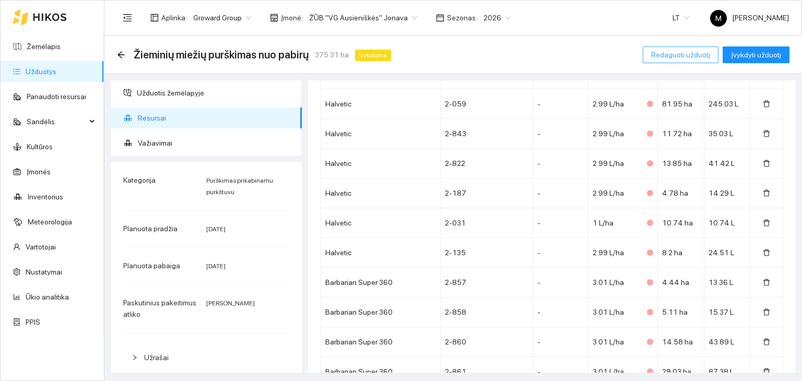
click at [669, 54] on span "Redaguoti užduotį" at bounding box center [680, 54] width 59 height 11
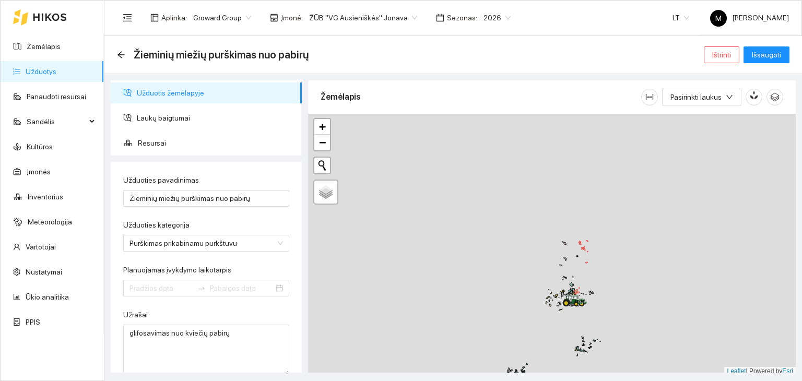
type input "[DATE]"
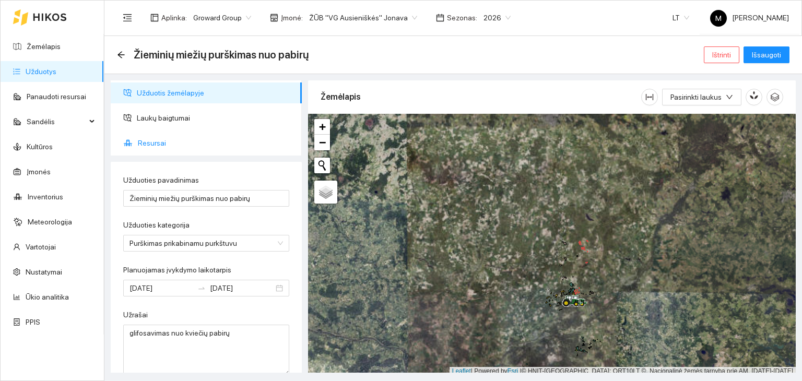
click at [159, 145] on span "Resursai" at bounding box center [216, 143] width 156 height 21
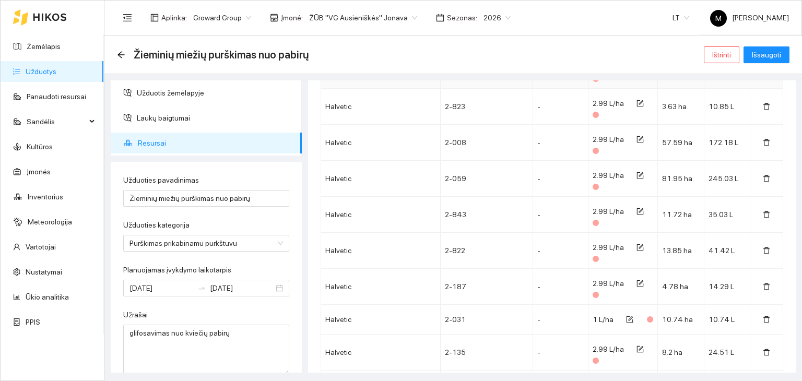
scroll to position [679, 0]
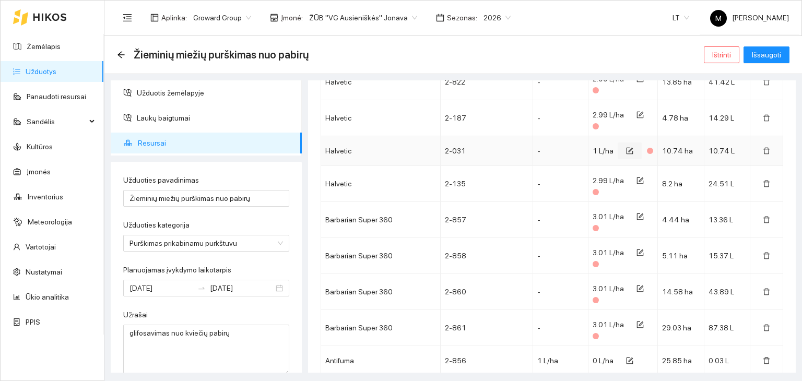
click at [626, 152] on span "form" at bounding box center [629, 151] width 7 height 8
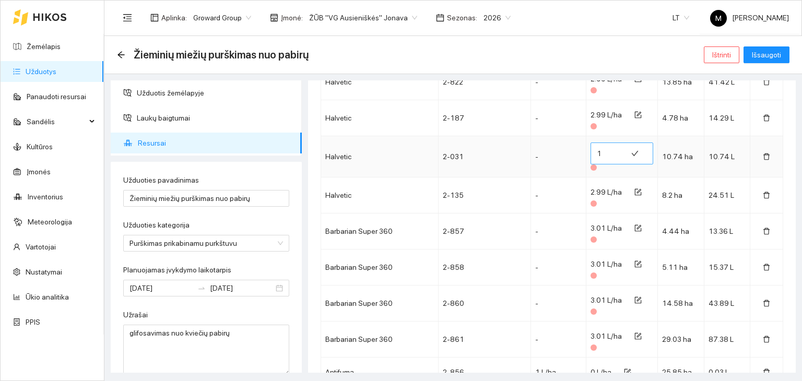
click at [601, 157] on input "1" at bounding box center [609, 153] width 24 height 17
click at [599, 157] on input "1" at bounding box center [609, 153] width 24 height 17
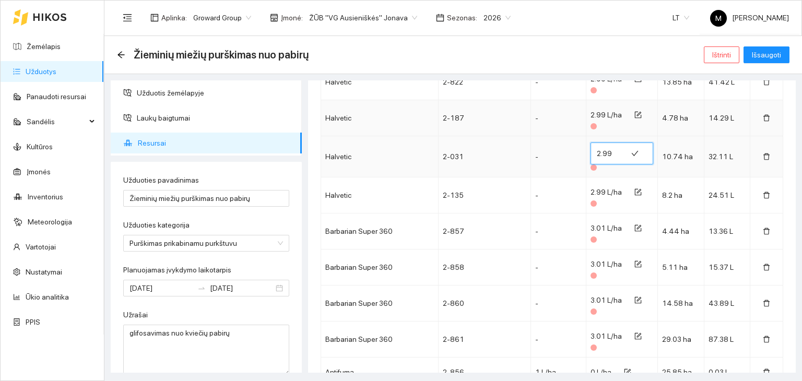
type input "2.99"
click at [490, 140] on td "2-031" at bounding box center [485, 156] width 92 height 41
click at [766, 52] on span "Išsaugoti" at bounding box center [766, 54] width 29 height 11
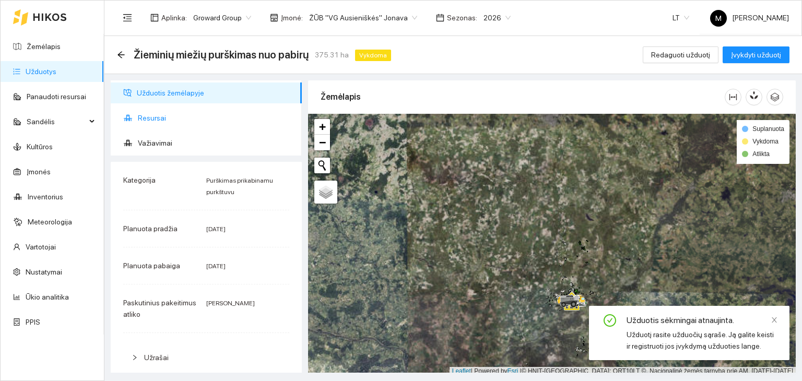
click at [187, 108] on span "Resursai" at bounding box center [216, 118] width 156 height 21
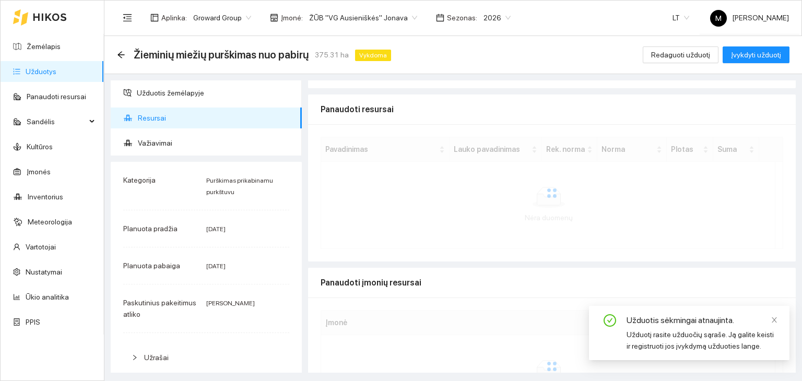
scroll to position [220, 0]
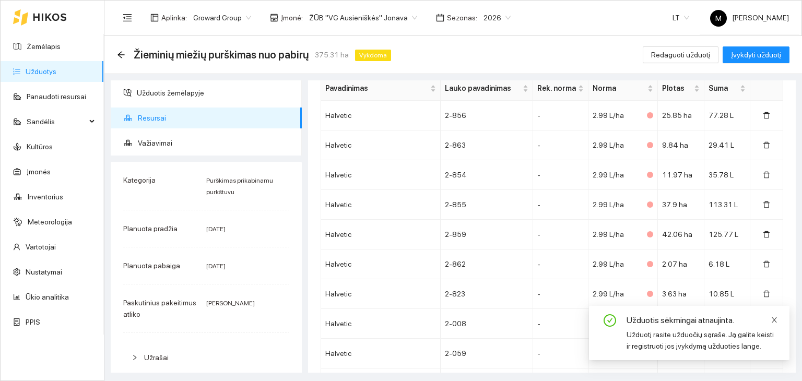
click at [776, 316] on icon "close" at bounding box center [774, 319] width 7 height 7
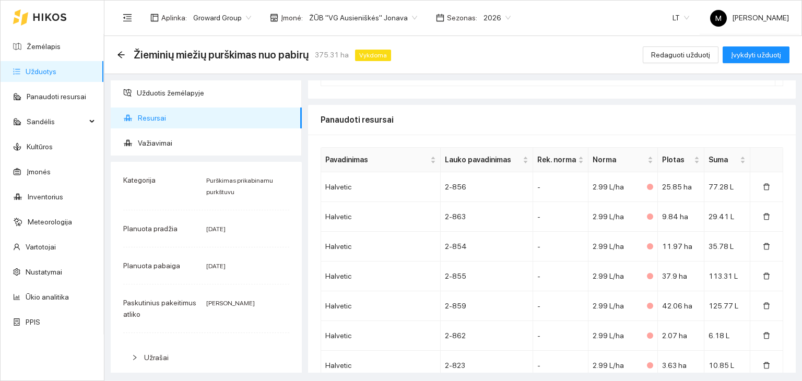
scroll to position [0, 0]
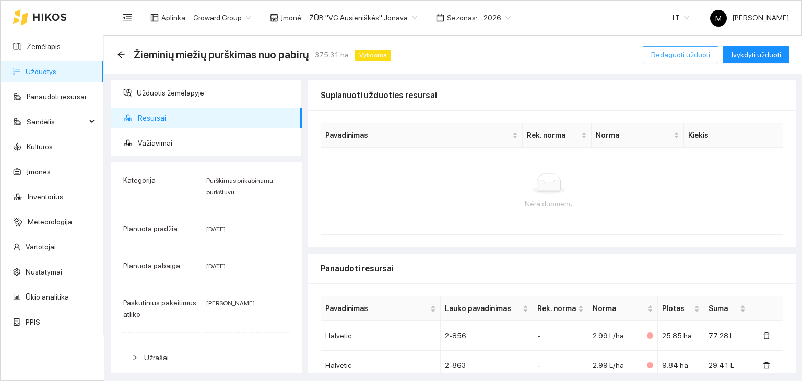
click at [677, 58] on span "Redaguoti užduotį" at bounding box center [680, 54] width 59 height 11
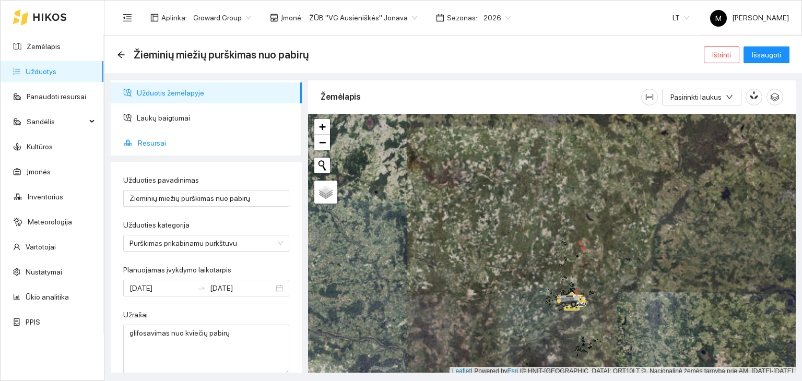
click at [136, 143] on li "Resursai" at bounding box center [206, 143] width 191 height 21
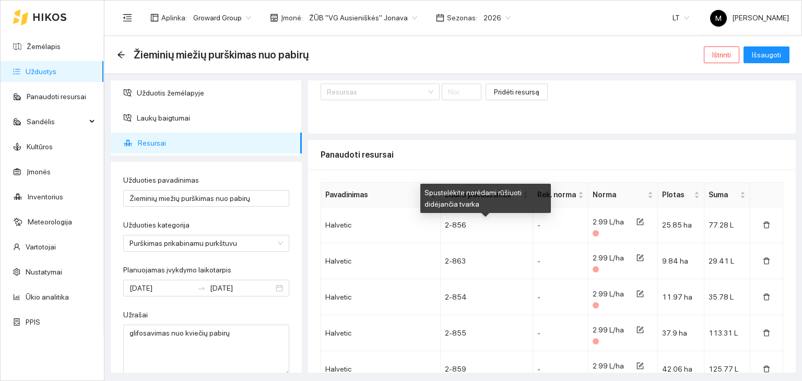
scroll to position [193, 0]
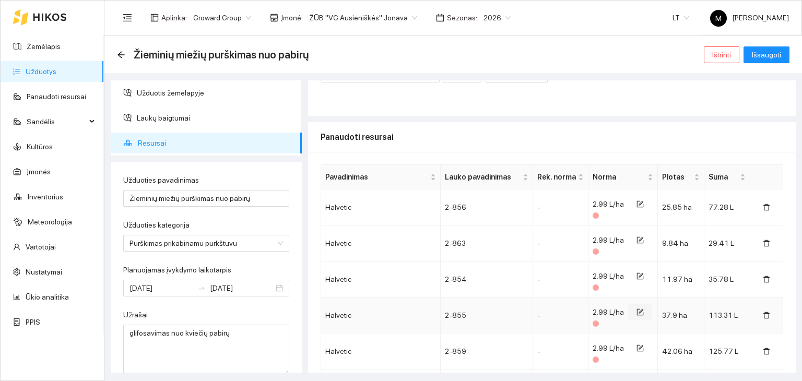
click at [637, 311] on icon "form" at bounding box center [640, 312] width 7 height 7
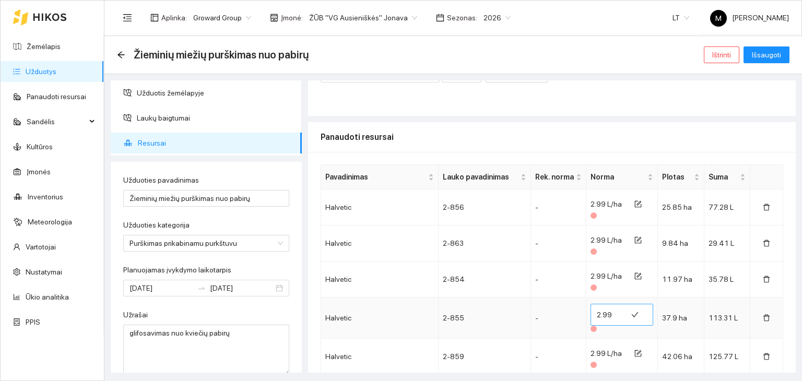
click at [606, 312] on input "2.99" at bounding box center [609, 314] width 24 height 17
type input "2.98"
click at [555, 291] on td "-" at bounding box center [558, 280] width 55 height 36
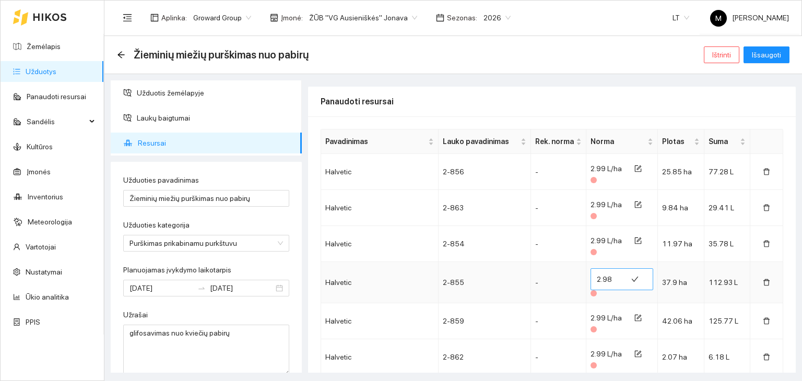
scroll to position [245, 0]
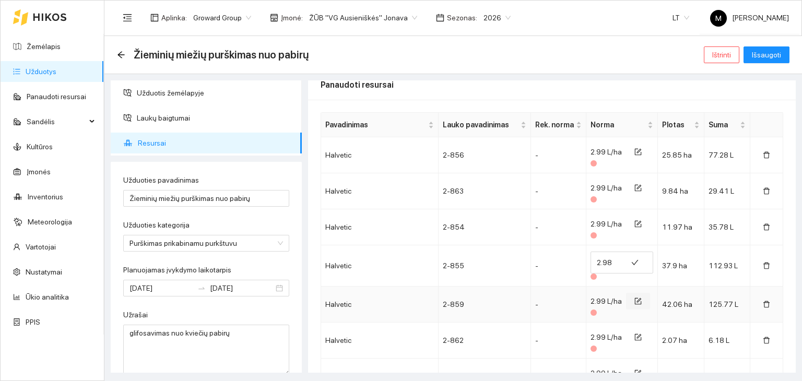
click at [637, 300] on icon "form" at bounding box center [639, 300] width 5 height 5
click at [606, 297] on input "2.99" at bounding box center [609, 298] width 24 height 17
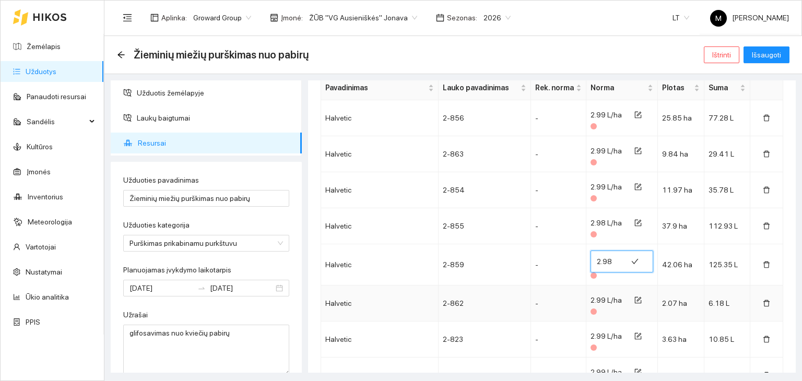
scroll to position [350, 0]
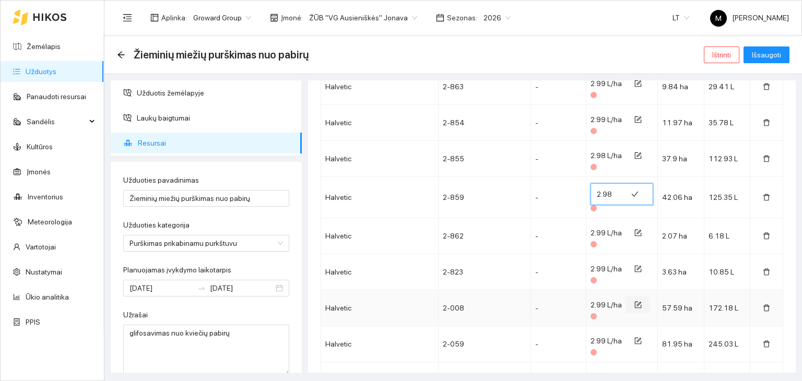
type input "2.98"
click at [637, 304] on icon "form" at bounding box center [639, 304] width 5 height 5
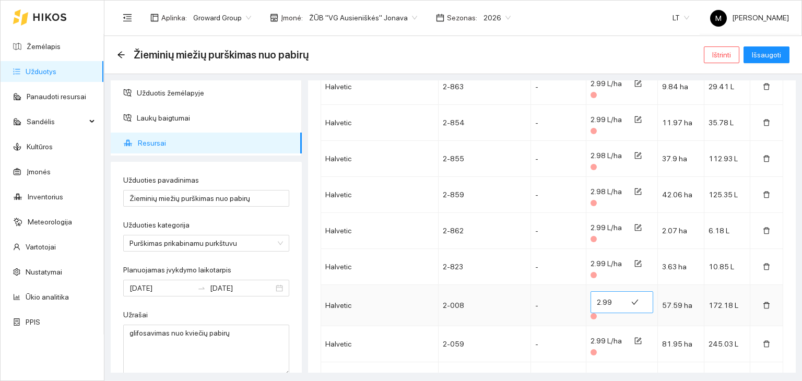
click at [605, 300] on input "2.99" at bounding box center [609, 302] width 24 height 17
type input "2.98"
click at [628, 314] on div "2.98" at bounding box center [621, 305] width 63 height 28
click at [634, 337] on icon "form" at bounding box center [637, 340] width 7 height 7
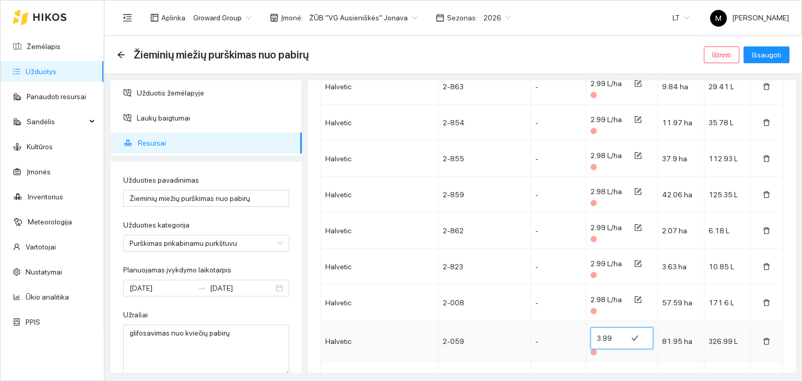
click at [611, 336] on input "3.99" at bounding box center [609, 338] width 24 height 17
click at [610, 343] on input "3.99" at bounding box center [609, 338] width 24 height 17
click at [597, 334] on input "3.99" at bounding box center [609, 338] width 24 height 17
click at [578, 324] on td "-" at bounding box center [558, 341] width 55 height 41
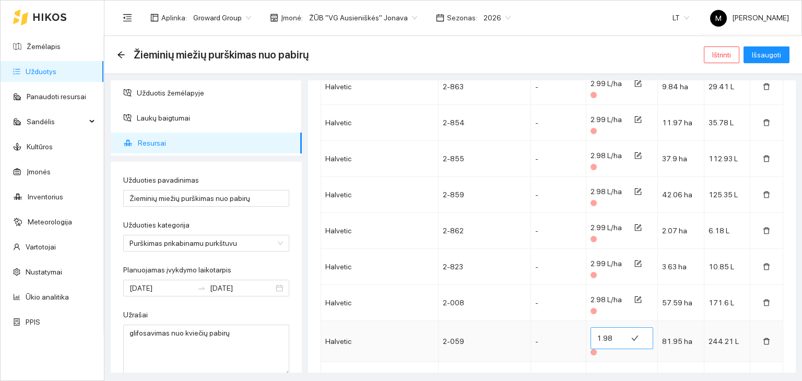
click at [607, 337] on input "1.98" at bounding box center [609, 338] width 24 height 17
click at [602, 335] on input "1.98" at bounding box center [609, 338] width 24 height 17
type input "2.99"
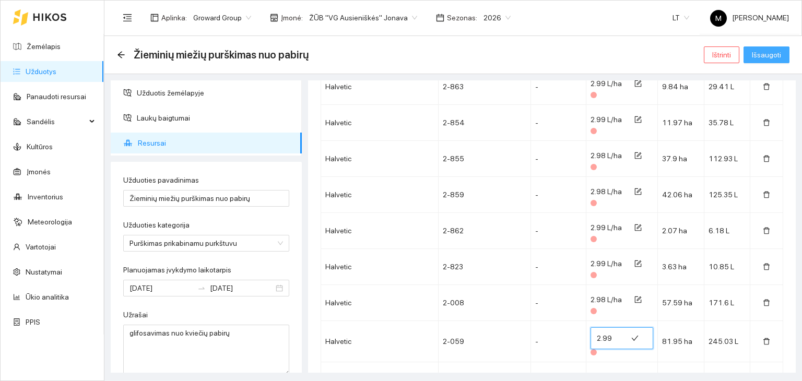
click at [767, 51] on span "Išsaugoti" at bounding box center [766, 54] width 29 height 11
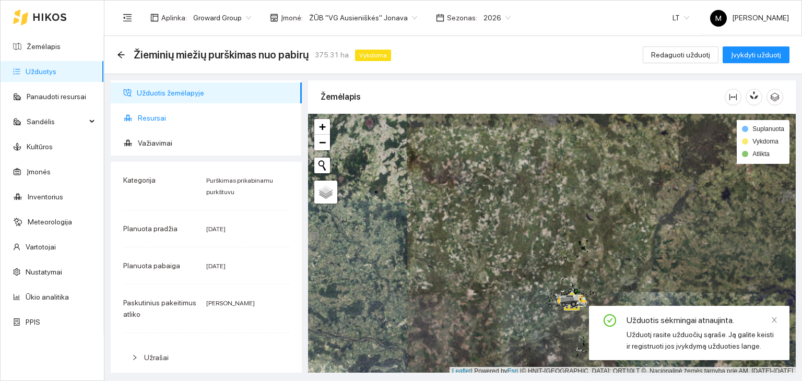
click at [203, 125] on span "Resursai" at bounding box center [216, 118] width 156 height 21
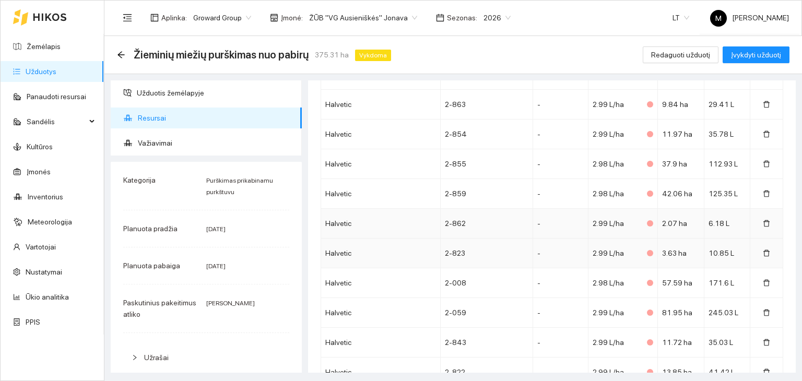
scroll to position [313, 0]
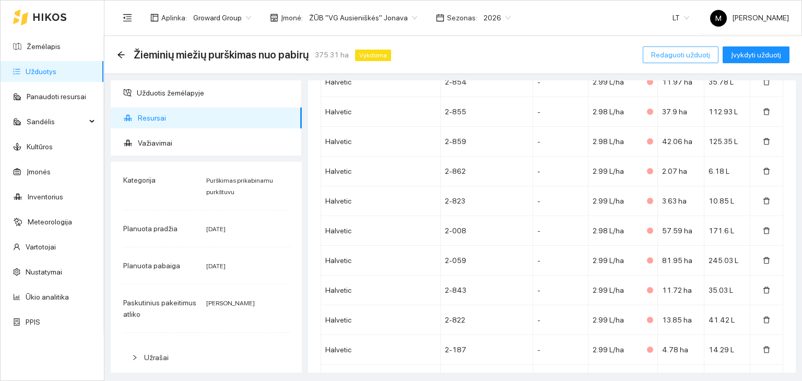
click at [681, 59] on span "Redaguoti užduotį" at bounding box center [680, 54] width 59 height 11
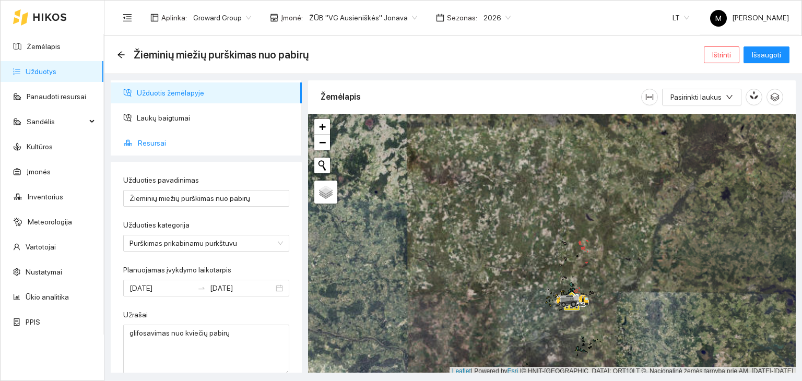
click at [159, 145] on span "Resursai" at bounding box center [216, 143] width 156 height 21
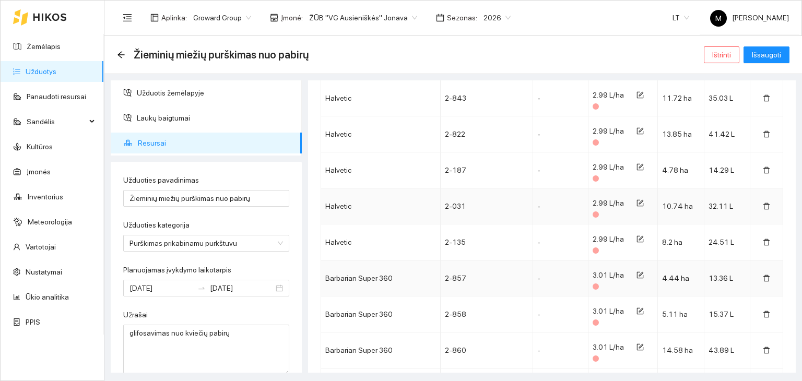
scroll to position [574, 0]
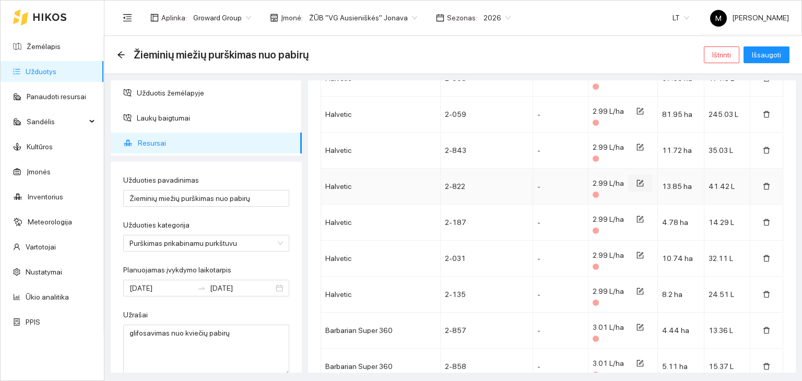
click at [639, 182] on icon "form" at bounding box center [641, 182] width 5 height 5
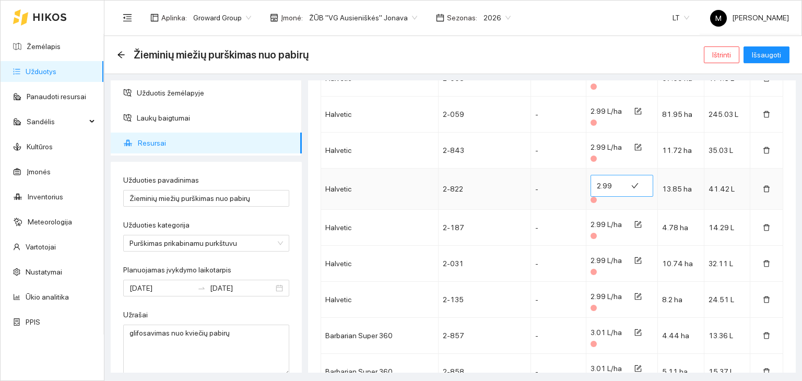
click at [605, 184] on input "2.99" at bounding box center [609, 186] width 24 height 17
type input "2.99"
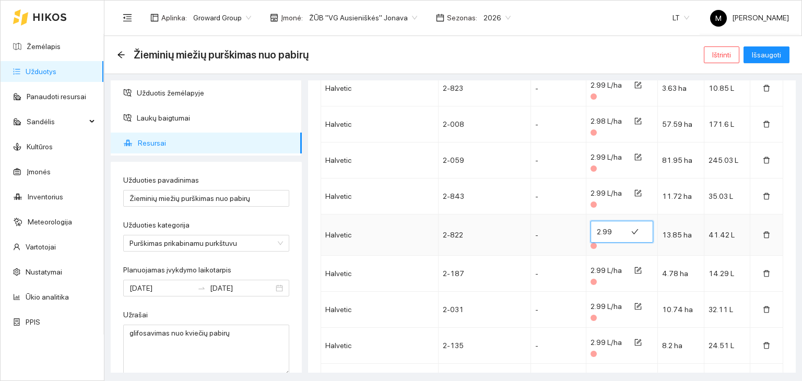
scroll to position [522, 0]
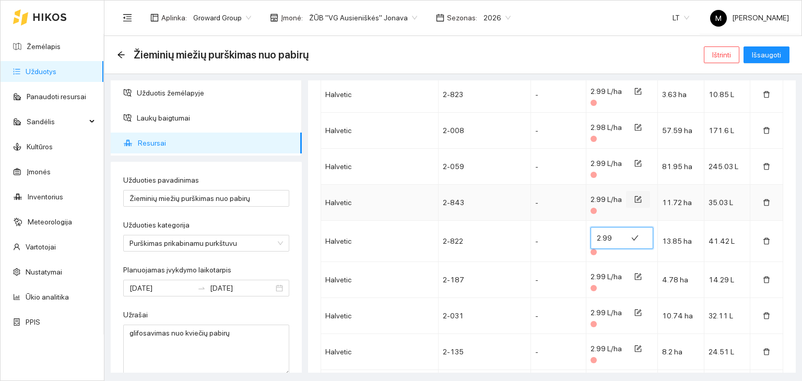
click at [626, 200] on button "button" at bounding box center [638, 199] width 24 height 17
click at [608, 200] on input "1.99" at bounding box center [609, 202] width 24 height 17
click at [598, 202] on input "1.99" at bounding box center [609, 202] width 24 height 17
type input "2.99"
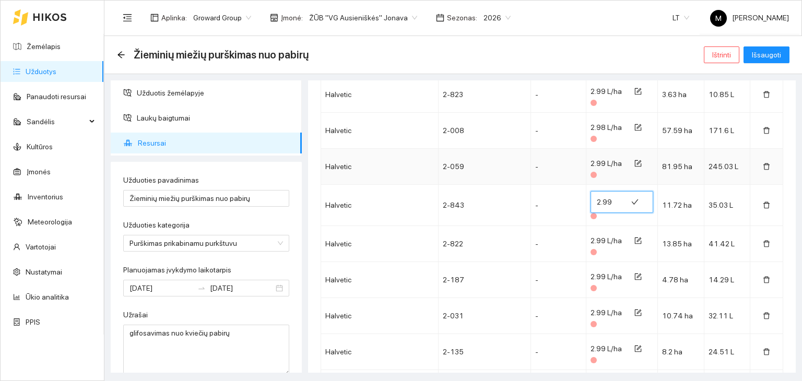
click at [610, 162] on span "2.99 L/ha" at bounding box center [605, 163] width 31 height 8
click at [762, 56] on span "Išsaugoti" at bounding box center [766, 54] width 29 height 11
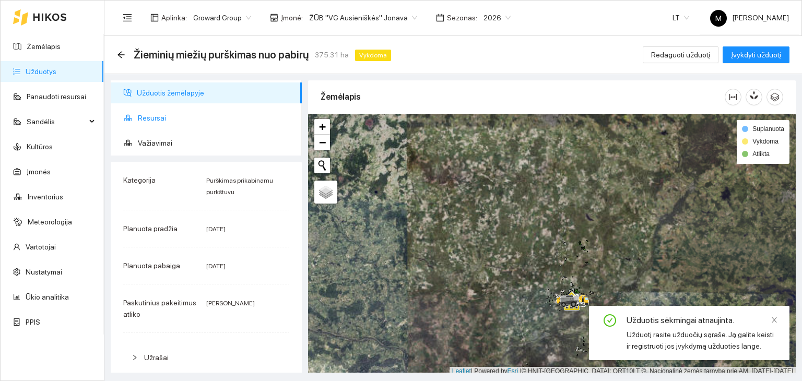
click at [168, 118] on span "Resursai" at bounding box center [216, 118] width 156 height 21
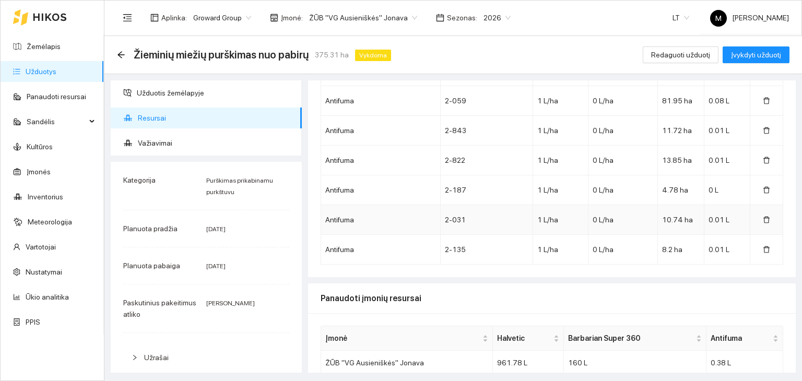
scroll to position [1138, 0]
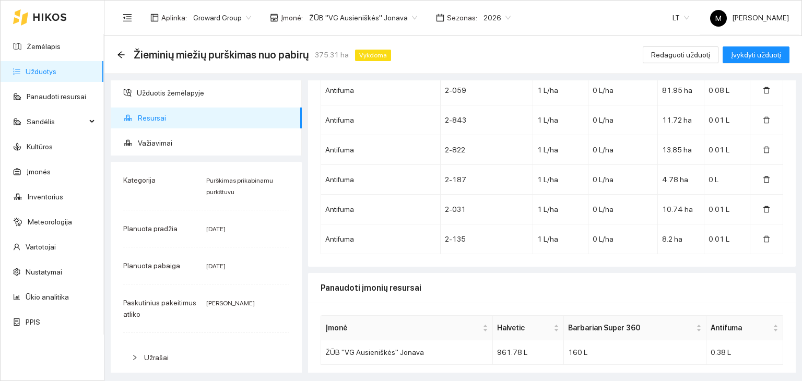
click at [679, 43] on div "Žieminių miežių purškimas nuo pabirų 375.31 ha Vykdoma Redaguoti užduotį Įvykdy…" at bounding box center [452, 55] width 697 height 38
click at [674, 58] on span "Redaguoti užduotį" at bounding box center [680, 54] width 59 height 11
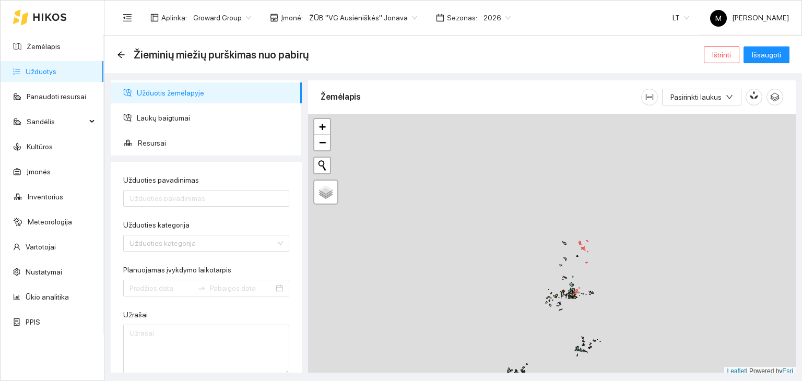
type input "Žieminių miežių purškimas nuo pabirų"
type textarea "glifosavimas nuo kviečių pabirų"
type input "[DATE]"
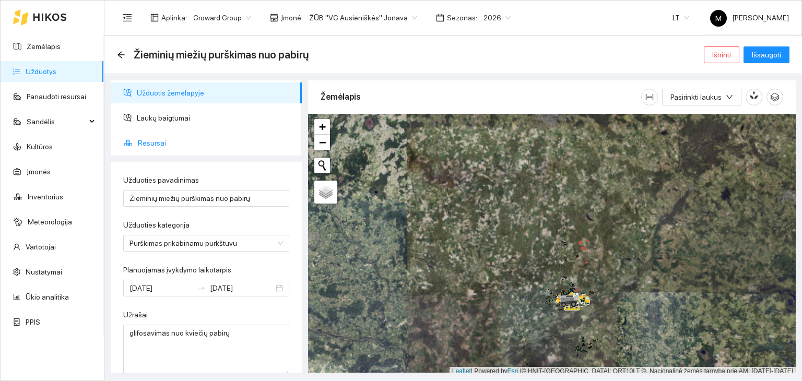
click at [164, 140] on span "Resursai" at bounding box center [216, 143] width 156 height 21
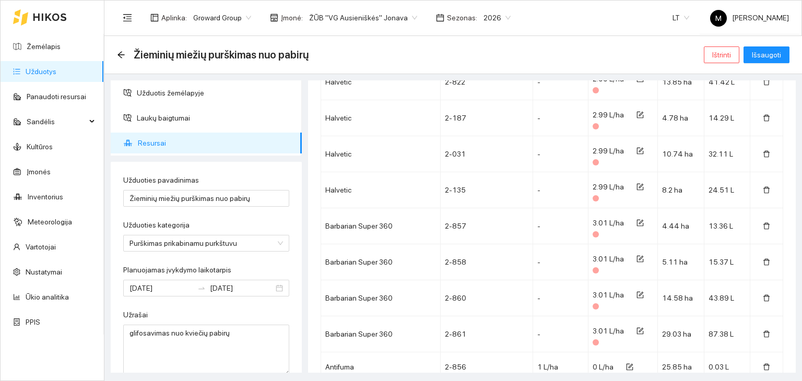
scroll to position [679, 0]
click at [636, 184] on icon "form" at bounding box center [639, 186] width 7 height 7
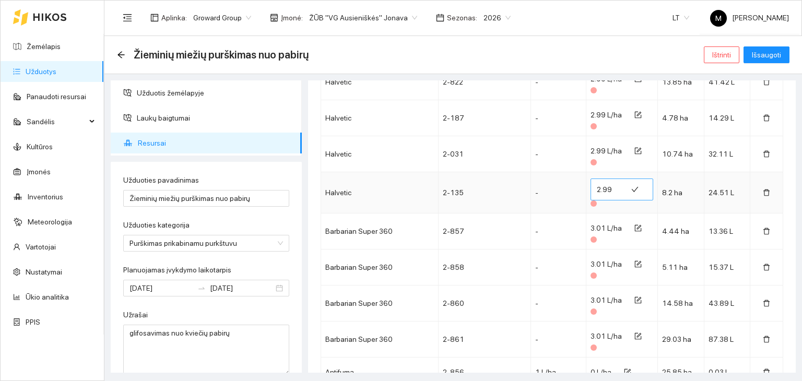
click at [606, 188] on input "2.99" at bounding box center [609, 189] width 24 height 17
type input "2.98"
click at [634, 149] on icon "form" at bounding box center [637, 150] width 7 height 7
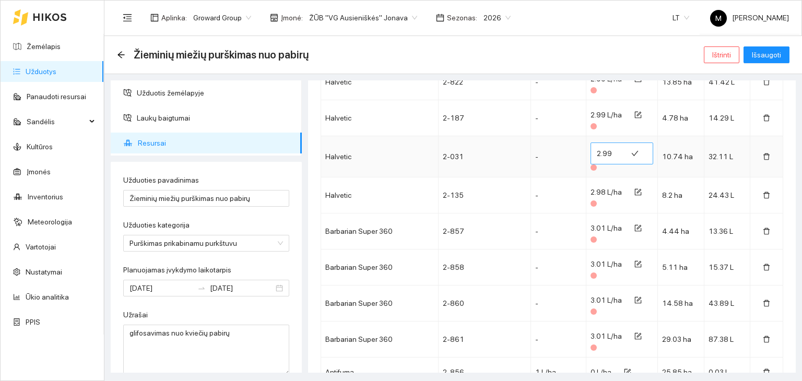
click at [606, 151] on input "2.99" at bounding box center [609, 153] width 24 height 17
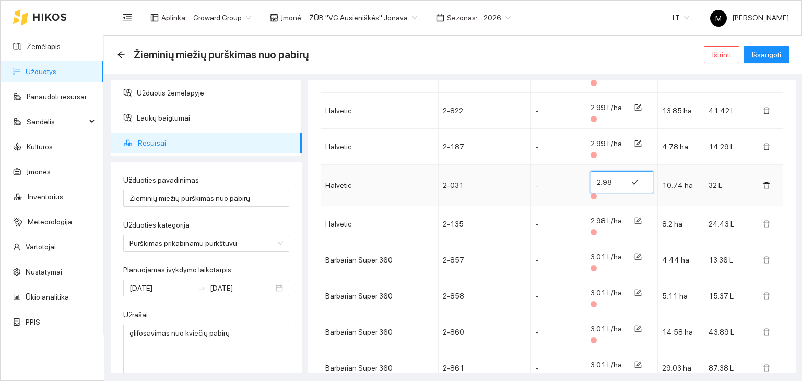
scroll to position [626, 0]
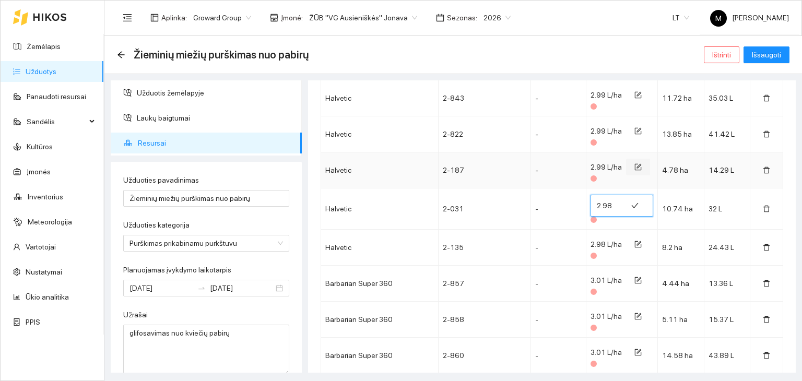
type input "2.98"
click at [634, 165] on icon "form" at bounding box center [637, 166] width 7 height 7
click at [605, 167] on input "2.99" at bounding box center [609, 169] width 24 height 17
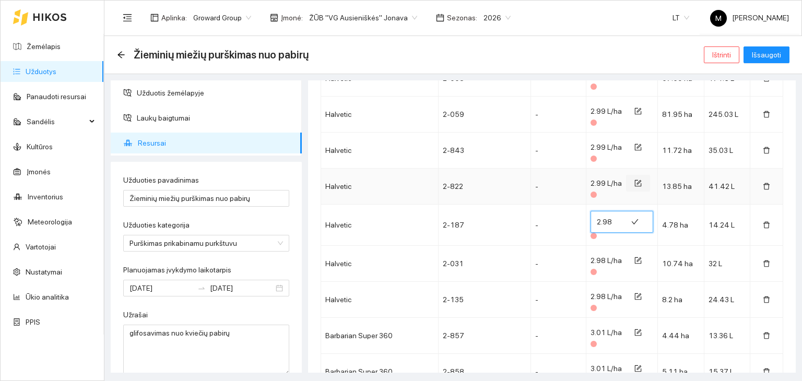
type input "2.98"
click at [634, 181] on icon "form" at bounding box center [637, 183] width 7 height 7
click at [607, 184] on input "2.99" at bounding box center [609, 186] width 24 height 17
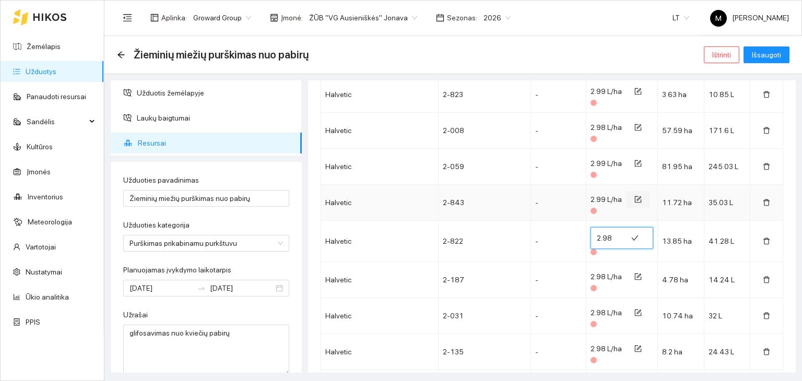
type input "2.98"
click at [634, 198] on icon "form" at bounding box center [637, 199] width 7 height 7
click at [606, 200] on input "2.99" at bounding box center [609, 202] width 24 height 17
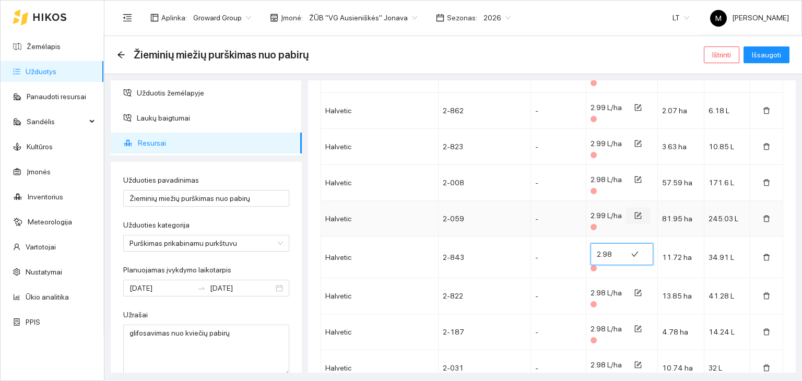
type input "2.98"
click at [634, 212] on icon "form" at bounding box center [637, 215] width 7 height 7
click at [608, 214] on input "3.99" at bounding box center [609, 218] width 24 height 17
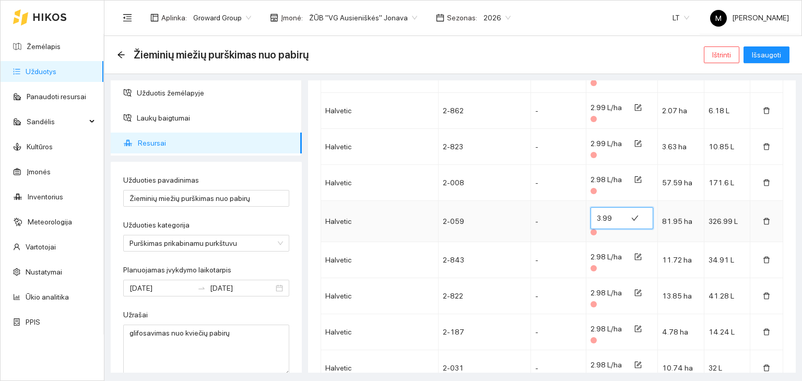
click at [597, 216] on input "3.99" at bounding box center [609, 218] width 24 height 17
type input "2.98"
click at [636, 232] on div "2.98" at bounding box center [621, 221] width 63 height 28
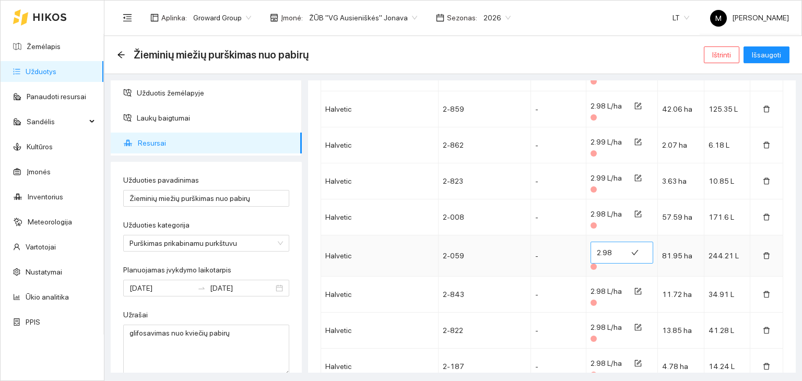
scroll to position [418, 0]
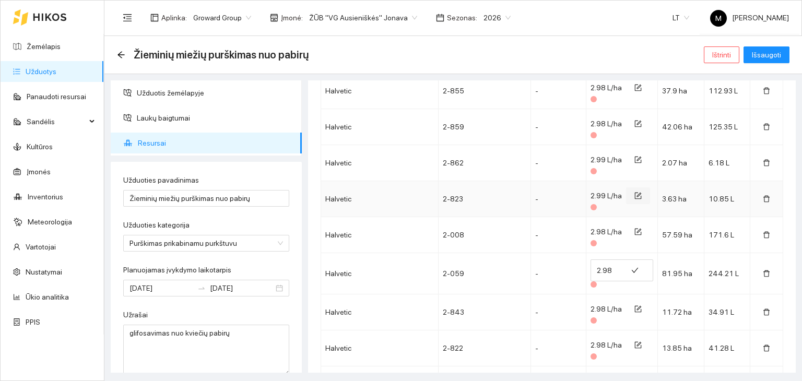
click at [634, 193] on icon "form" at bounding box center [637, 195] width 7 height 7
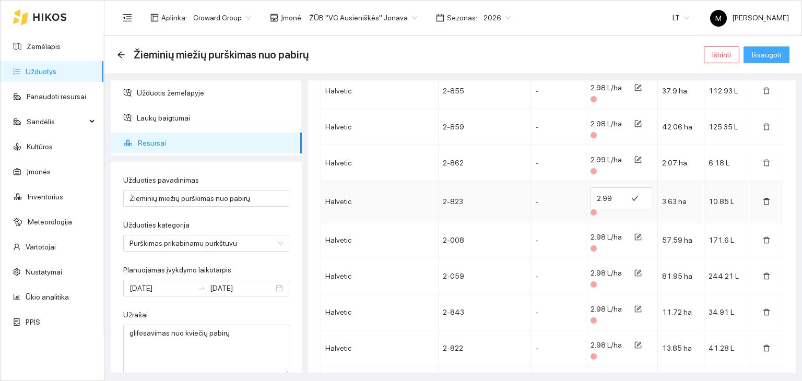
click at [766, 59] on span "Išsaugoti" at bounding box center [766, 54] width 29 height 11
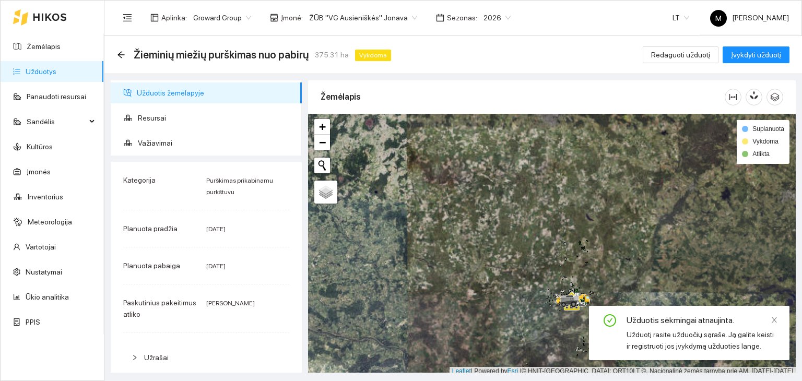
click at [206, 132] on ul "Užduotis žemėlapyje Resursai Važiavimai" at bounding box center [206, 117] width 191 height 75
click at [215, 116] on span "Resursai" at bounding box center [216, 118] width 156 height 21
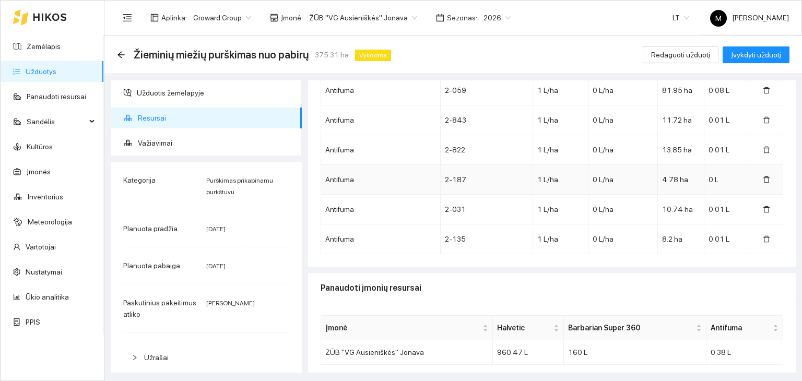
scroll to position [1086, 0]
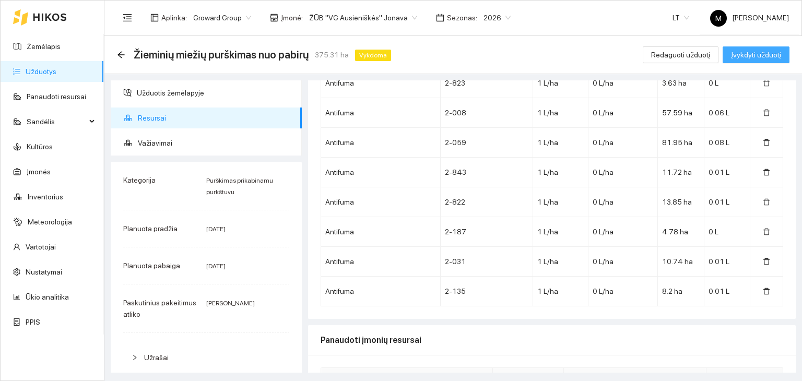
click at [739, 55] on span "Įvykdyti užduotį" at bounding box center [756, 54] width 50 height 11
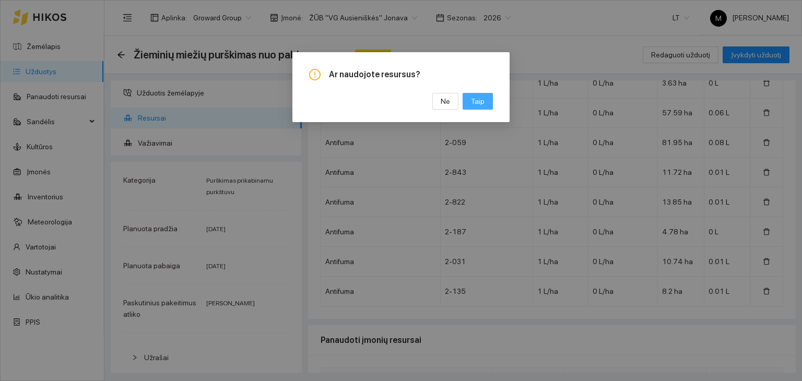
click at [479, 103] on span "Taip" at bounding box center [478, 101] width 14 height 11
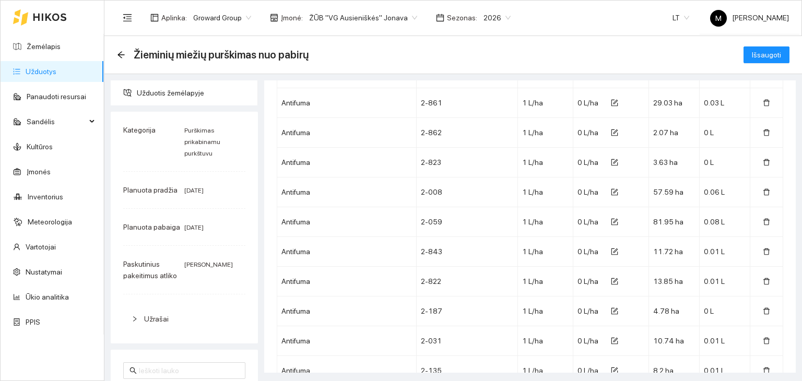
scroll to position [1060, 0]
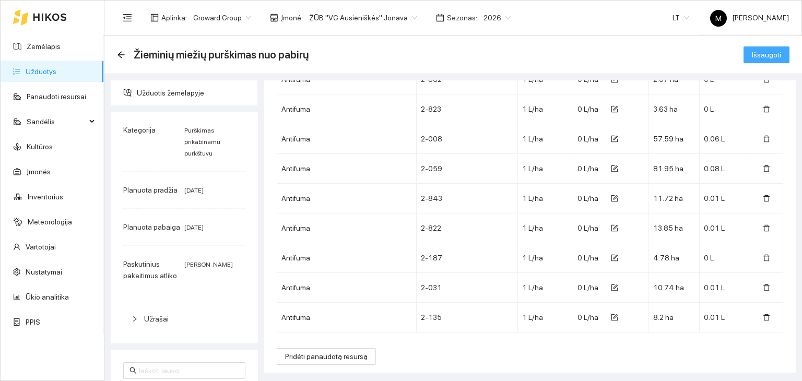
click at [762, 55] on span "Išsaugoti" at bounding box center [766, 54] width 29 height 11
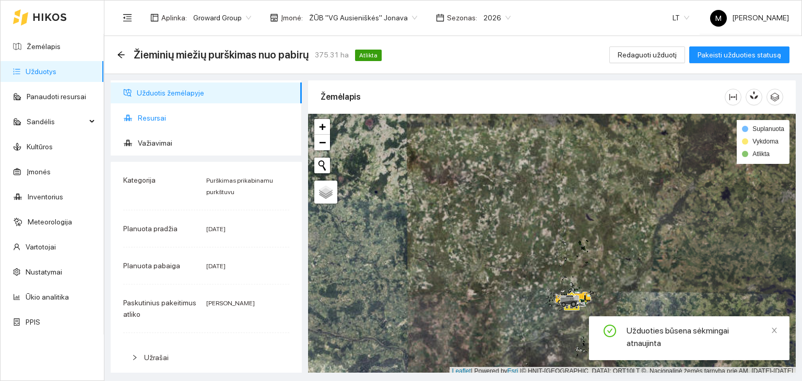
click at [154, 122] on span "Resursai" at bounding box center [216, 118] width 156 height 21
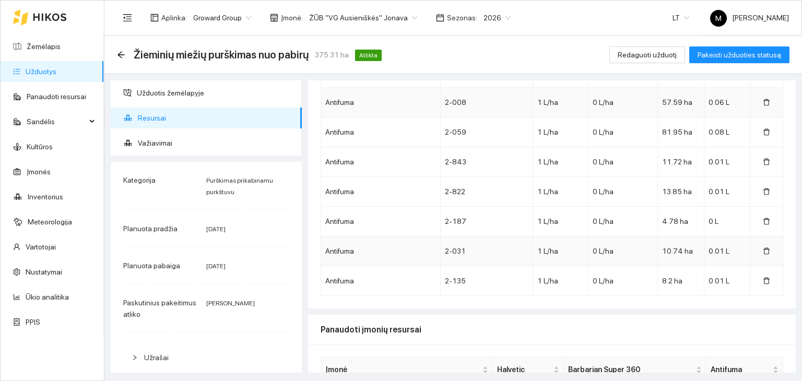
scroll to position [1138, 0]
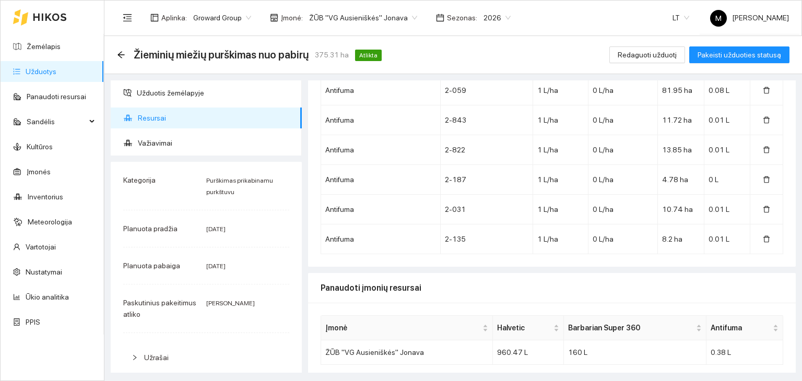
click at [56, 67] on link "Užduotys" at bounding box center [41, 71] width 31 height 8
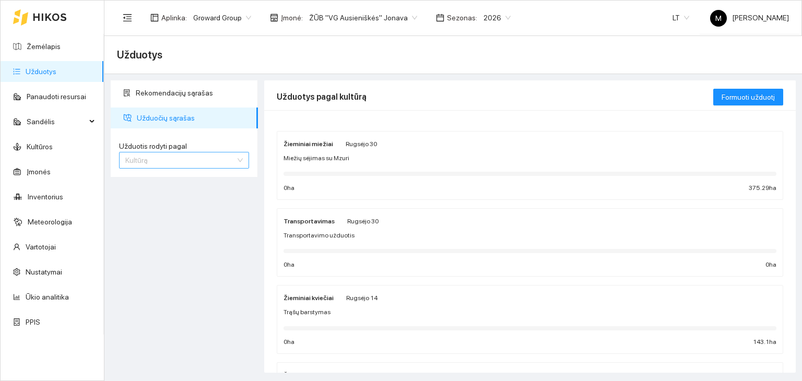
click at [174, 162] on span "Kultūrą" at bounding box center [183, 160] width 117 height 16
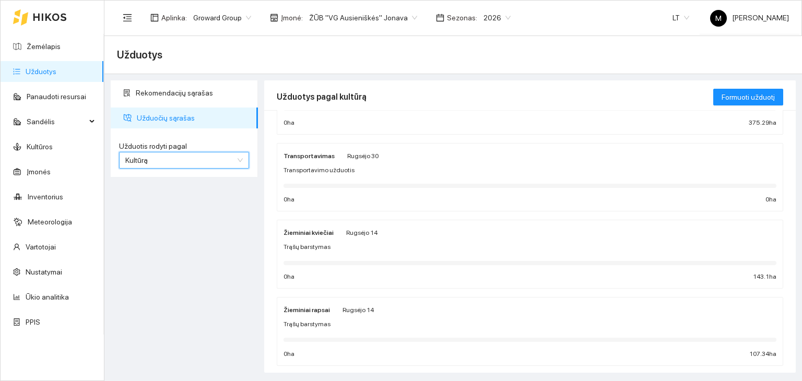
scroll to position [157, 0]
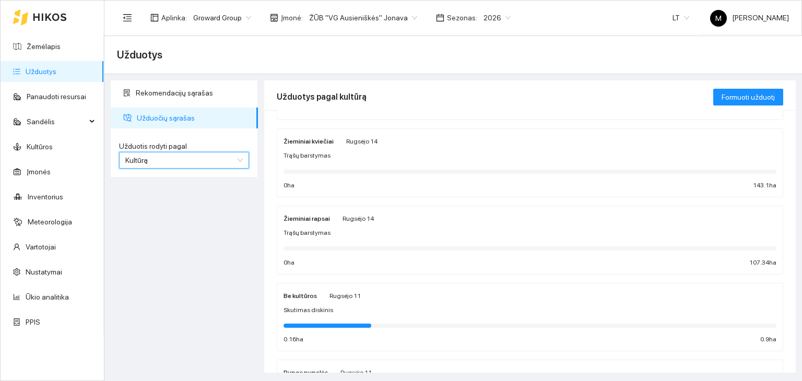
click at [339, 229] on div "Trąšų barstymas" at bounding box center [529, 233] width 493 height 10
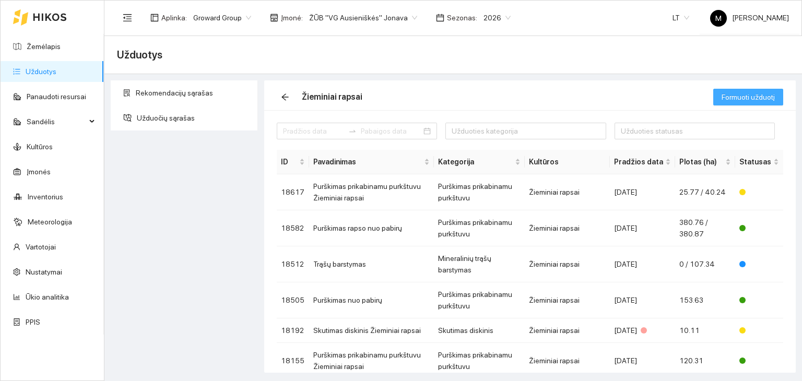
click at [741, 90] on button "Formuoti užduotį" at bounding box center [748, 97] width 70 height 17
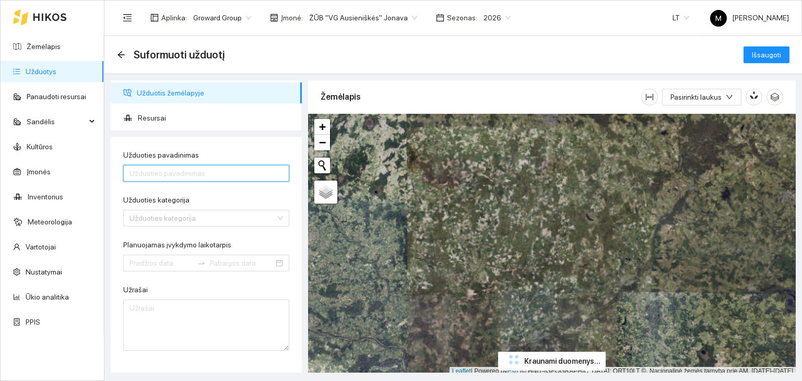
click at [188, 175] on input "Užduoties pavadinimas" at bounding box center [206, 173] width 166 height 17
type input "p"
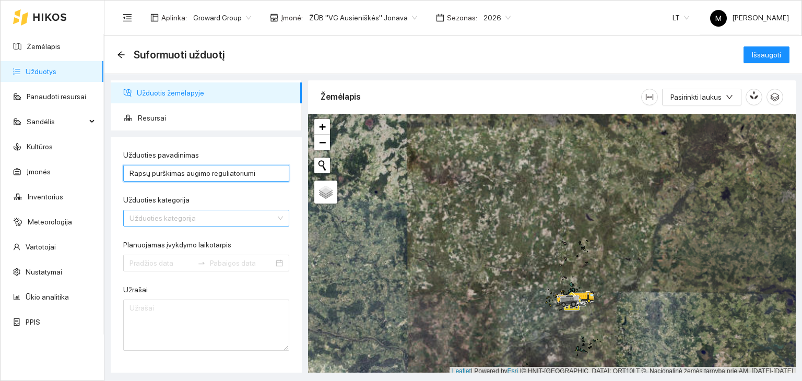
type input "Rapsų purškimas augimo reguliatoriumi"
click at [195, 221] on input "Užduoties kategorija" at bounding box center [202, 218] width 146 height 16
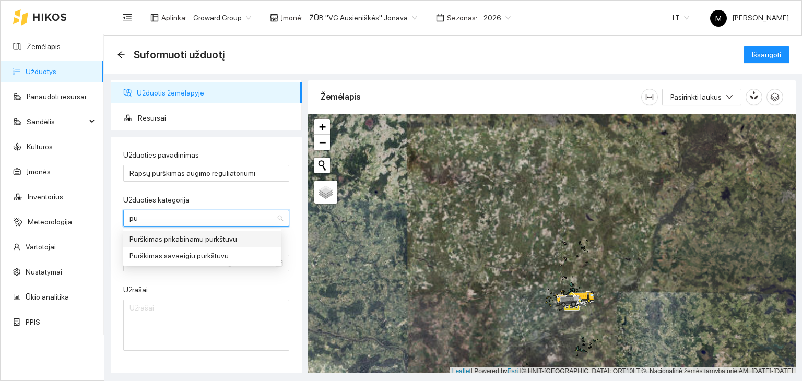
type input "pur"
click at [228, 241] on div "Purškimas prikabinamu purkštuvu" at bounding box center [202, 238] width 146 height 11
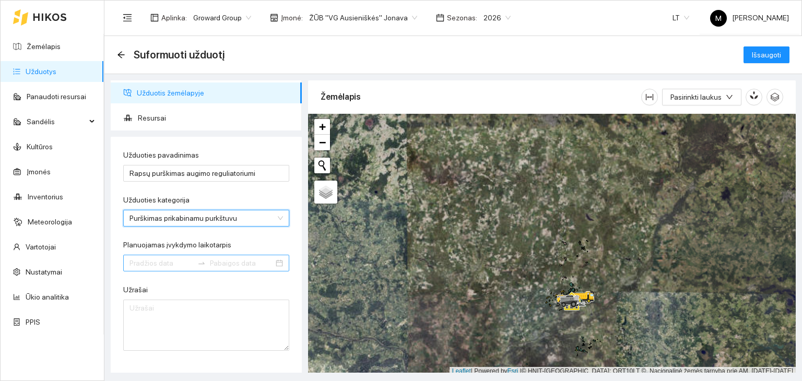
click at [127, 256] on div at bounding box center [206, 263] width 166 height 17
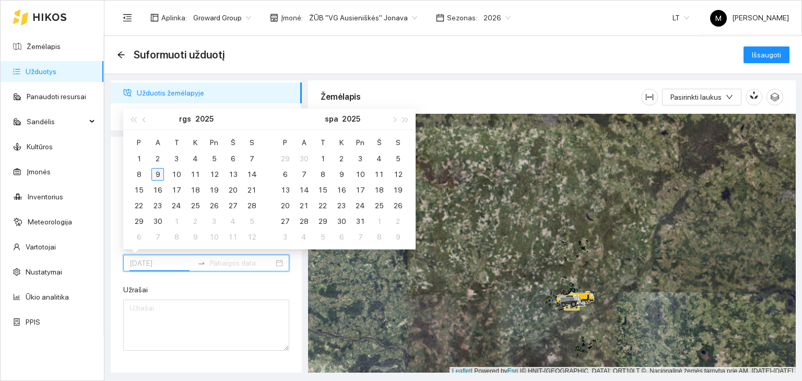
type input "[DATE]"
click at [156, 173] on div "9" at bounding box center [157, 174] width 13 height 13
type input "[DATE]"
click at [232, 171] on div "13" at bounding box center [233, 174] width 13 height 13
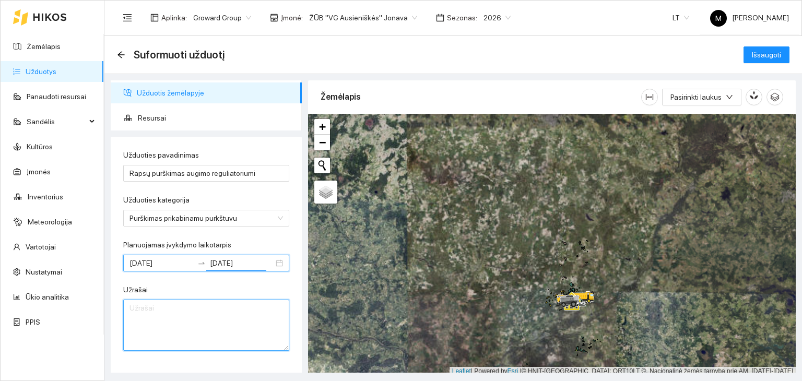
click at [214, 313] on textarea "Užrašai" at bounding box center [206, 325] width 166 height 51
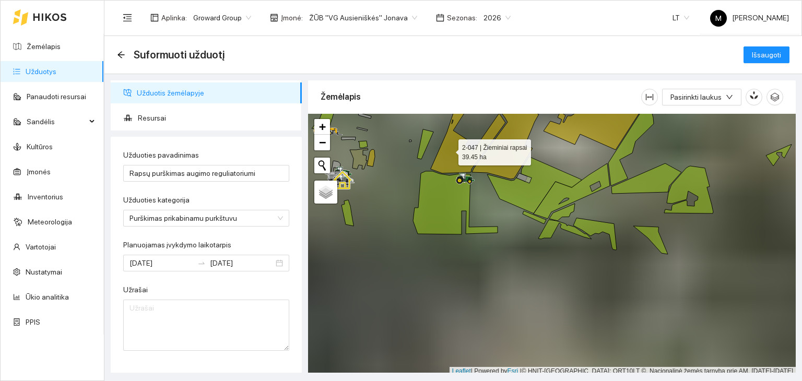
click at [449, 150] on icon at bounding box center [468, 130] width 75 height 86
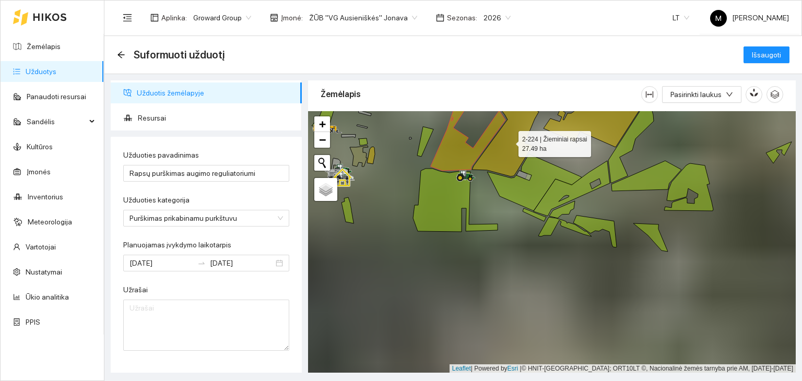
click at [495, 155] on icon at bounding box center [505, 139] width 67 height 76
click at [576, 113] on icon at bounding box center [591, 116] width 97 height 63
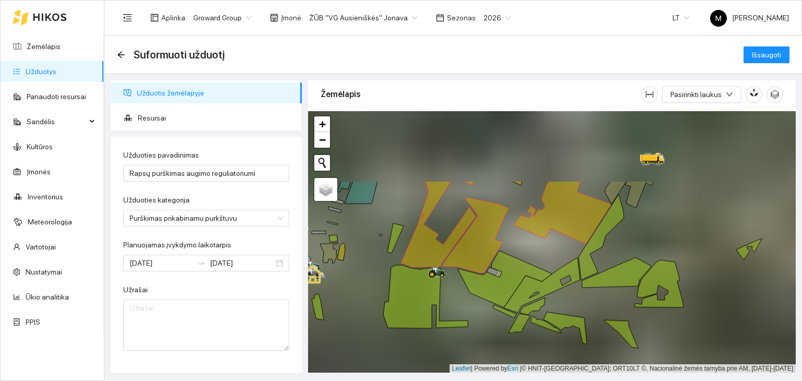
drag, startPoint x: 584, startPoint y: 164, endPoint x: 535, endPoint y: 313, distance: 156.7
click at [535, 313] on div at bounding box center [552, 242] width 488 height 262
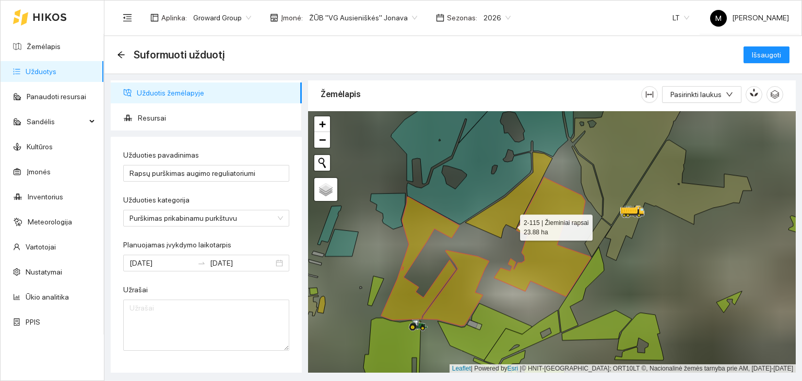
click at [512, 219] on icon at bounding box center [508, 195] width 87 height 86
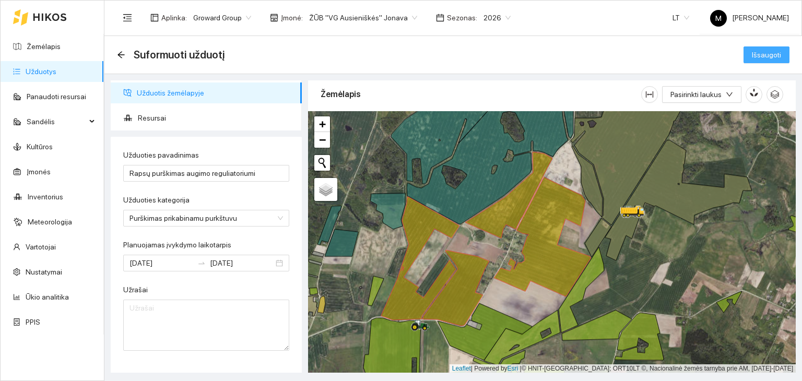
click at [760, 57] on span "Išsaugoti" at bounding box center [766, 54] width 29 height 11
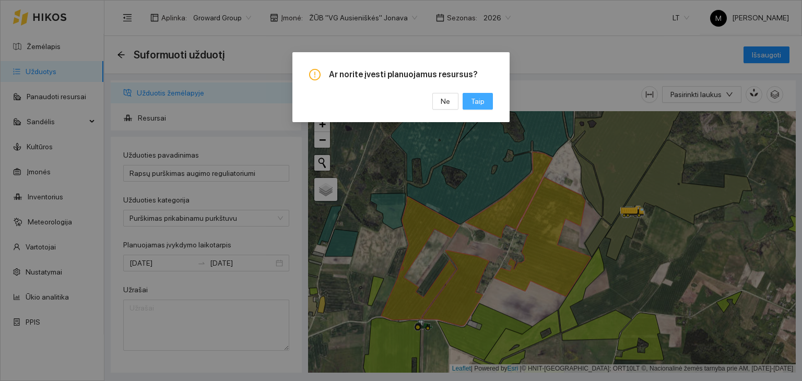
click at [475, 102] on span "Taip" at bounding box center [478, 101] width 14 height 11
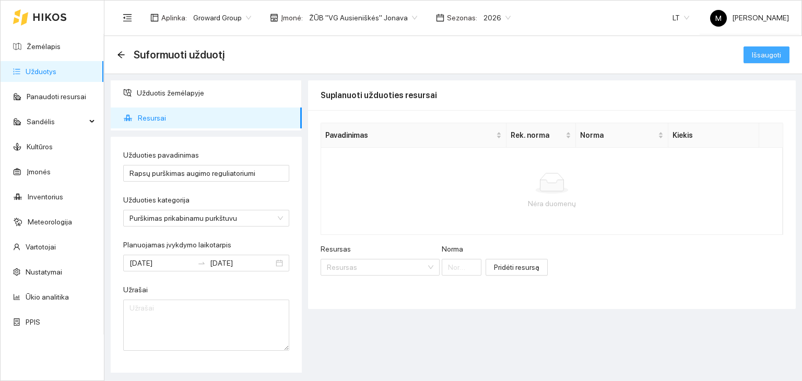
click at [764, 54] on span "Išsaugoti" at bounding box center [766, 54] width 29 height 11
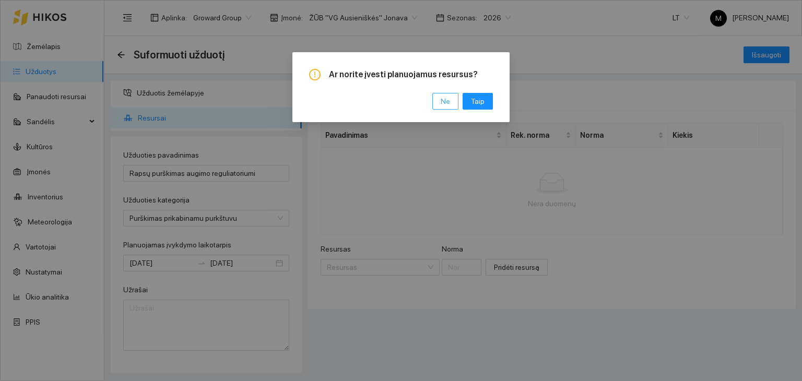
click at [447, 97] on span "Ne" at bounding box center [445, 101] width 9 height 11
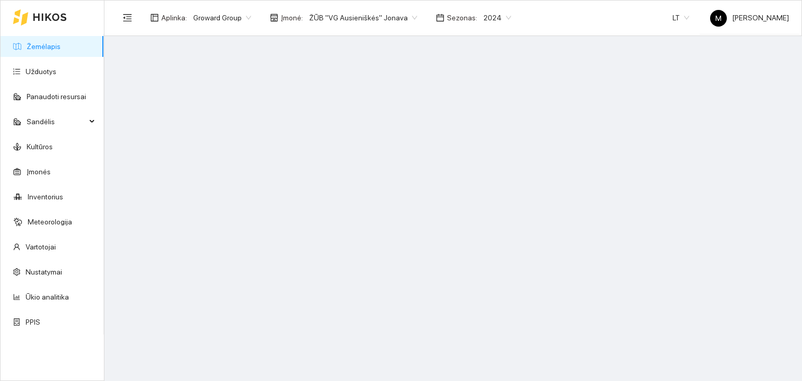
drag, startPoint x: 486, startPoint y: 13, endPoint x: 483, endPoint y: 22, distance: 10.4
click at [486, 13] on span "2024" at bounding box center [497, 18] width 28 height 16
click at [483, 141] on div "2026" at bounding box center [483, 138] width 27 height 11
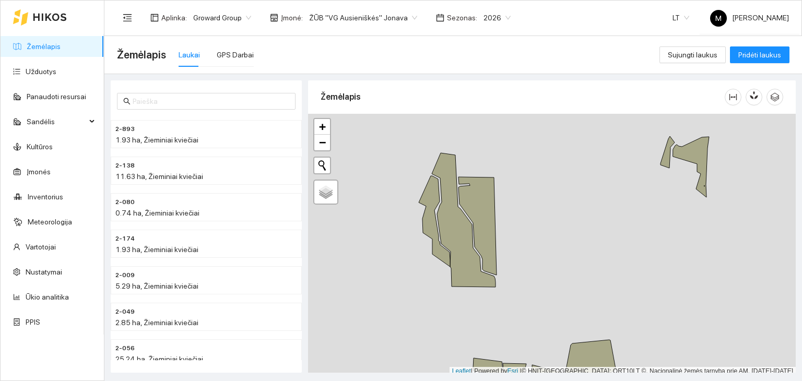
scroll to position [3, 0]
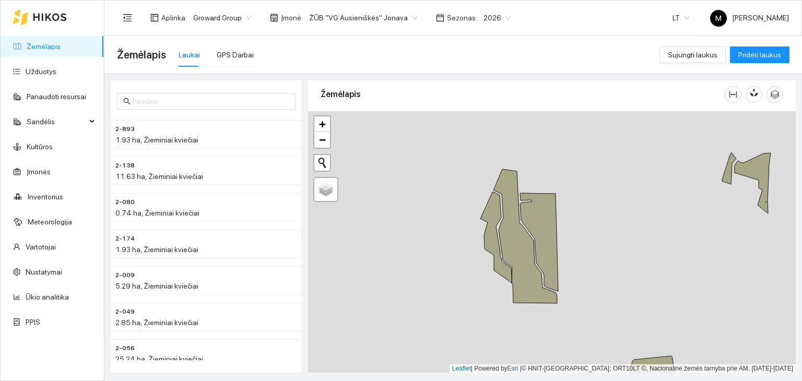
drag, startPoint x: 407, startPoint y: 172, endPoint x: 476, endPoint y: 193, distance: 72.0
click at [476, 193] on div at bounding box center [552, 242] width 488 height 262
